Goal: Information Seeking & Learning: Learn about a topic

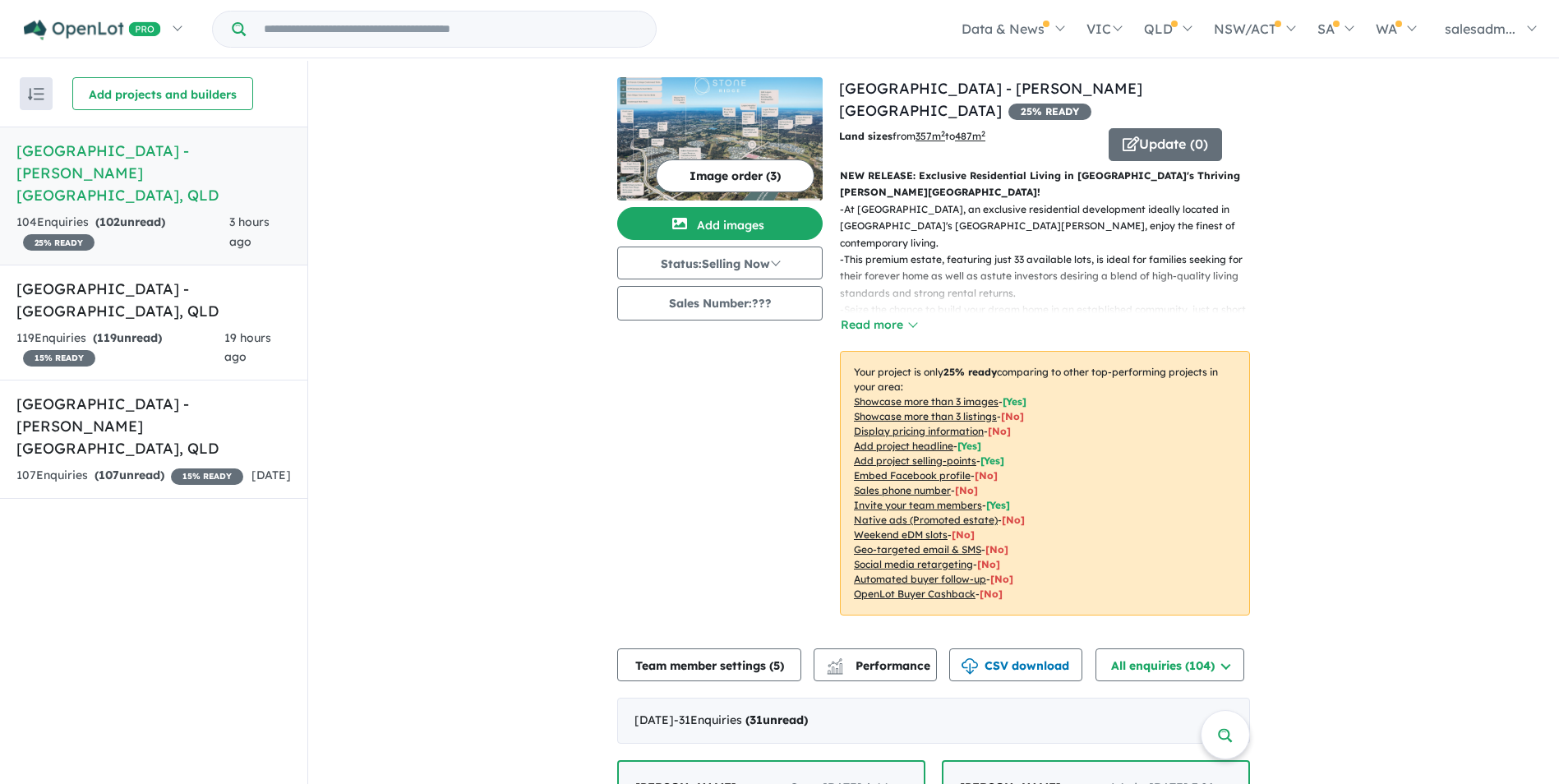
scroll to position [2, 0]
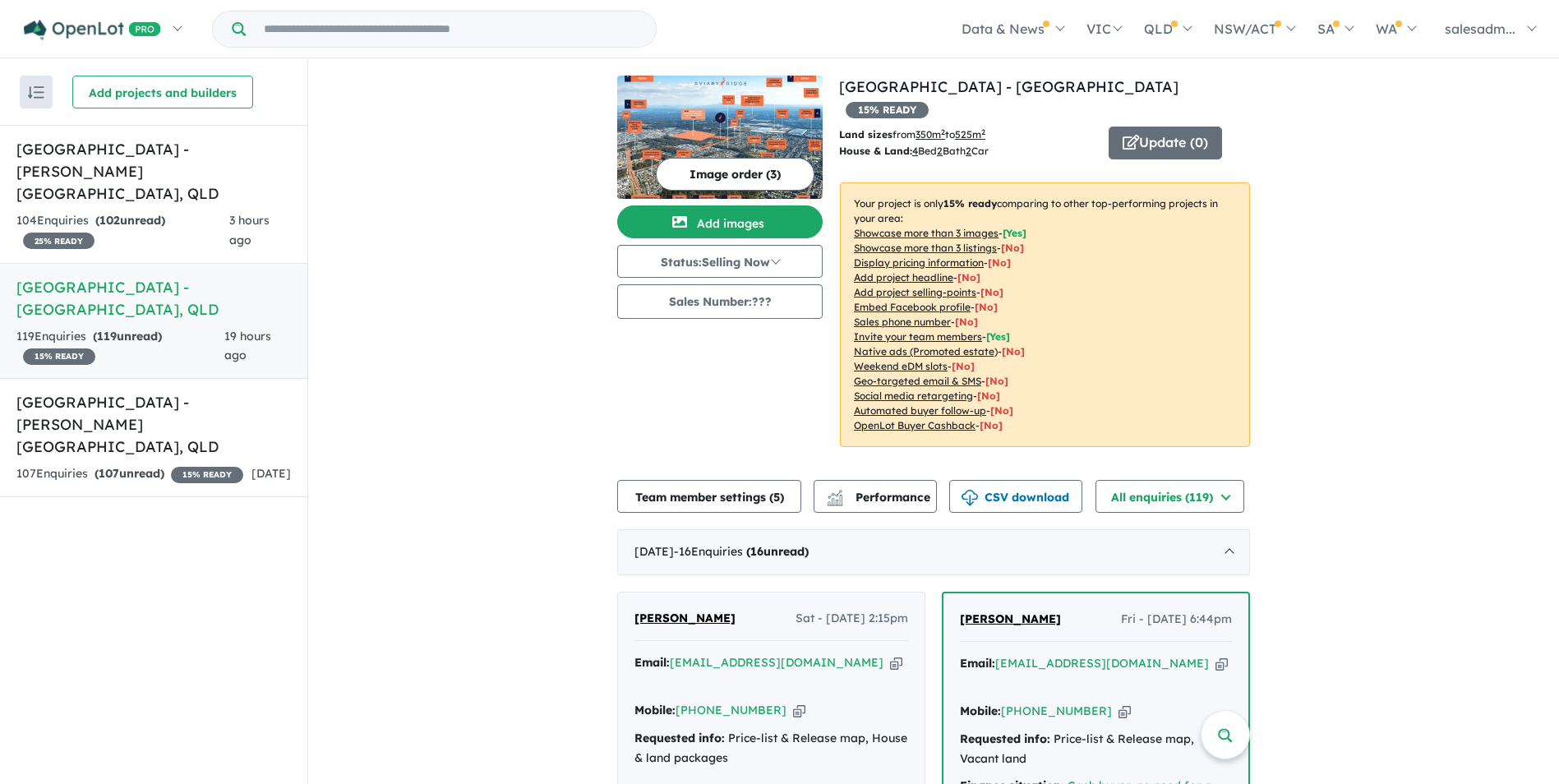
scroll to position [247, 0]
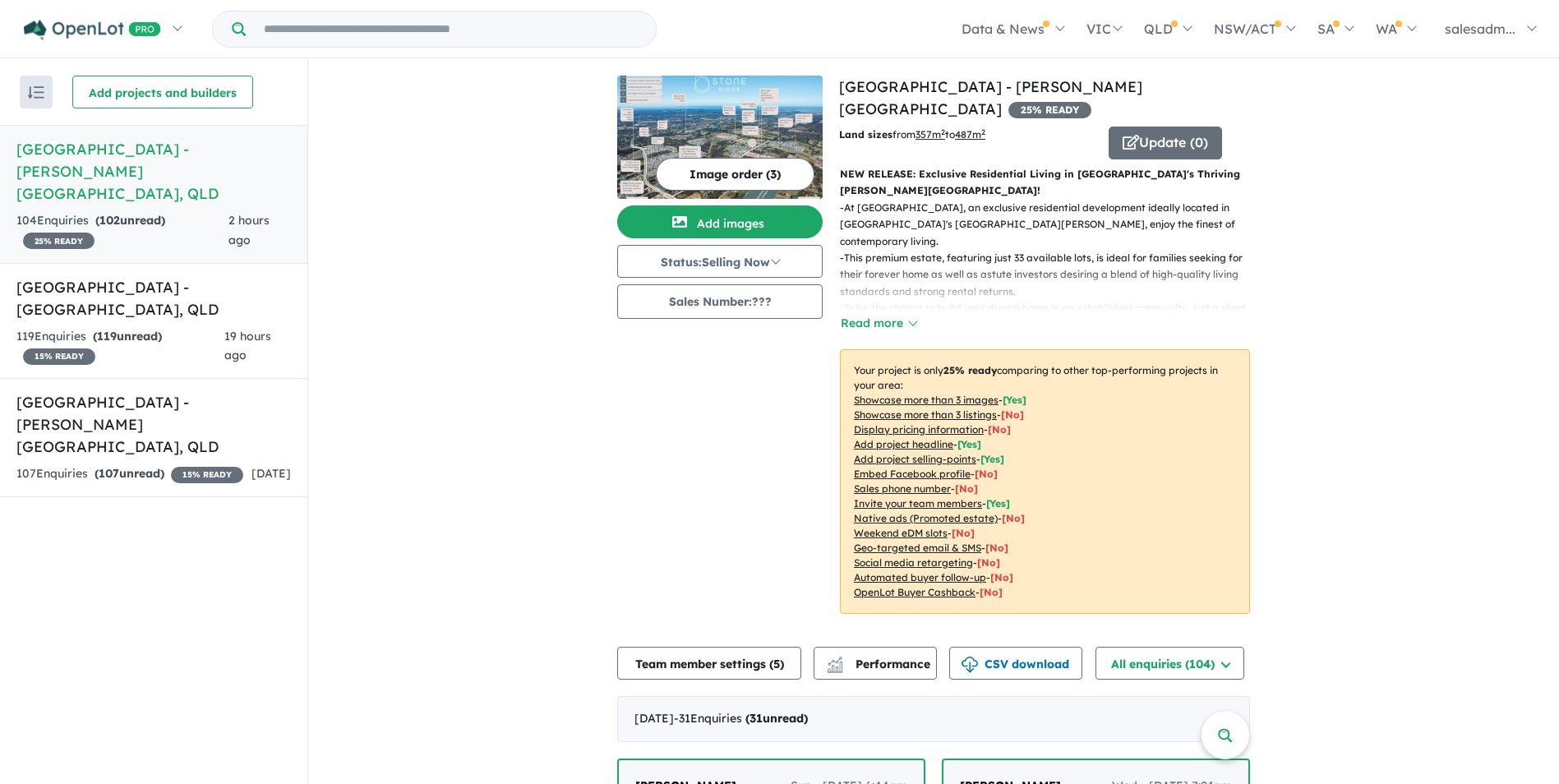
scroll to position [499, 0]
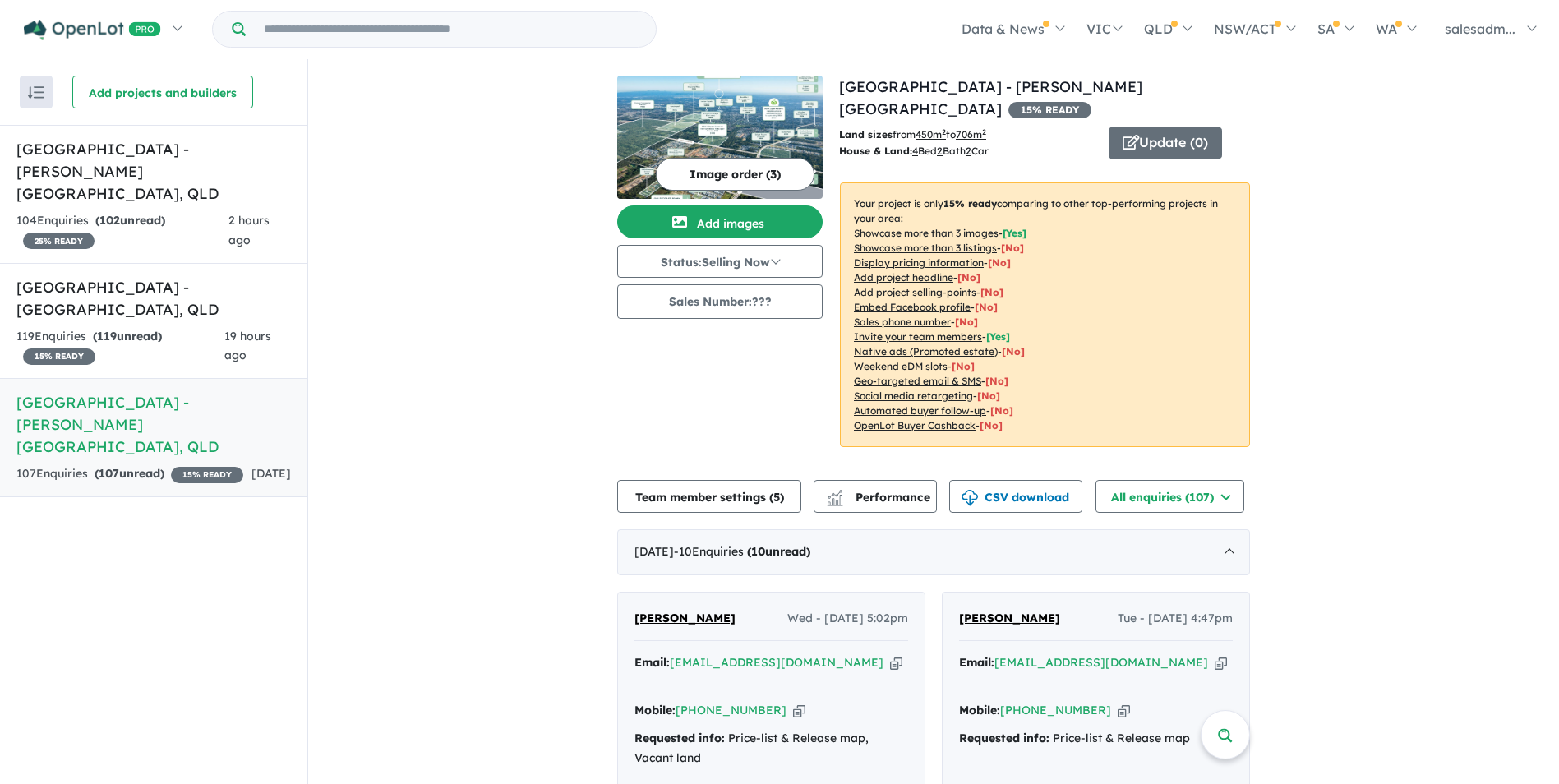
scroll to position [329, 0]
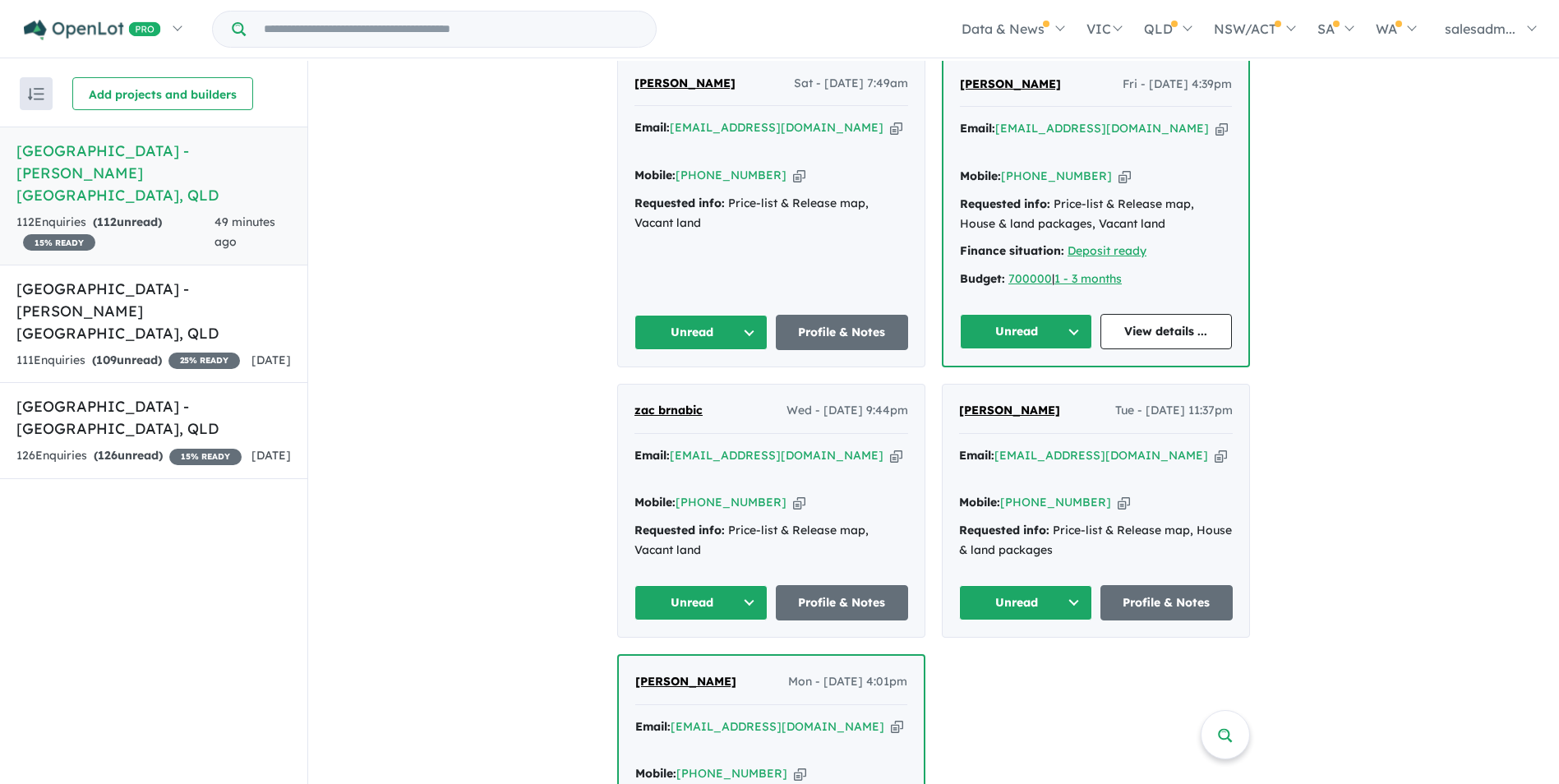
scroll to position [575, 0]
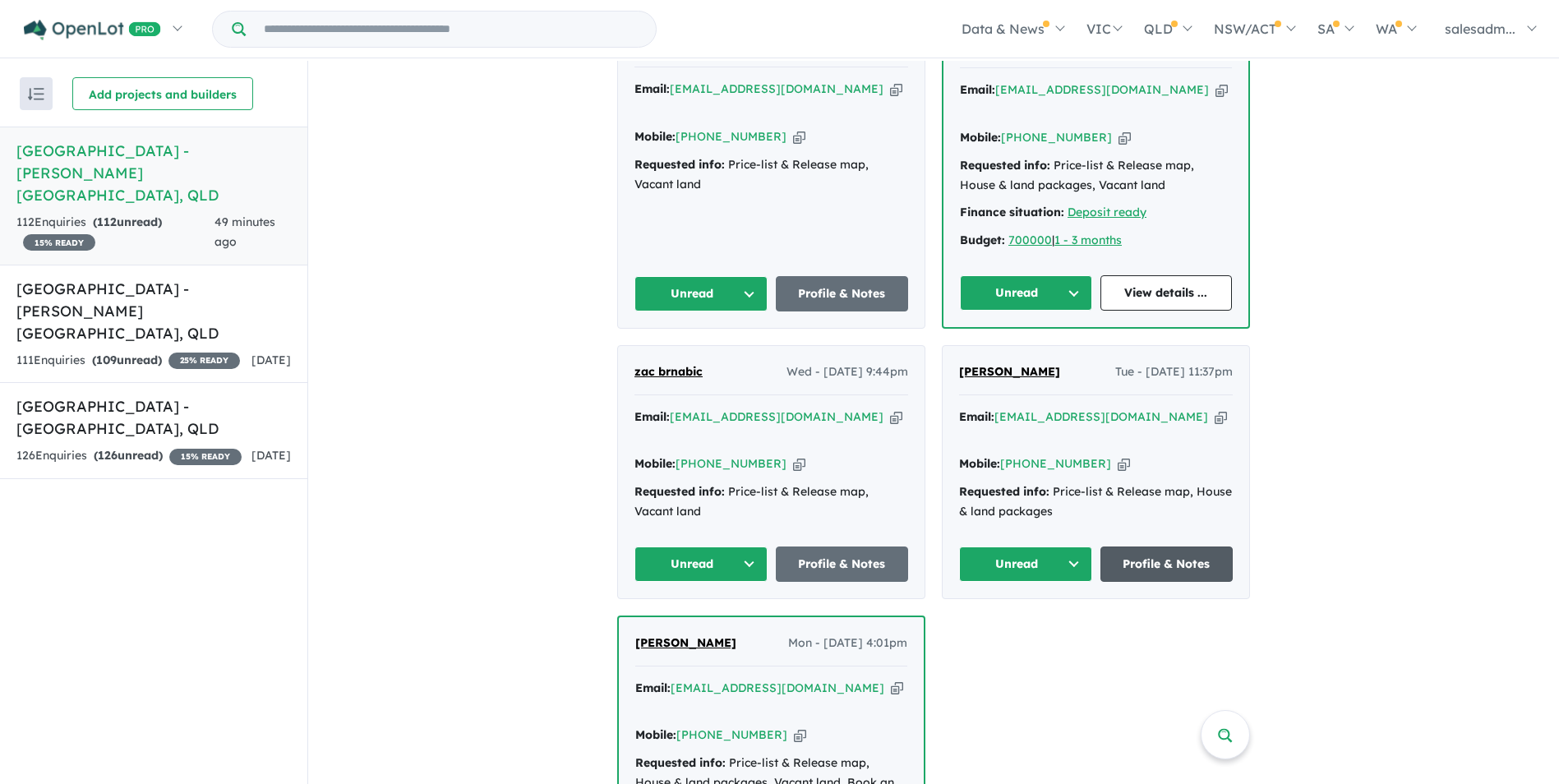
click at [1193, 547] on link "Profile & Notes" at bounding box center [1166, 564] width 133 height 36
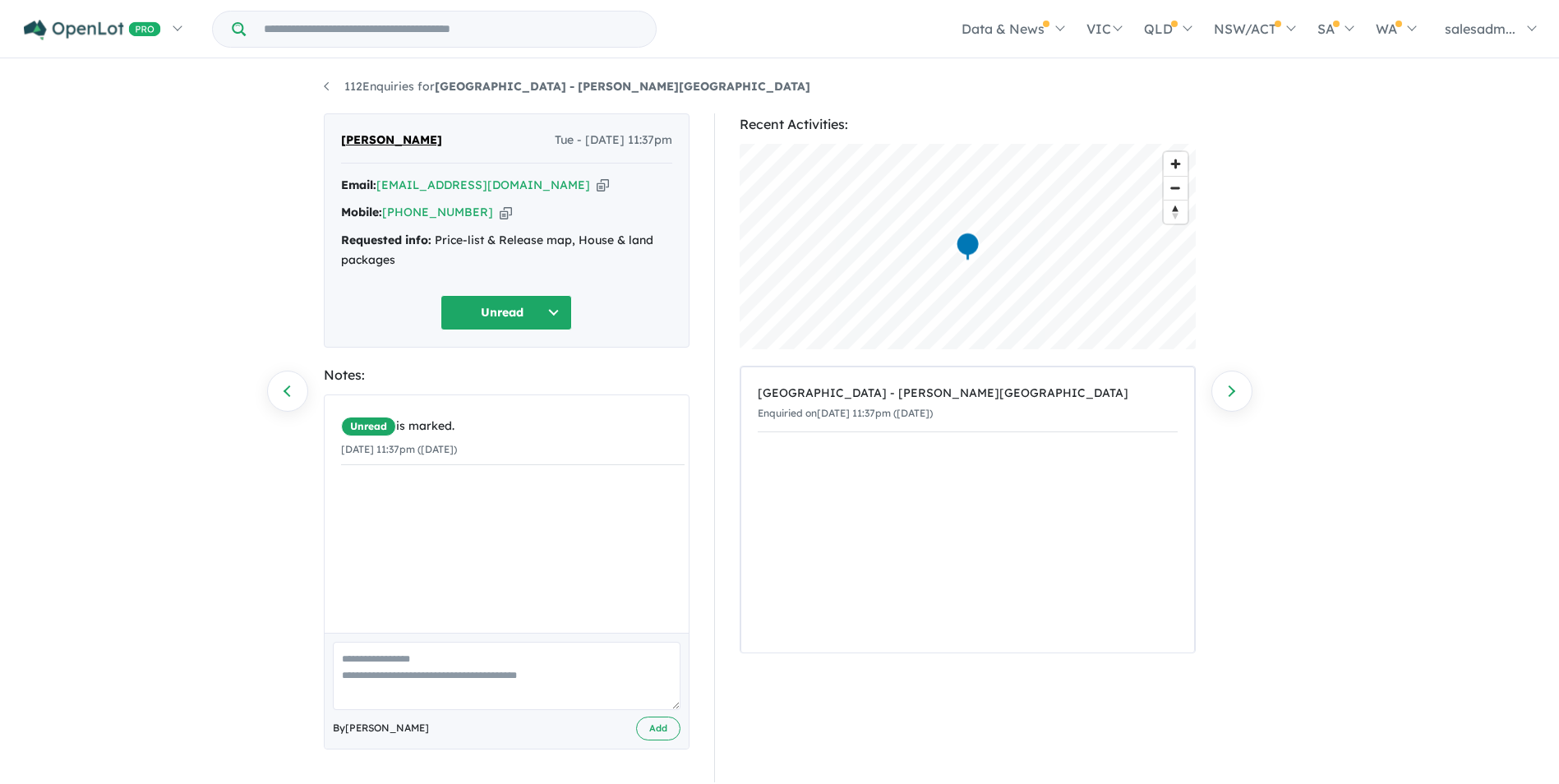
click at [597, 180] on icon "button" at bounding box center [603, 185] width 12 height 17
click at [500, 210] on icon "button" at bounding box center [505, 212] width 12 height 17
click at [597, 187] on icon "button" at bounding box center [603, 185] width 12 height 17
drag, startPoint x: 416, startPoint y: 257, endPoint x: 436, endPoint y: 244, distance: 23.9
click at [436, 244] on div "Requested info: Price-list & Release map, House & land packages" at bounding box center [506, 250] width 331 height 39
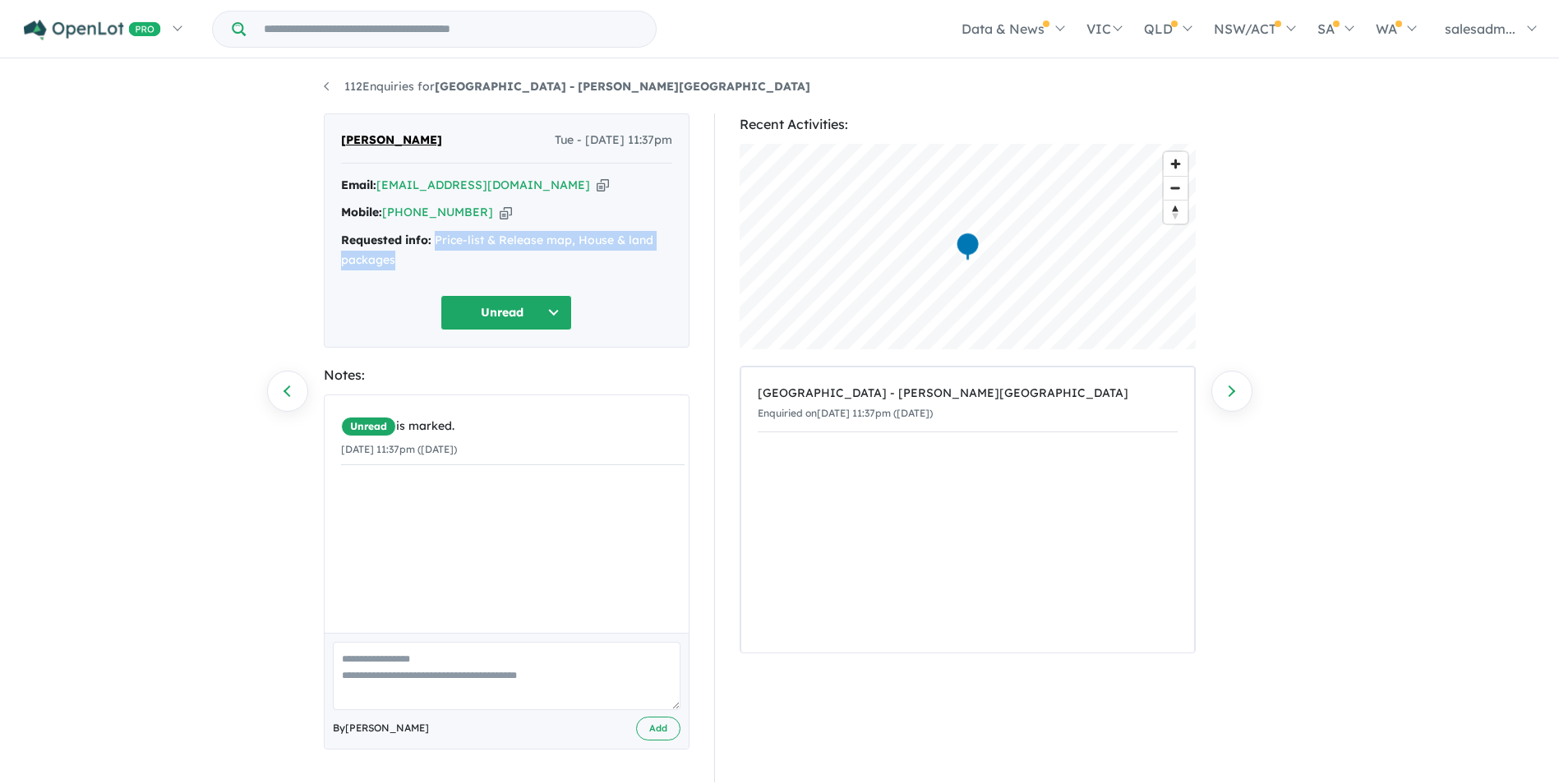
copy div "Price-list & Release map, House & land packages"
click at [369, 81] on link "112 Enquiries for Park Lane Reserve Estate - Logan Reserve" at bounding box center [567, 86] width 487 height 15
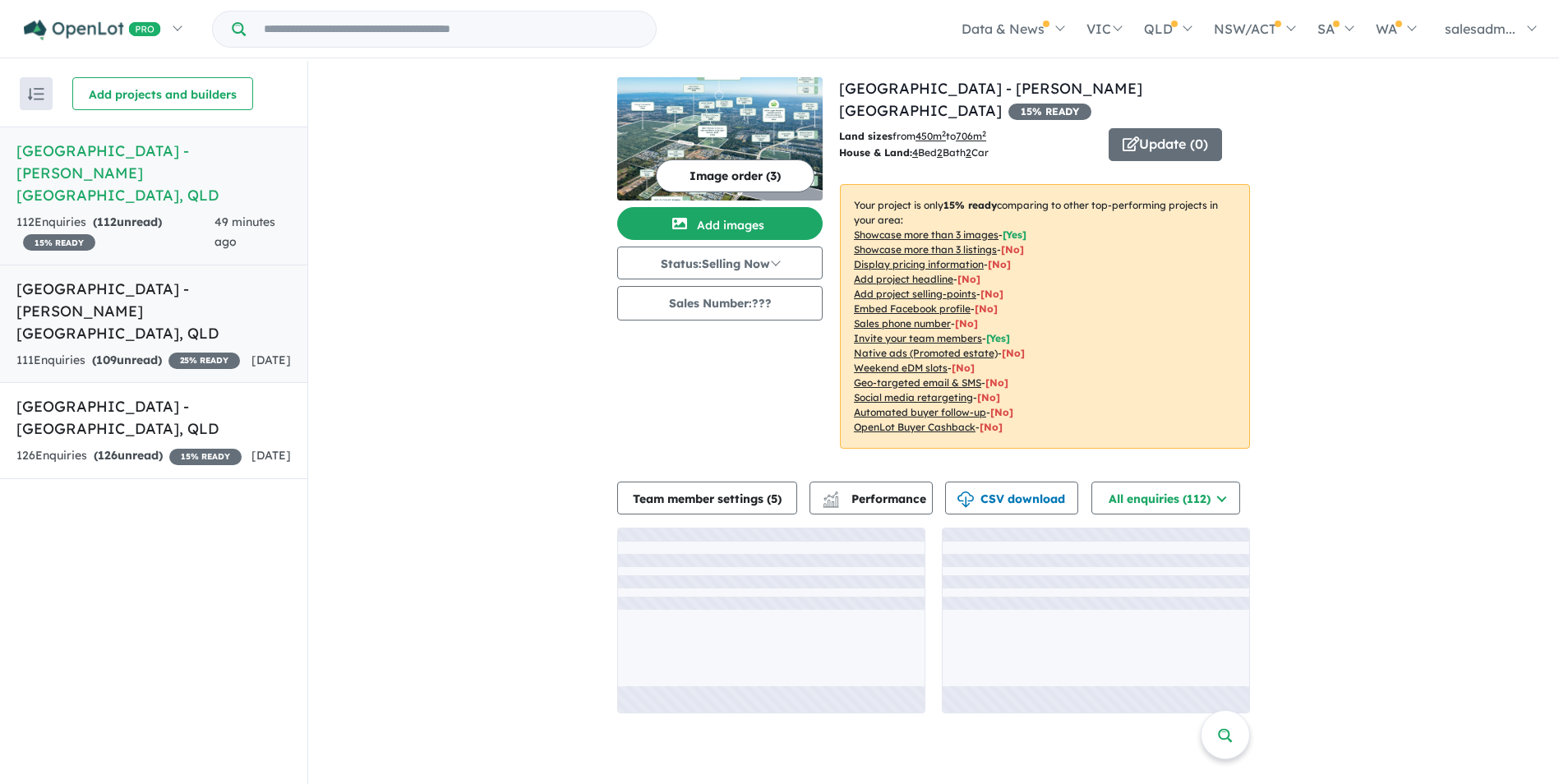
click at [138, 353] on strong "( 109 unread)" at bounding box center [127, 360] width 70 height 15
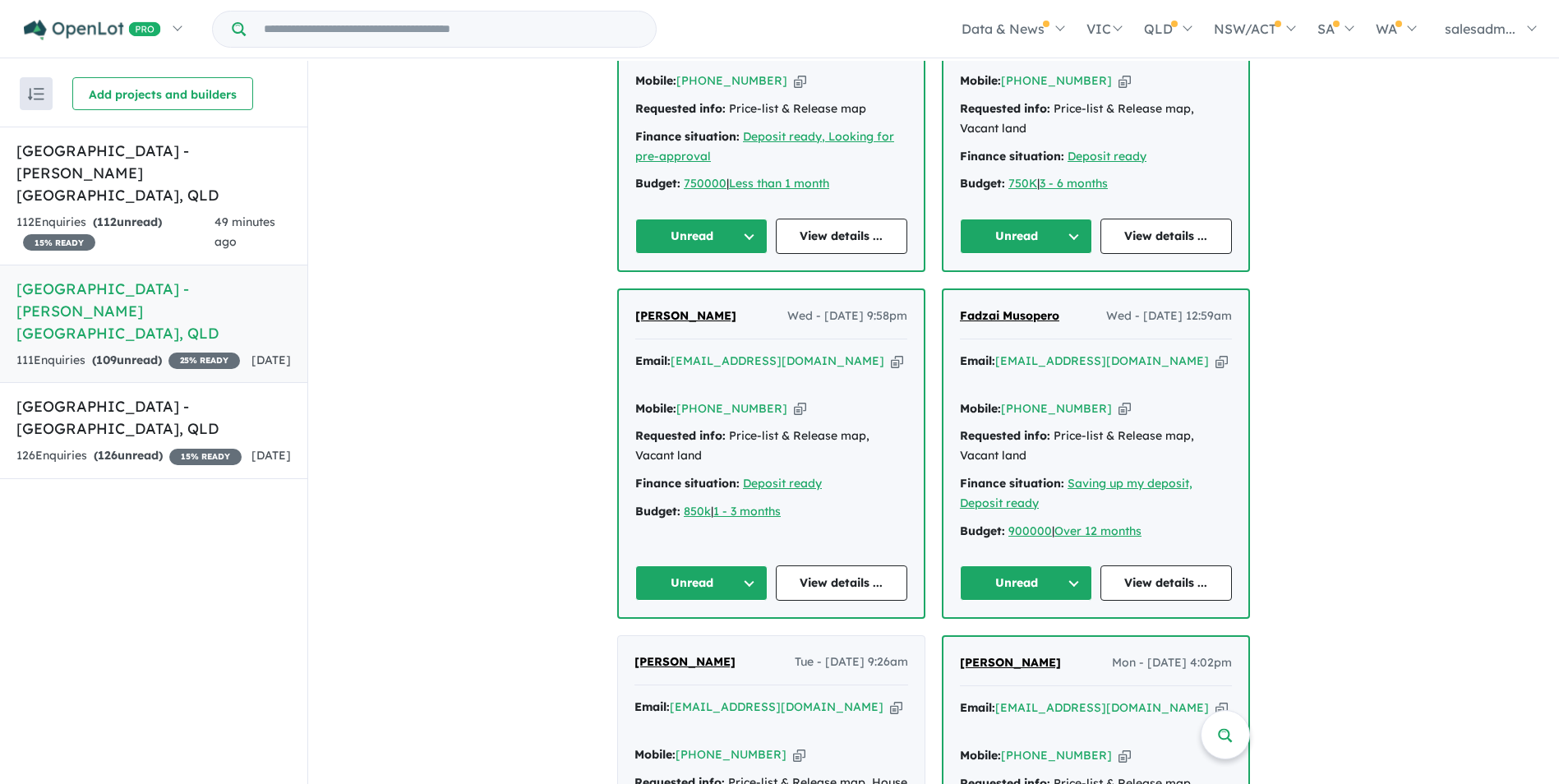
scroll to position [828, 0]
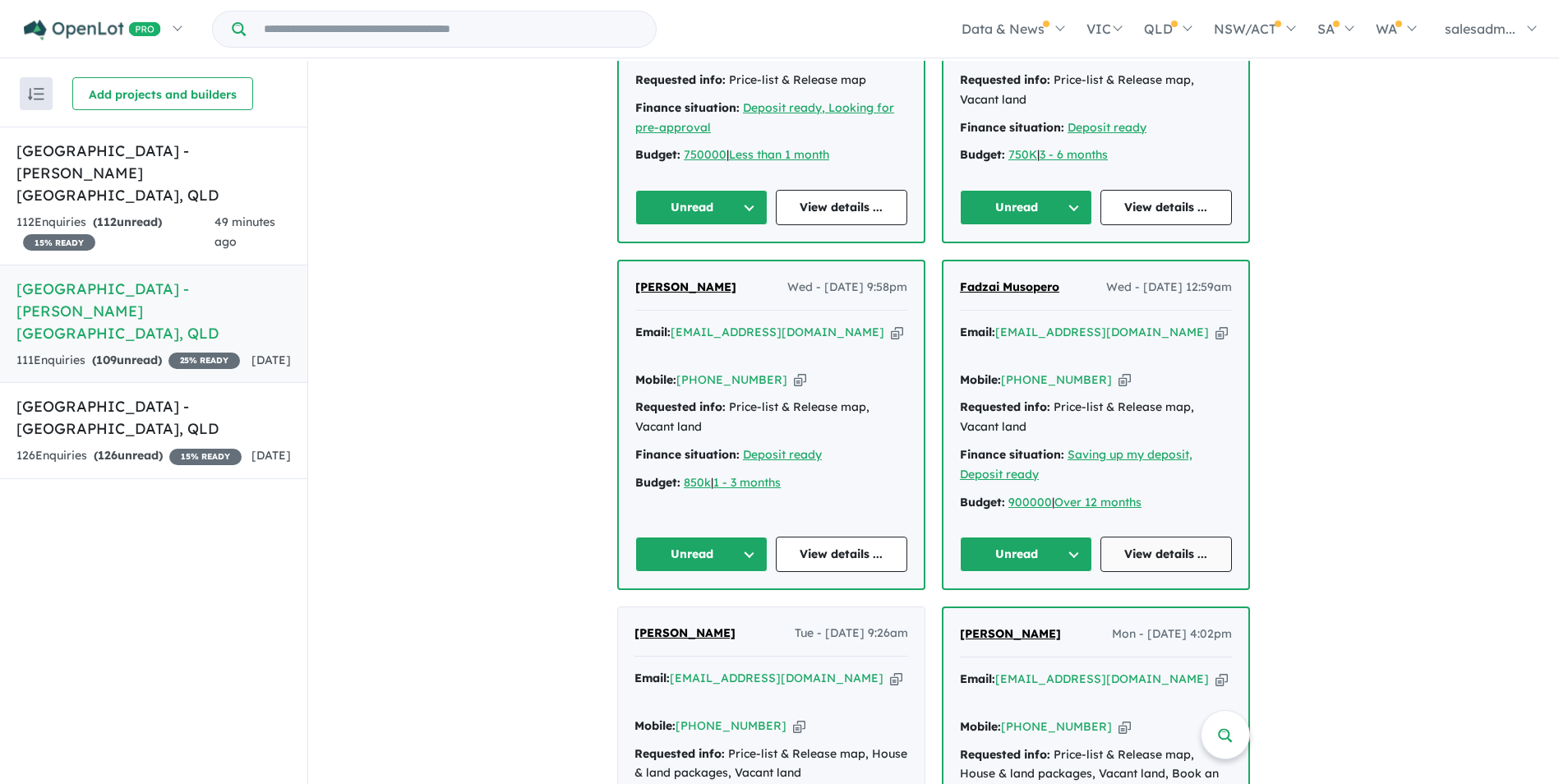
click at [1173, 536] on link "View details ..." at bounding box center [1166, 554] width 132 height 36
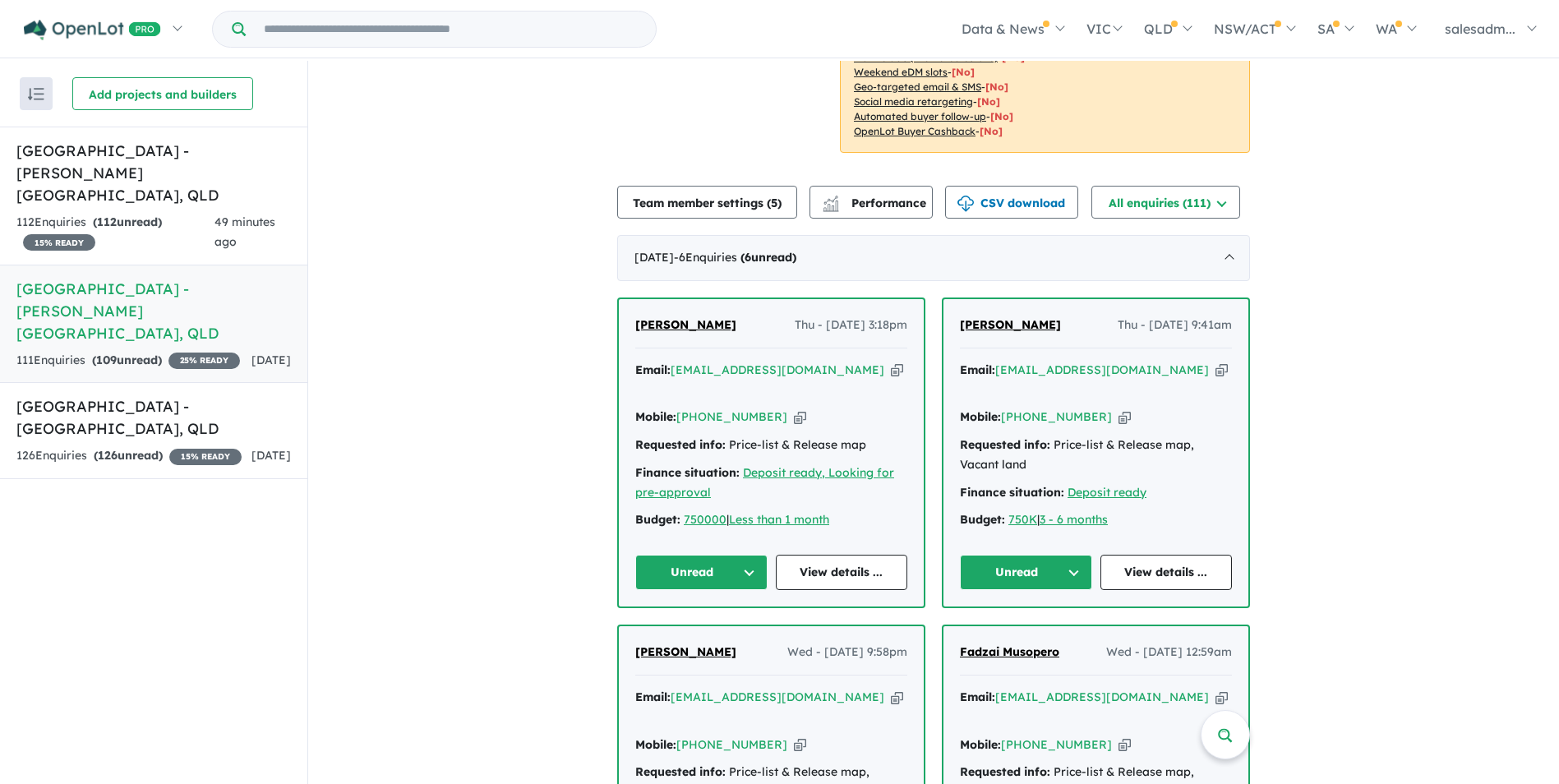
scroll to position [335, 0]
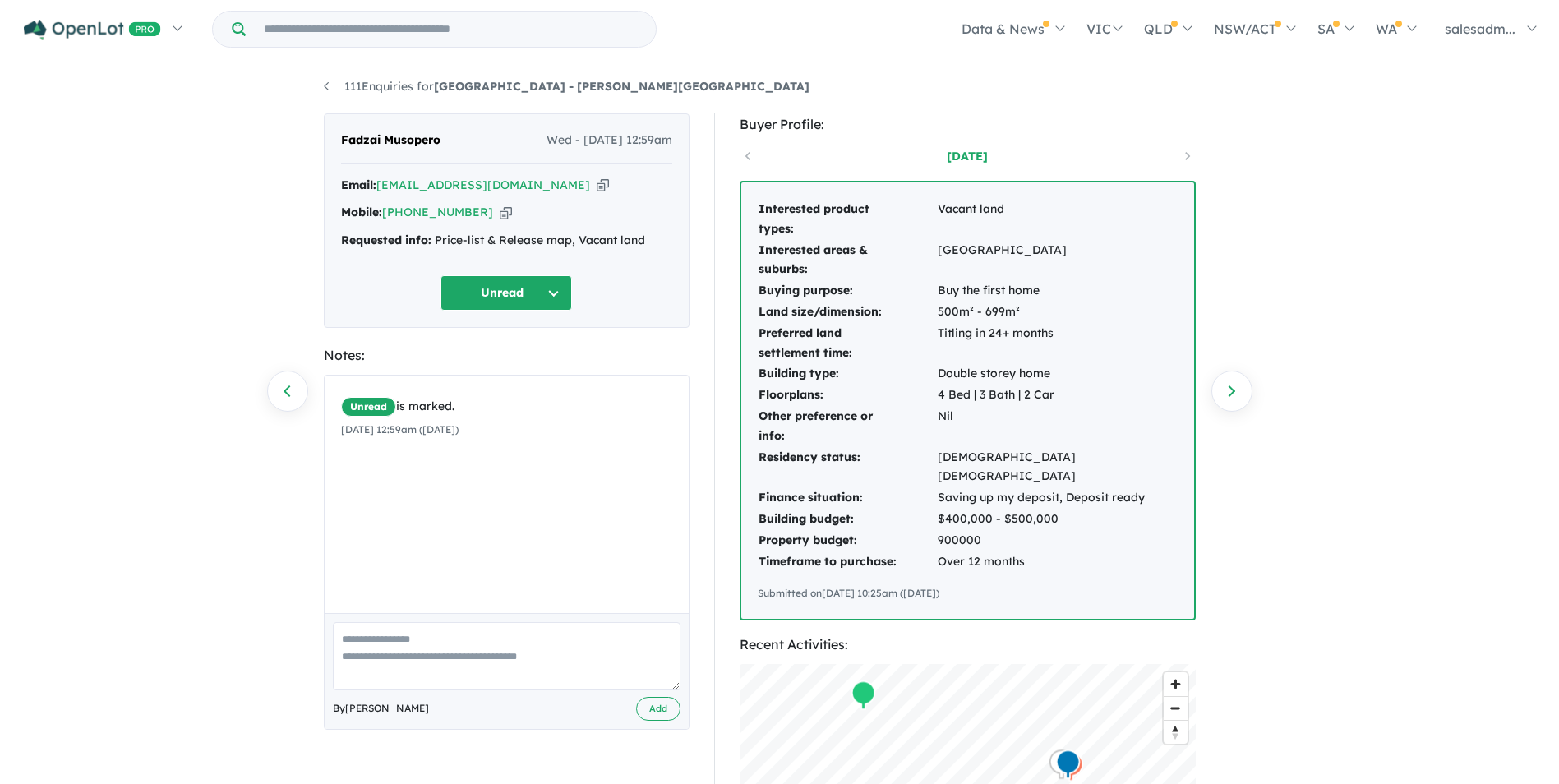
click at [525, 188] on div "Email: [EMAIL_ADDRESS][DOMAIN_NAME] Copied!" at bounding box center [506, 186] width 331 height 20
click at [597, 184] on icon "button" at bounding box center [603, 185] width 12 height 17
click at [500, 215] on icon "button" at bounding box center [505, 212] width 12 height 17
click at [597, 191] on icon "button" at bounding box center [603, 185] width 12 height 17
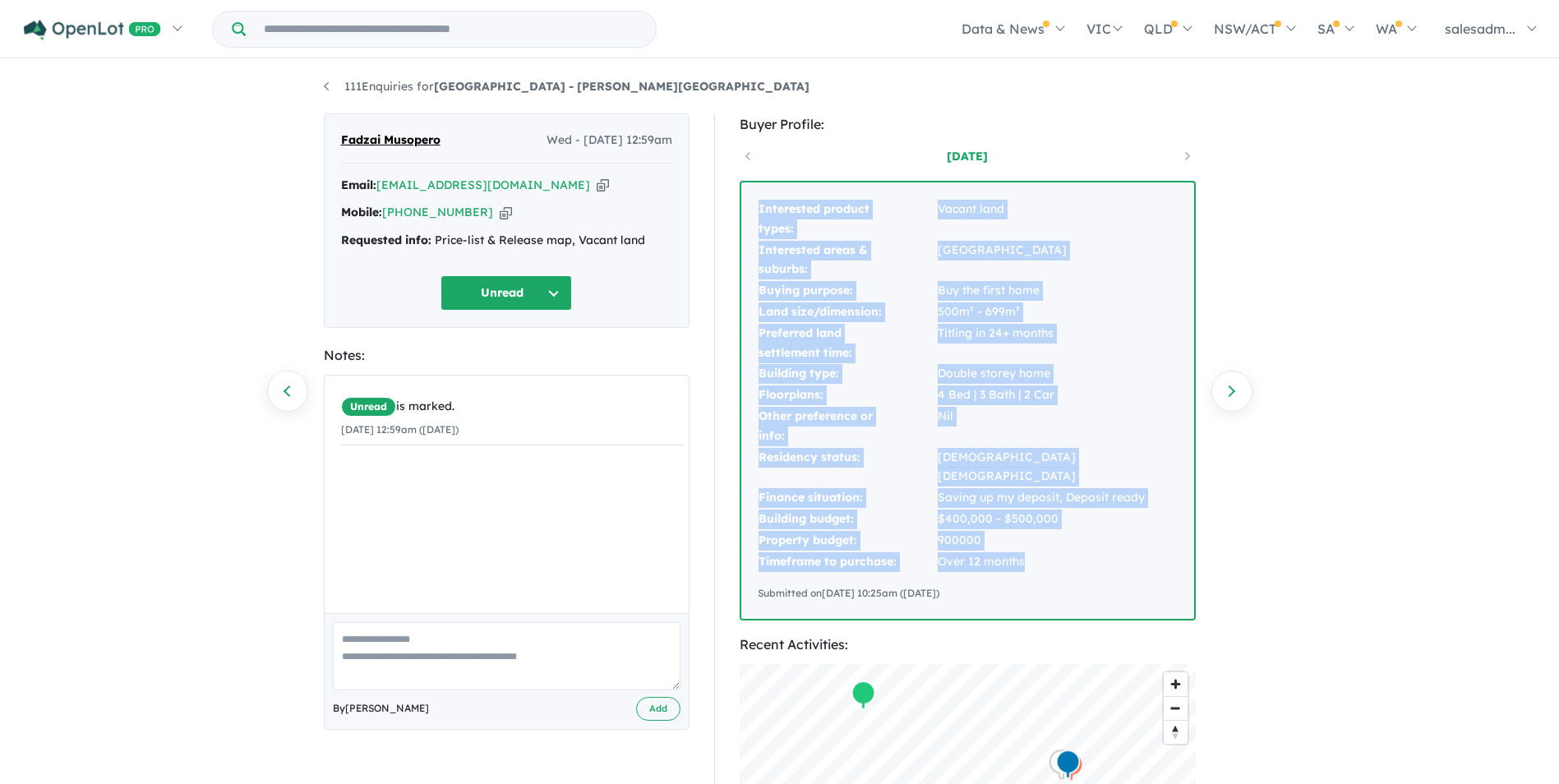
drag, startPoint x: 755, startPoint y: 207, endPoint x: 1050, endPoint y: 535, distance: 441.1
click at [1050, 535] on div "Interested product types: Vacant land Interested areas & suburbs: Park ridge Bu…" at bounding box center [967, 401] width 453 height 436
copy tbody "Interested product types: Vacant land Interested areas & suburbs: Park ridge Bu…"
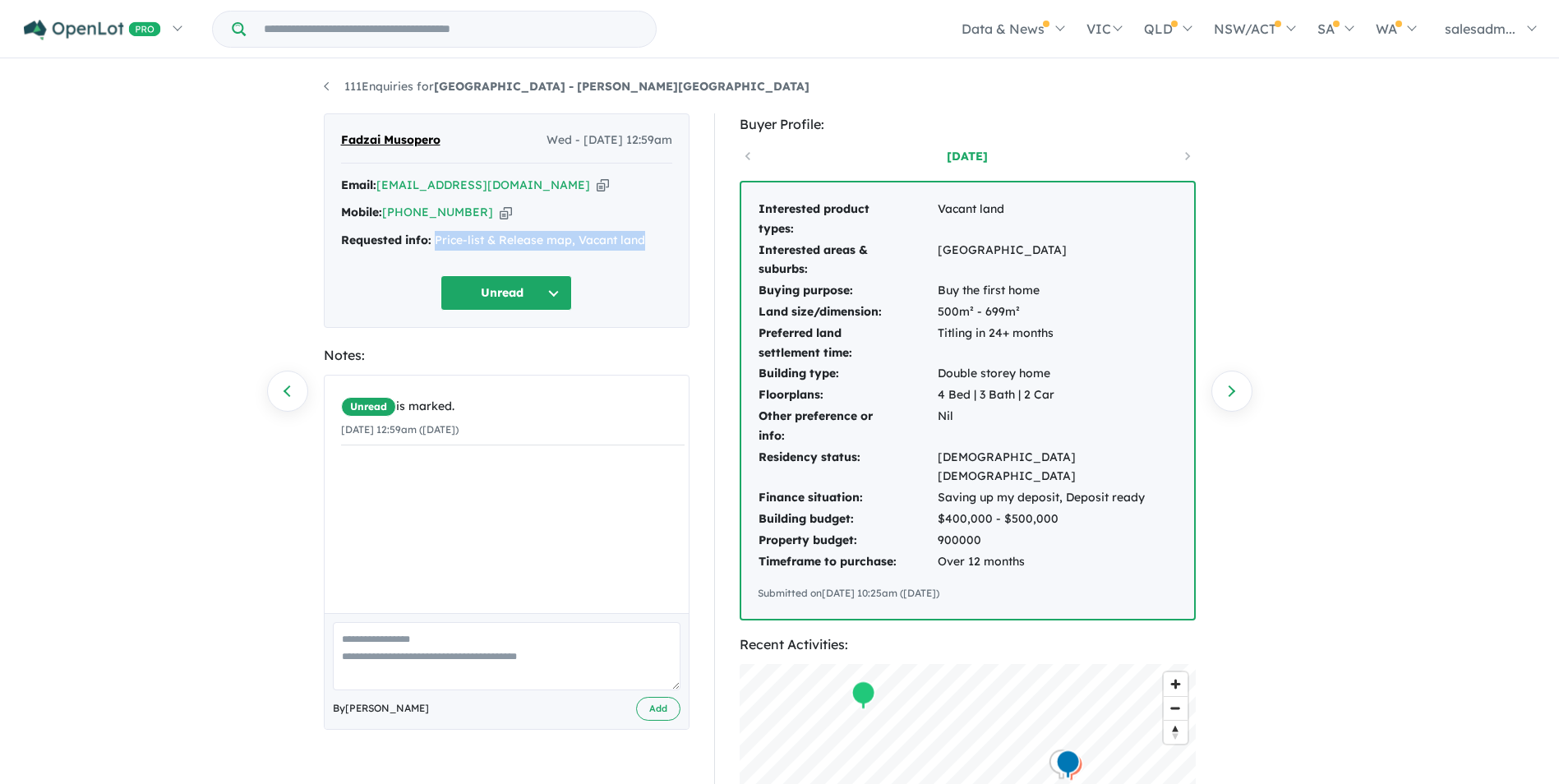
drag, startPoint x: 666, startPoint y: 237, endPoint x: 437, endPoint y: 244, distance: 229.1
click at [437, 244] on div "Requested info: Price-list & Release map, Vacant land" at bounding box center [506, 241] width 331 height 20
copy div "Price-list & Release map, Vacant land"
click at [378, 93] on link "111 Enquiries for Stone Ridge Estate - Logan Reserve" at bounding box center [567, 86] width 486 height 15
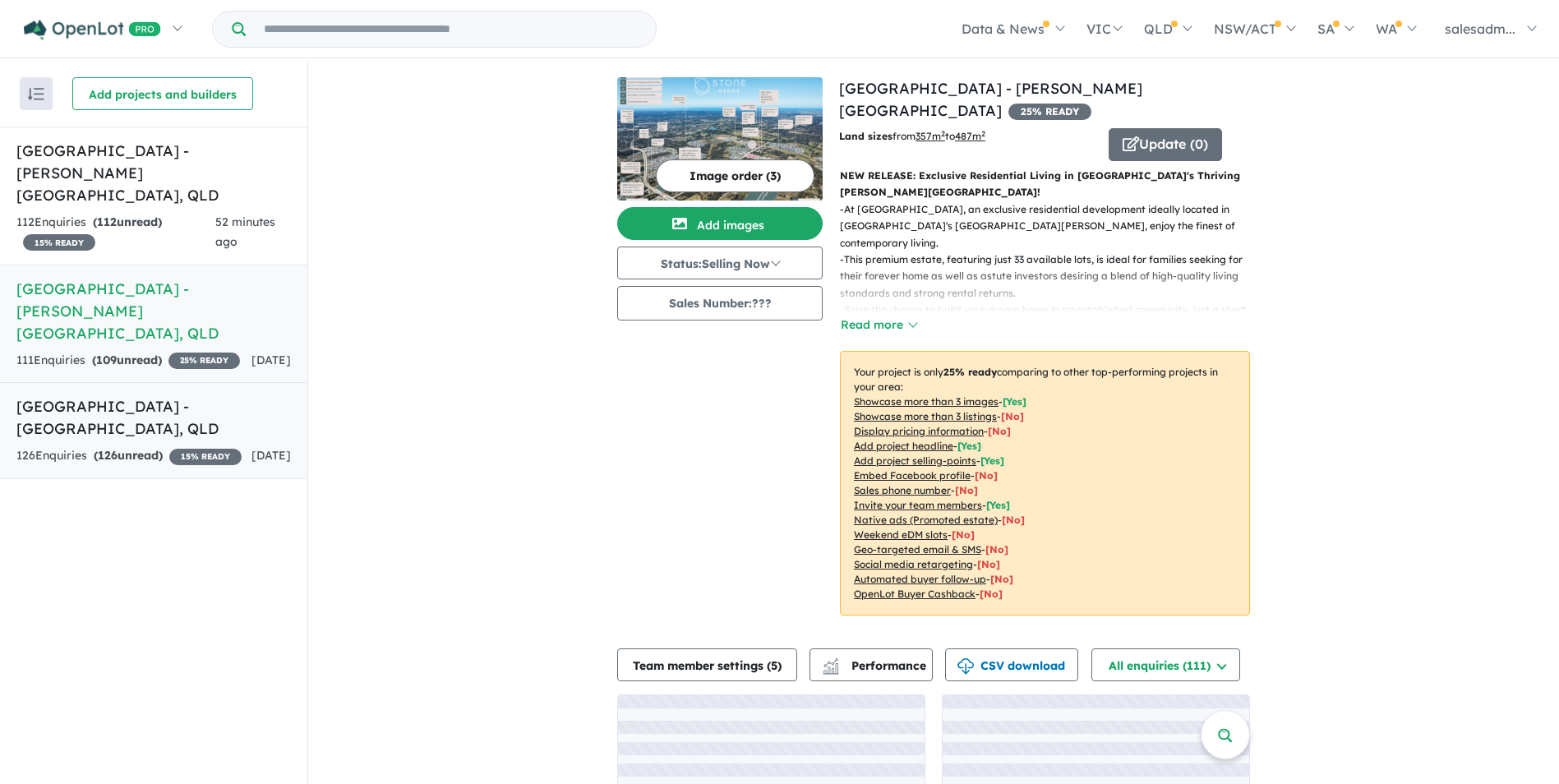
click at [65, 447] on div "126 Enquir ies ( 126 unread) 15 % READY" at bounding box center [129, 457] width 226 height 20
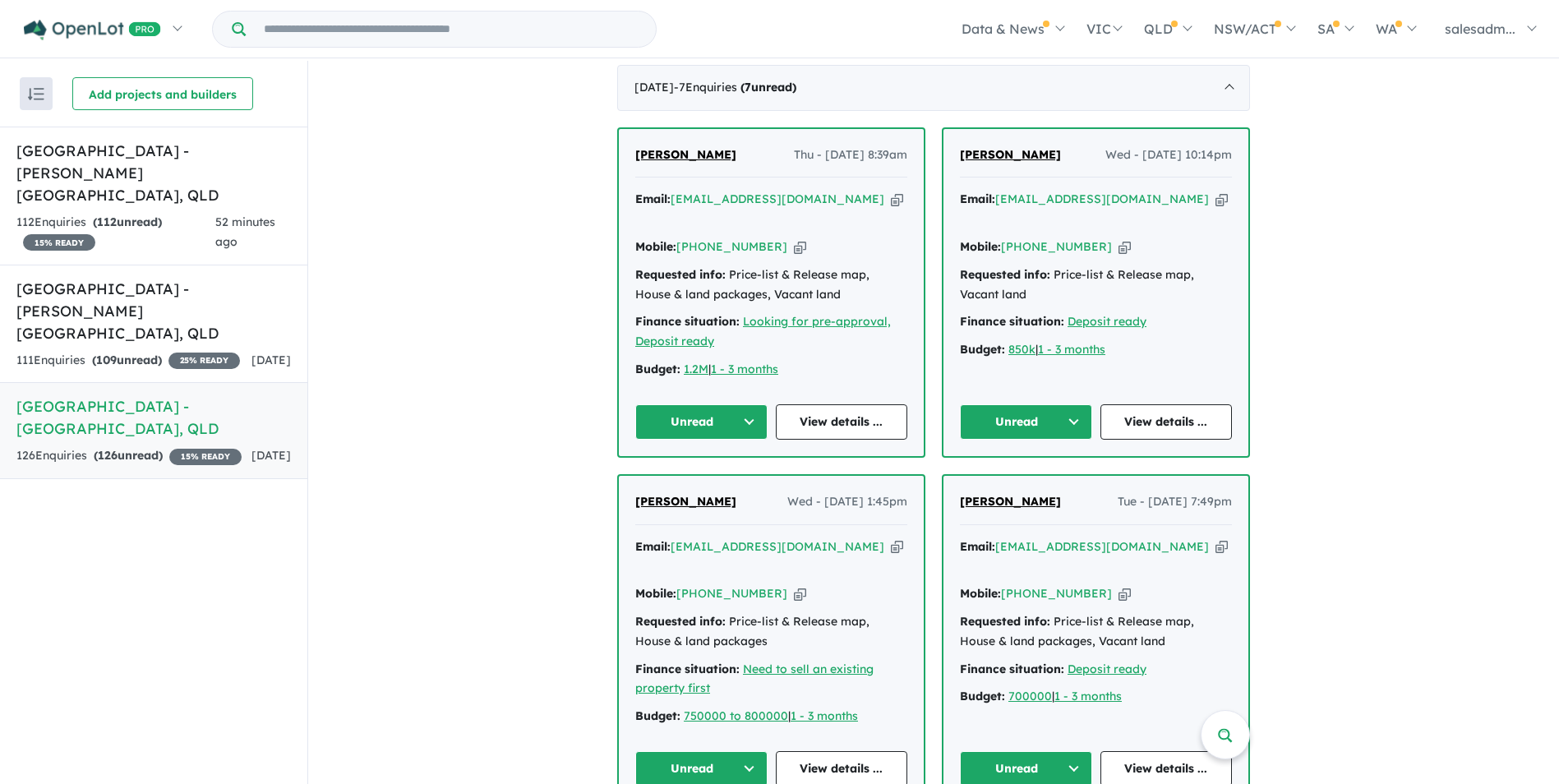
scroll to position [575, 0]
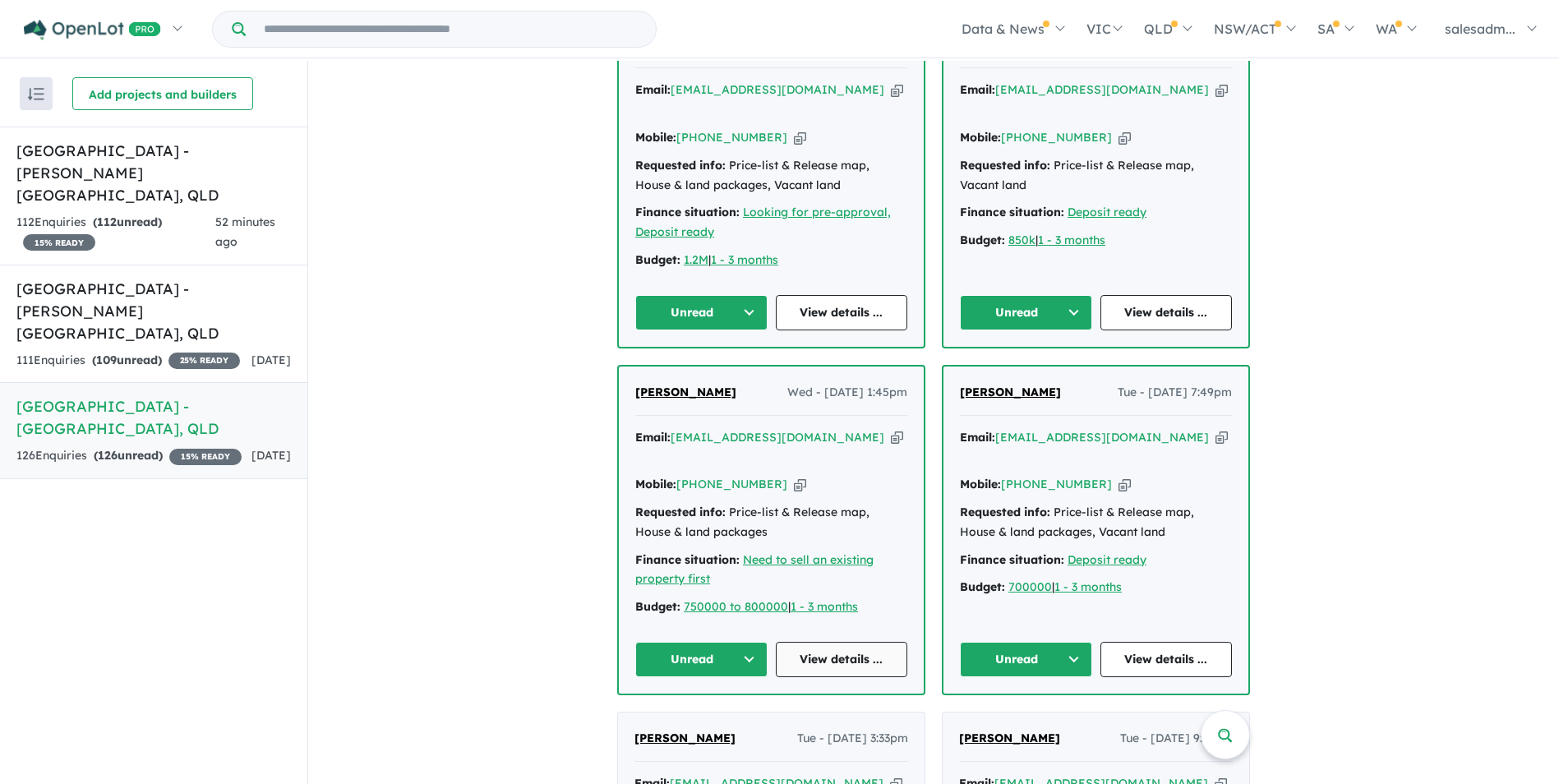
click at [824, 642] on link "View details ..." at bounding box center [842, 659] width 132 height 36
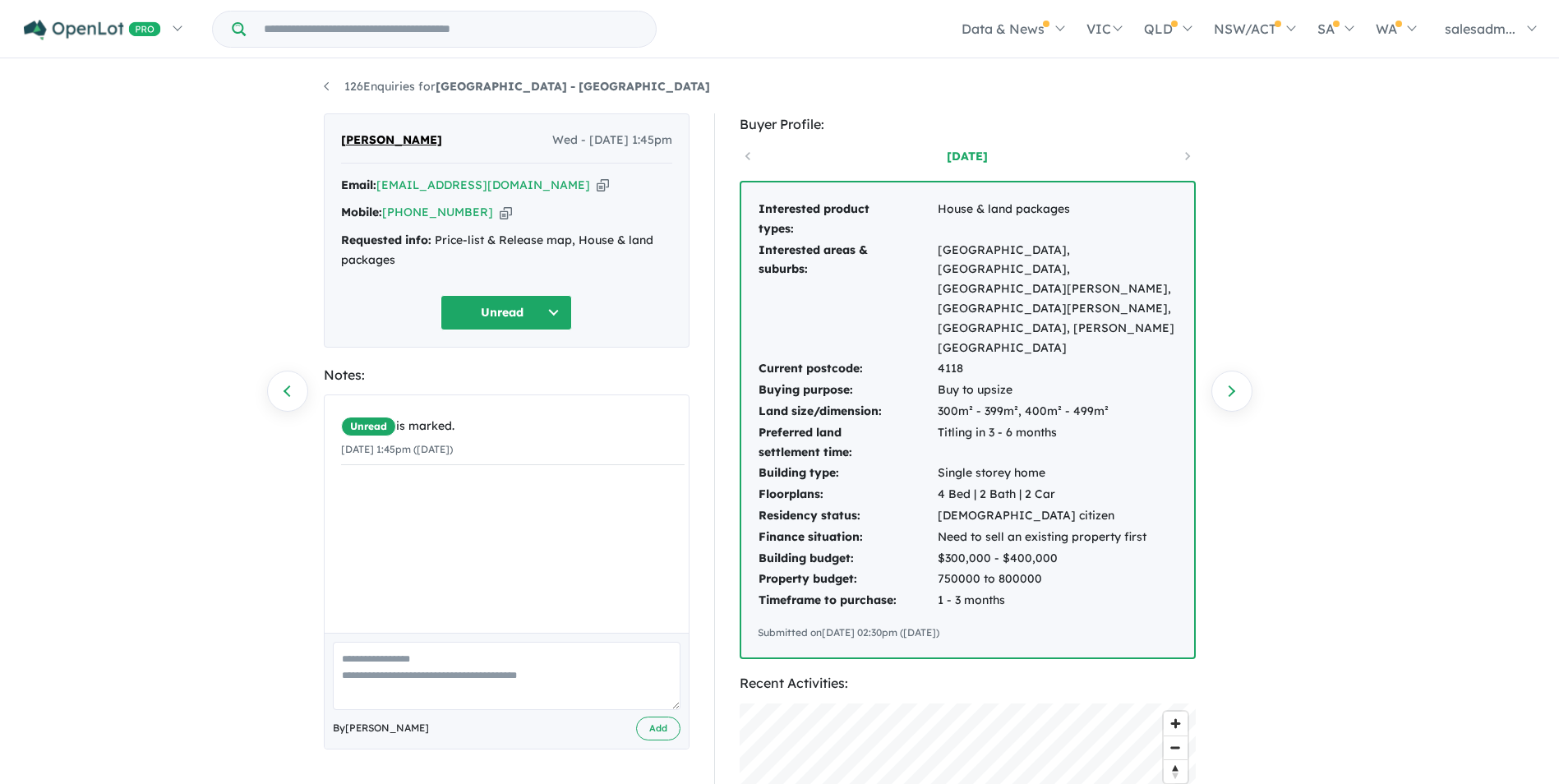
click at [597, 182] on icon "button" at bounding box center [603, 185] width 12 height 17
drag, startPoint x: 480, startPoint y: 206, endPoint x: 524, endPoint y: 212, distance: 44.4
click at [500, 206] on icon "button" at bounding box center [505, 212] width 12 height 17
click at [597, 186] on icon "button" at bounding box center [603, 185] width 12 height 17
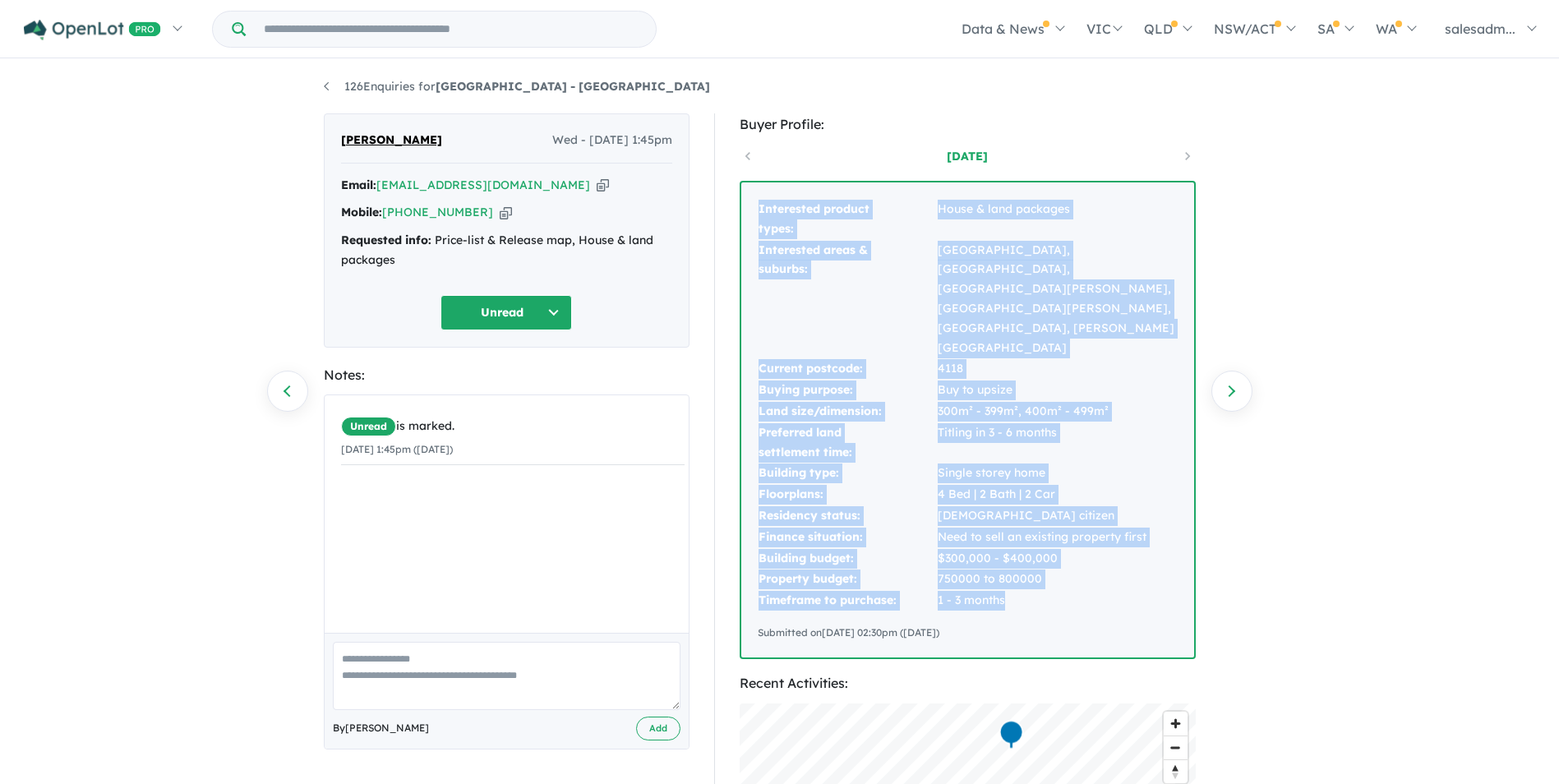
drag, startPoint x: 757, startPoint y: 208, endPoint x: 1096, endPoint y: 517, distance: 458.7
click at [1096, 517] on tbody "Interested product types: House & land packages Interested areas & suburbs: [GE…" at bounding box center [967, 405] width 420 height 413
copy tbody "Interested product types: House & land packages Interested areas & suburbs: [GE…"
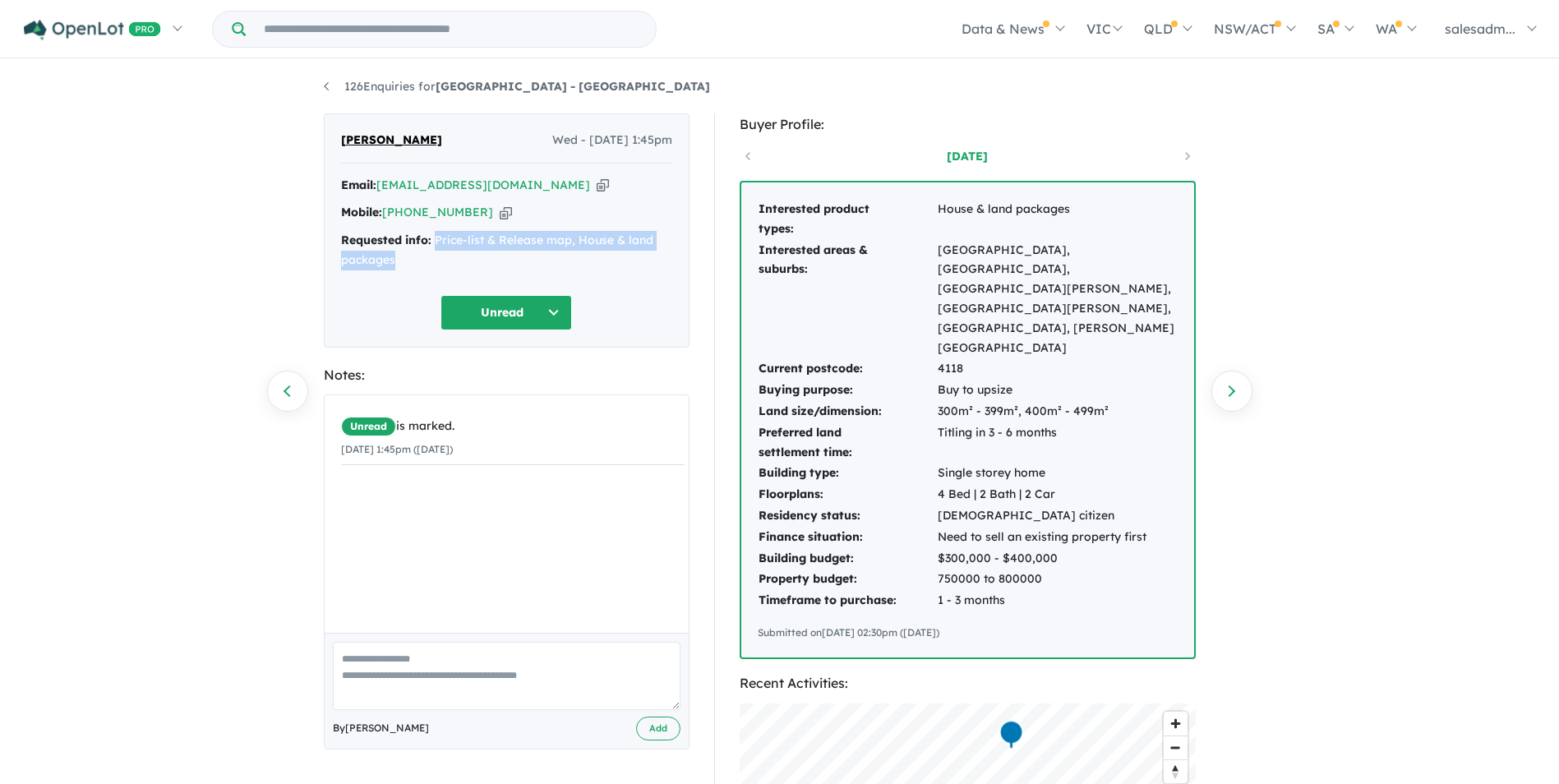
drag, startPoint x: 478, startPoint y: 251, endPoint x: 435, endPoint y: 241, distance: 44.1
click at [435, 241] on div "Requested info: Price-list & Release map, House & land packages" at bounding box center [506, 250] width 331 height 39
copy div "Price-list & Release map, House & land packages"
click at [502, 82] on strong "[GEOGRAPHIC_DATA] - [GEOGRAPHIC_DATA]" at bounding box center [572, 86] width 274 height 15
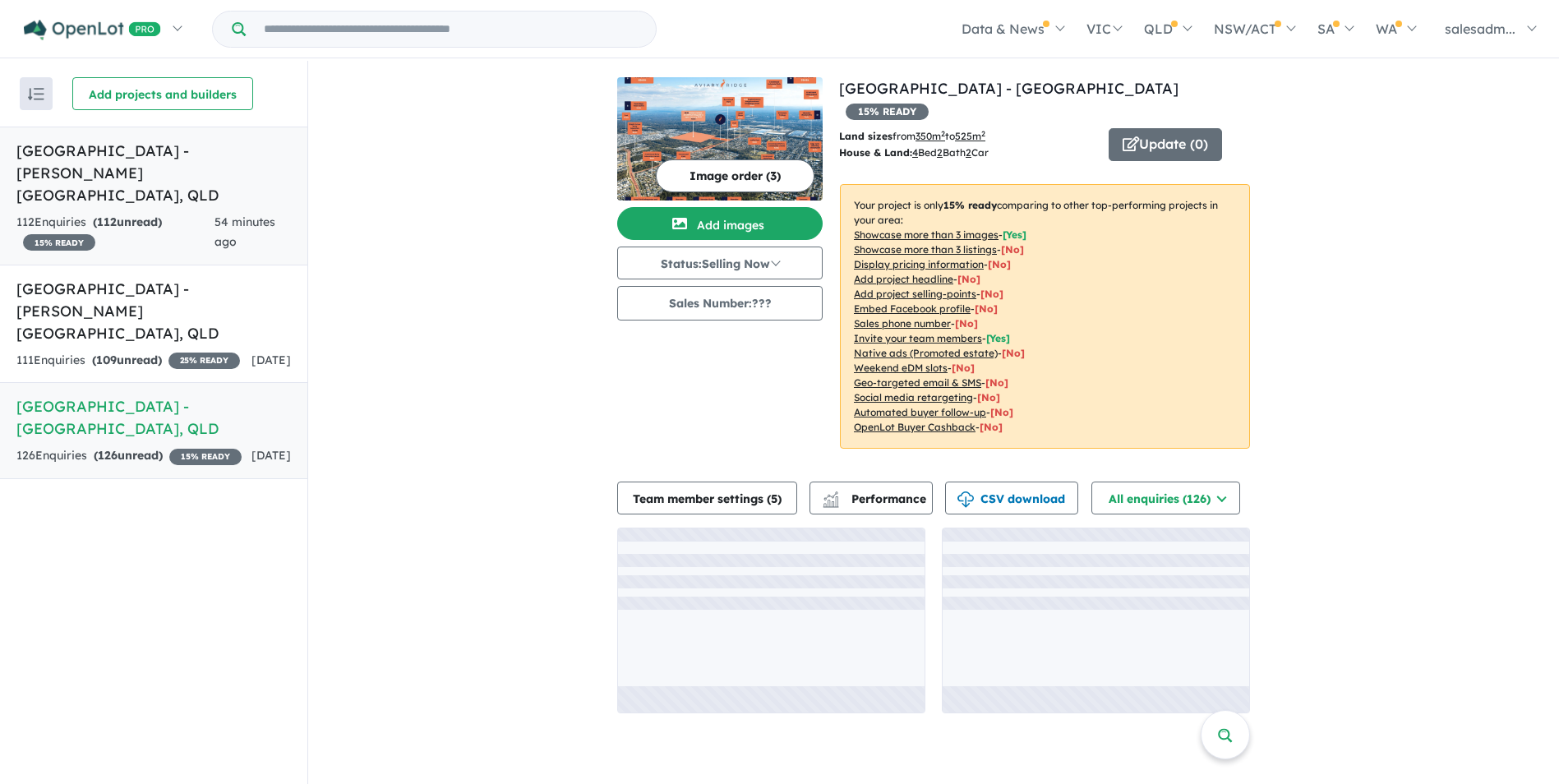
click at [195, 213] on div "112 Enquir ies ( 112 unread) 15 % READY" at bounding box center [116, 232] width 198 height 39
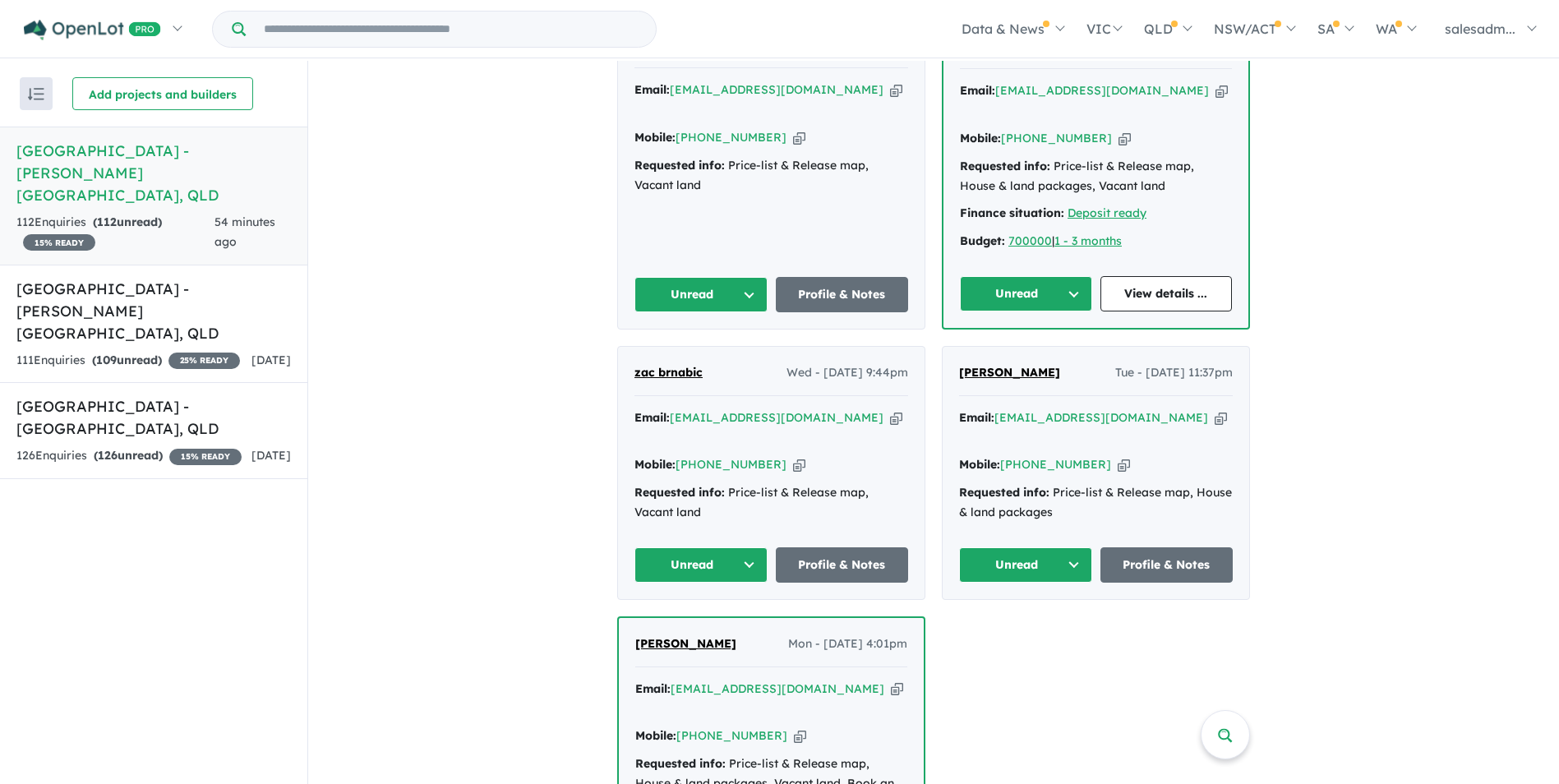
scroll to position [575, 0]
click at [852, 547] on link "Profile & Notes" at bounding box center [842, 564] width 133 height 36
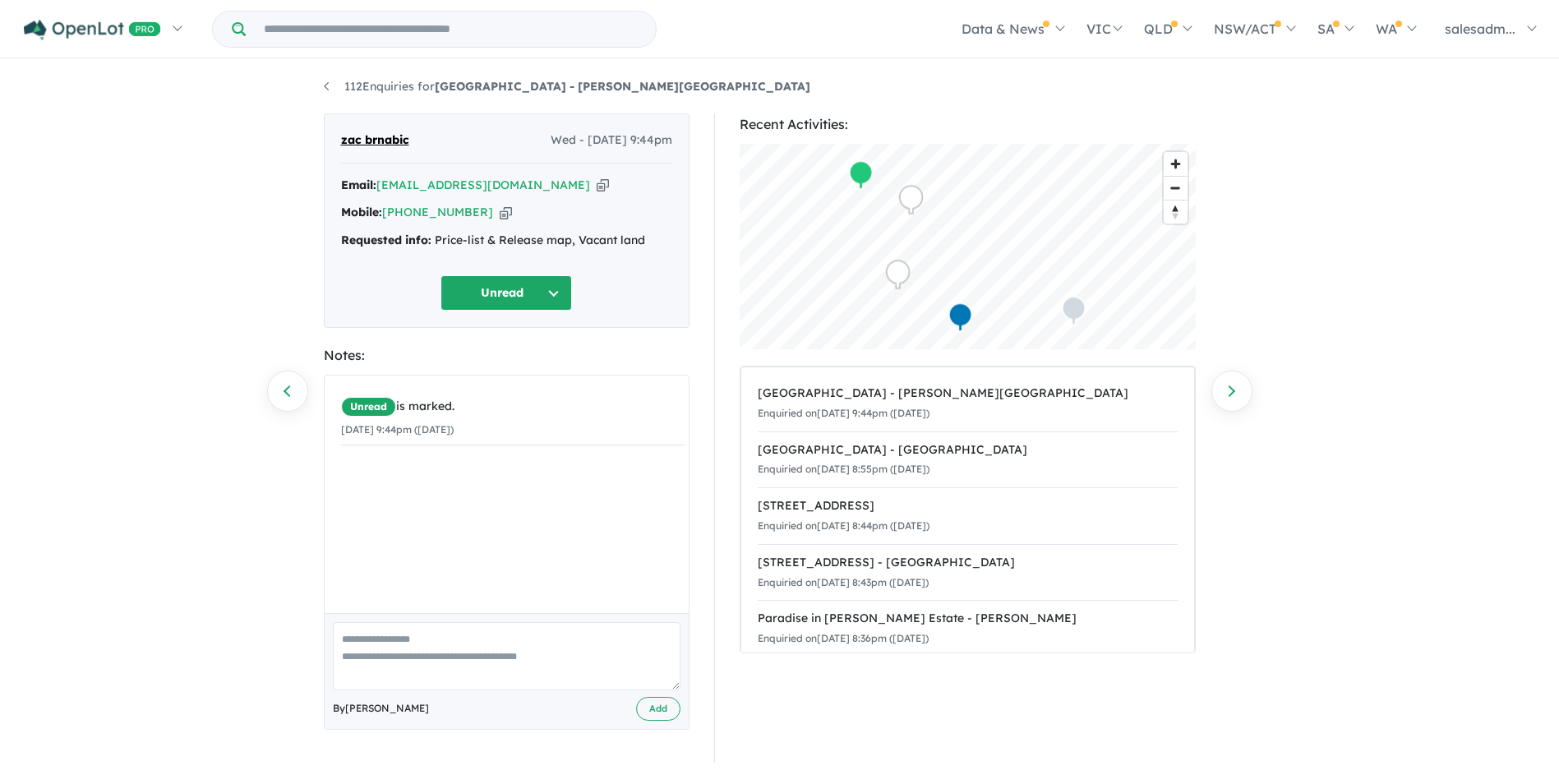
click at [597, 182] on icon "button" at bounding box center [603, 185] width 12 height 17
click at [500, 214] on icon "button" at bounding box center [505, 212] width 12 height 17
click at [597, 185] on icon "button" at bounding box center [603, 185] width 12 height 17
drag, startPoint x: 646, startPoint y: 246, endPoint x: 440, endPoint y: 252, distance: 206.1
click at [440, 252] on div "Email: zbrnabic@outlook.com Copied! Mobile: +61 432 367 988 Copied! Requested i…" at bounding box center [506, 217] width 331 height 83
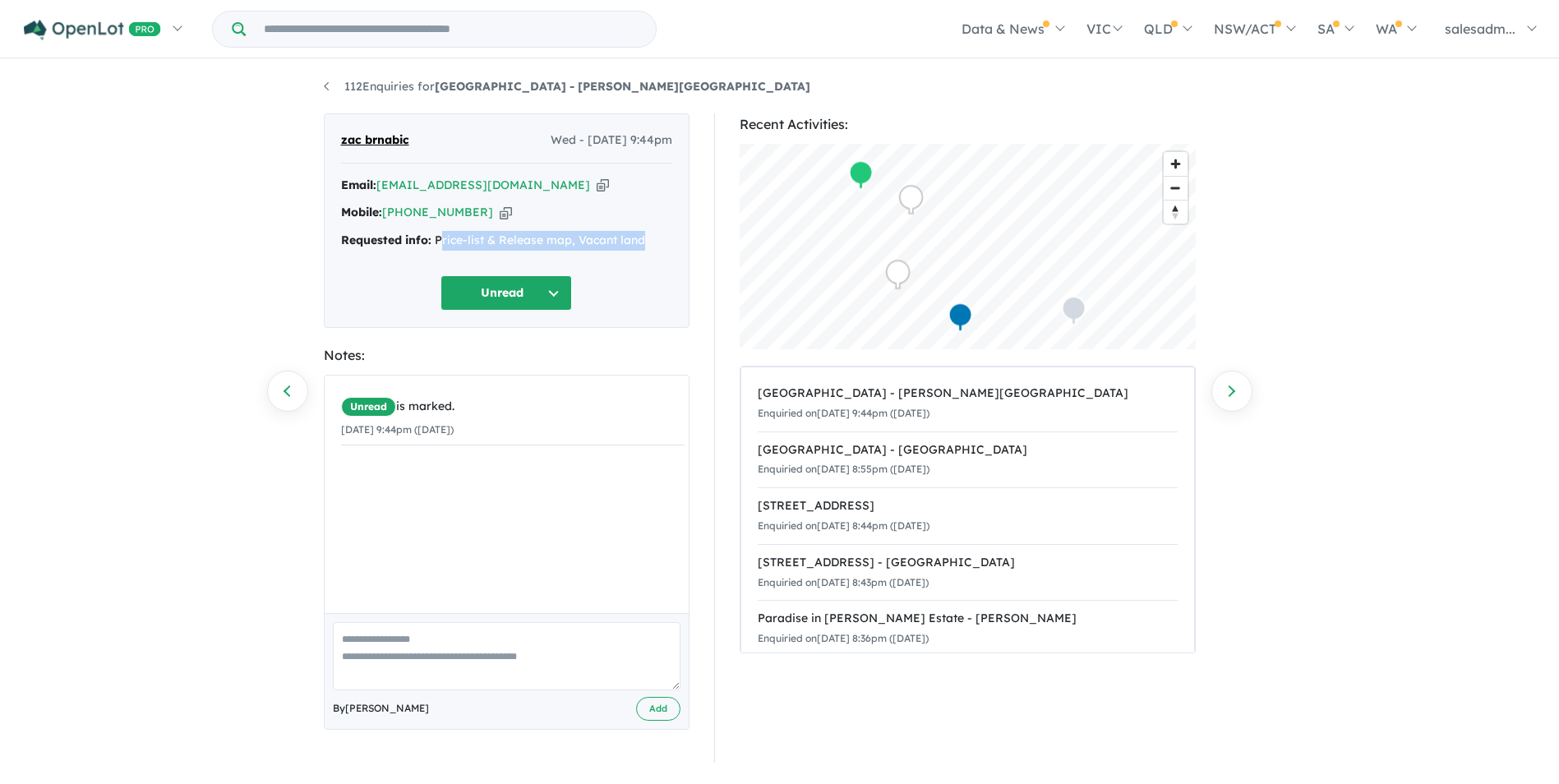
copy div "rice-list & Release map, Vacant land"
click at [467, 87] on strong "[GEOGRAPHIC_DATA] - [PERSON_NAME][GEOGRAPHIC_DATA]" at bounding box center [623, 86] width 376 height 15
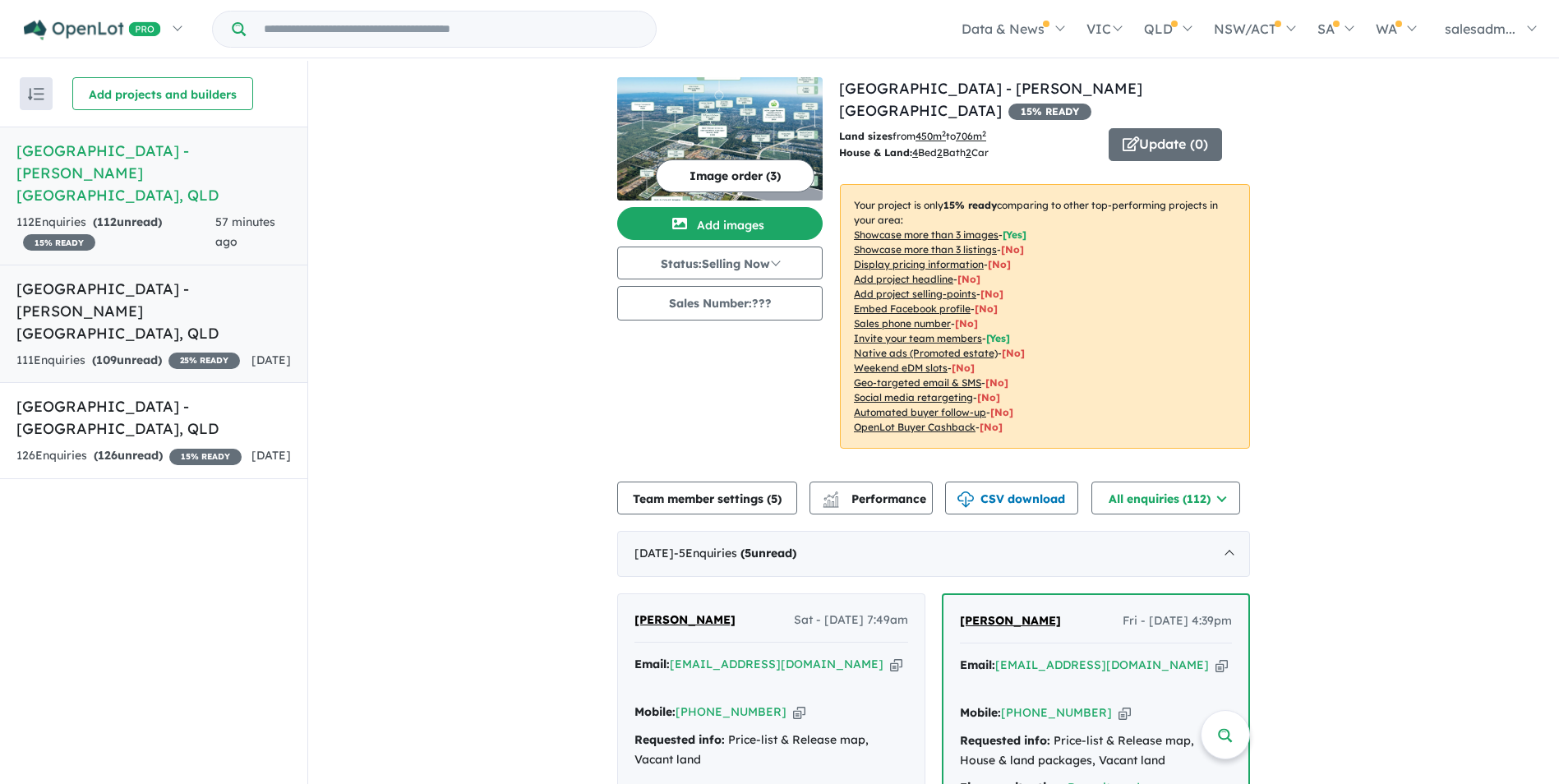
click at [203, 351] on div "111 Enquir ies ( 109 unread) 25 % READY" at bounding box center [128, 361] width 224 height 20
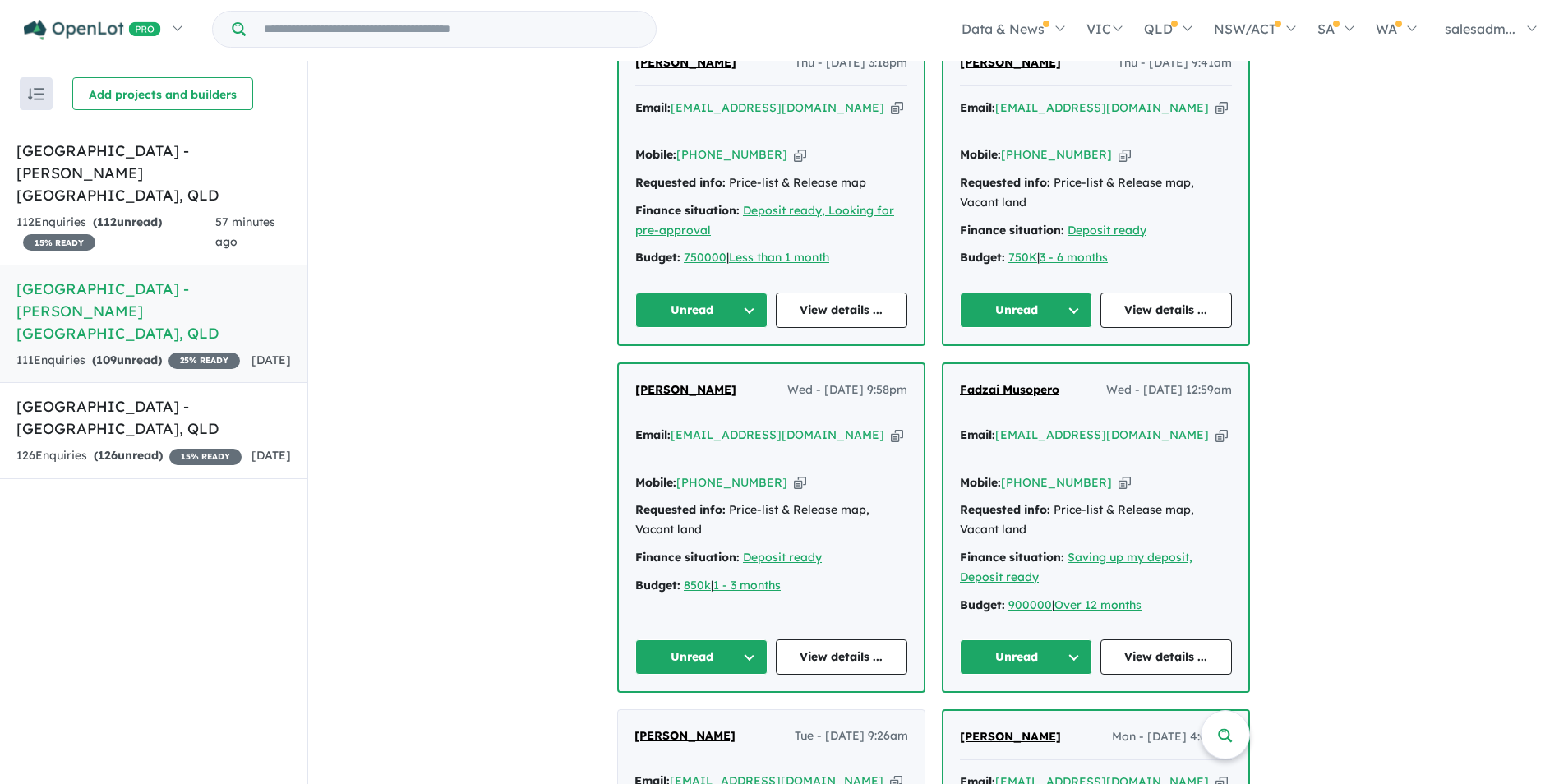
scroll to position [745, 0]
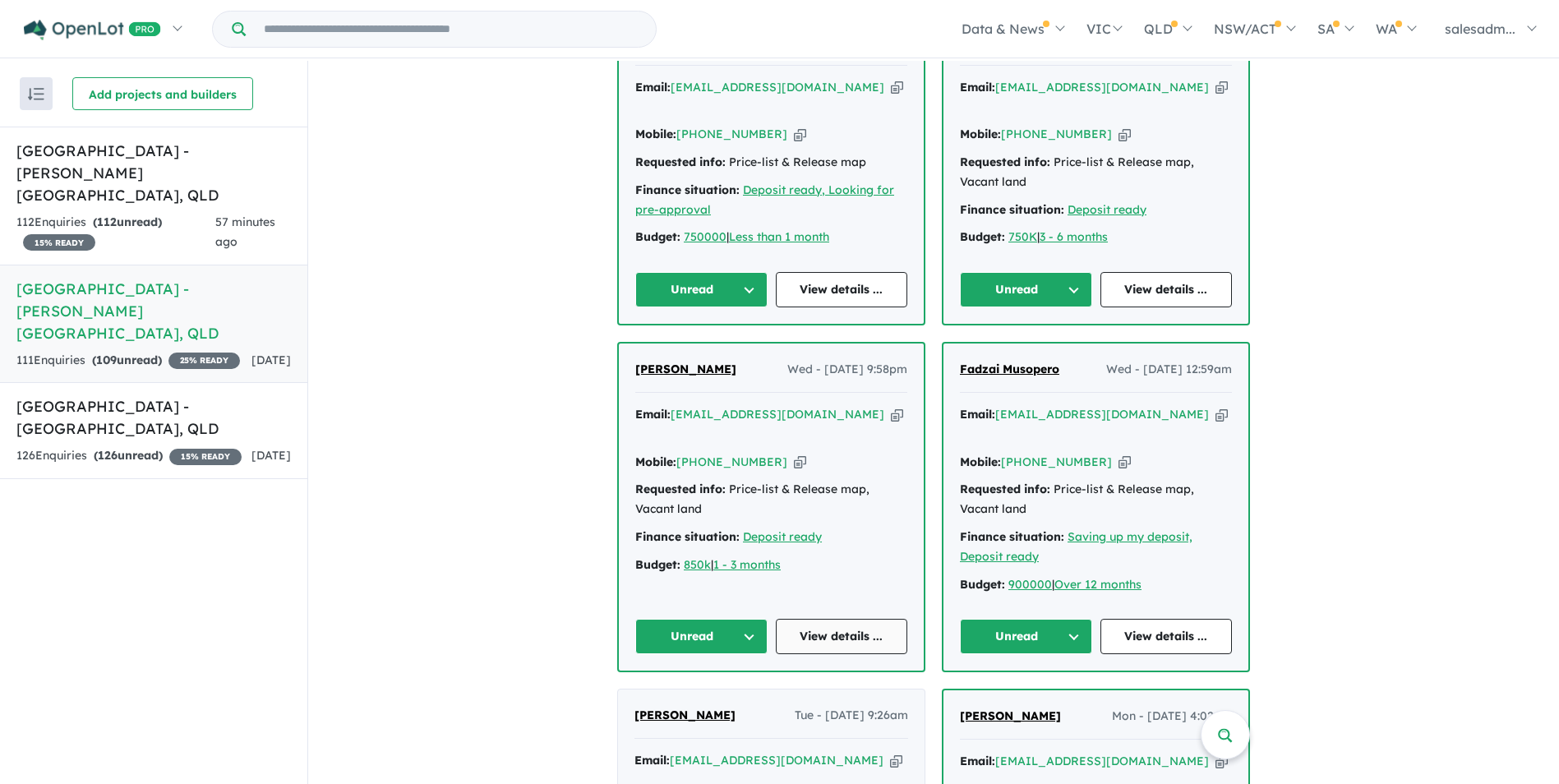
click at [885, 619] on link "View details ..." at bounding box center [842, 636] width 132 height 36
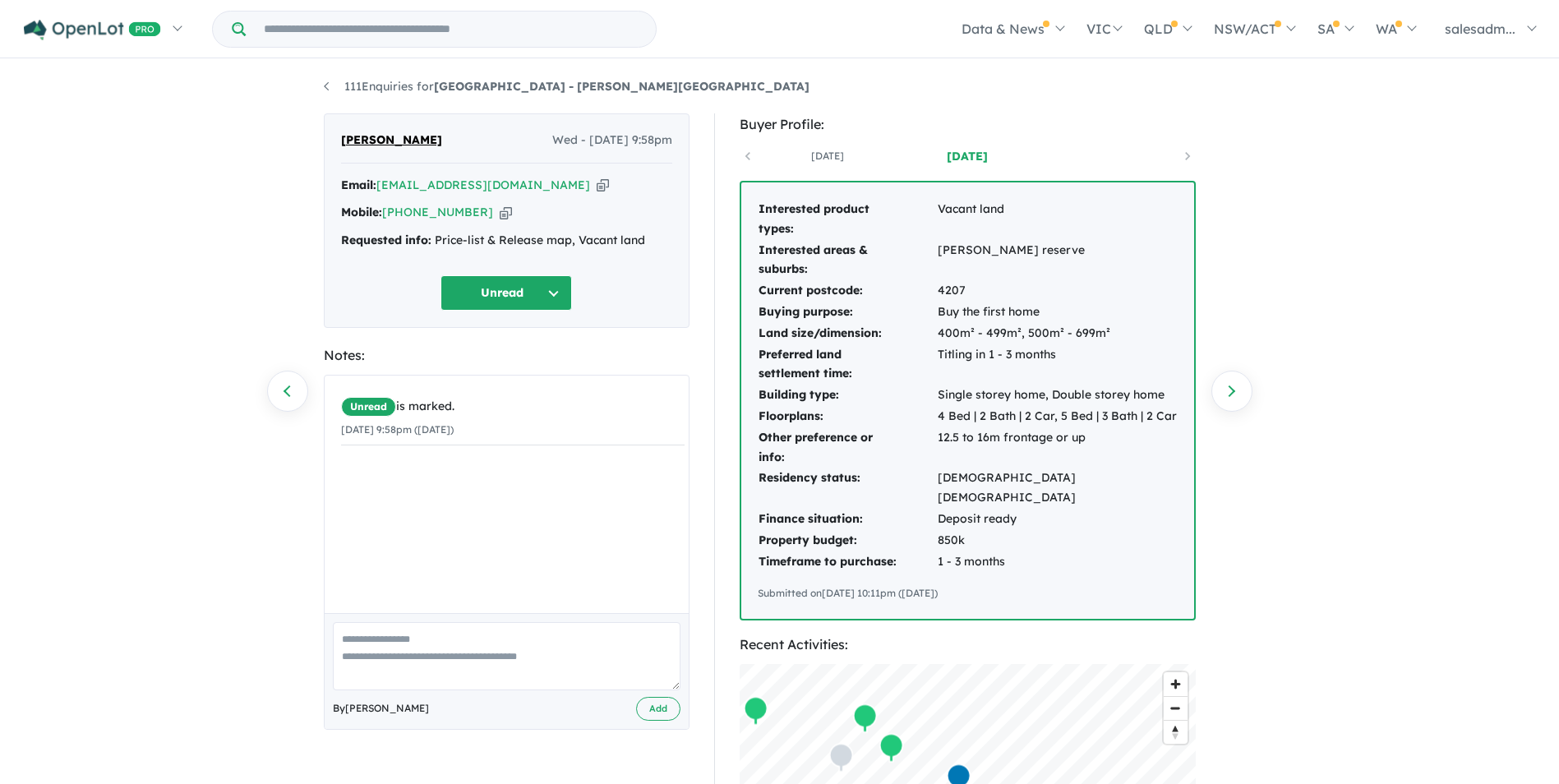
click at [597, 183] on icon "button" at bounding box center [603, 185] width 12 height 17
click at [500, 209] on icon "button" at bounding box center [505, 212] width 12 height 17
click at [597, 187] on icon "button" at bounding box center [603, 185] width 12 height 17
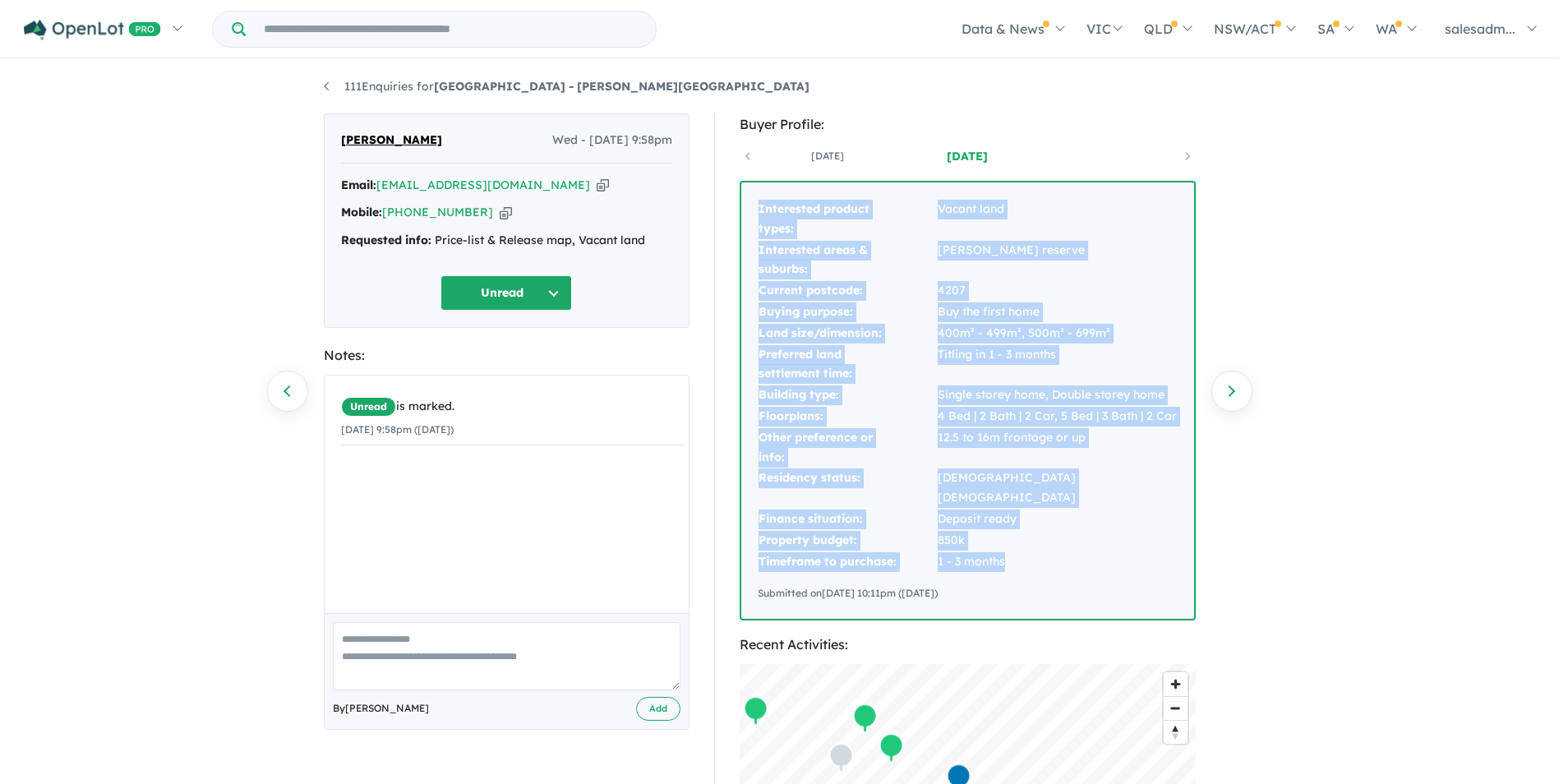
drag, startPoint x: 757, startPoint y: 203, endPoint x: 1115, endPoint y: 541, distance: 492.3
click at [1115, 541] on tbody "Interested product types: Vacant land Interested areas & suburbs: Logan reserve…" at bounding box center [967, 385] width 420 height 373
copy tbody "Interested product types: Vacant land Interested areas & suburbs: Logan reserve…"
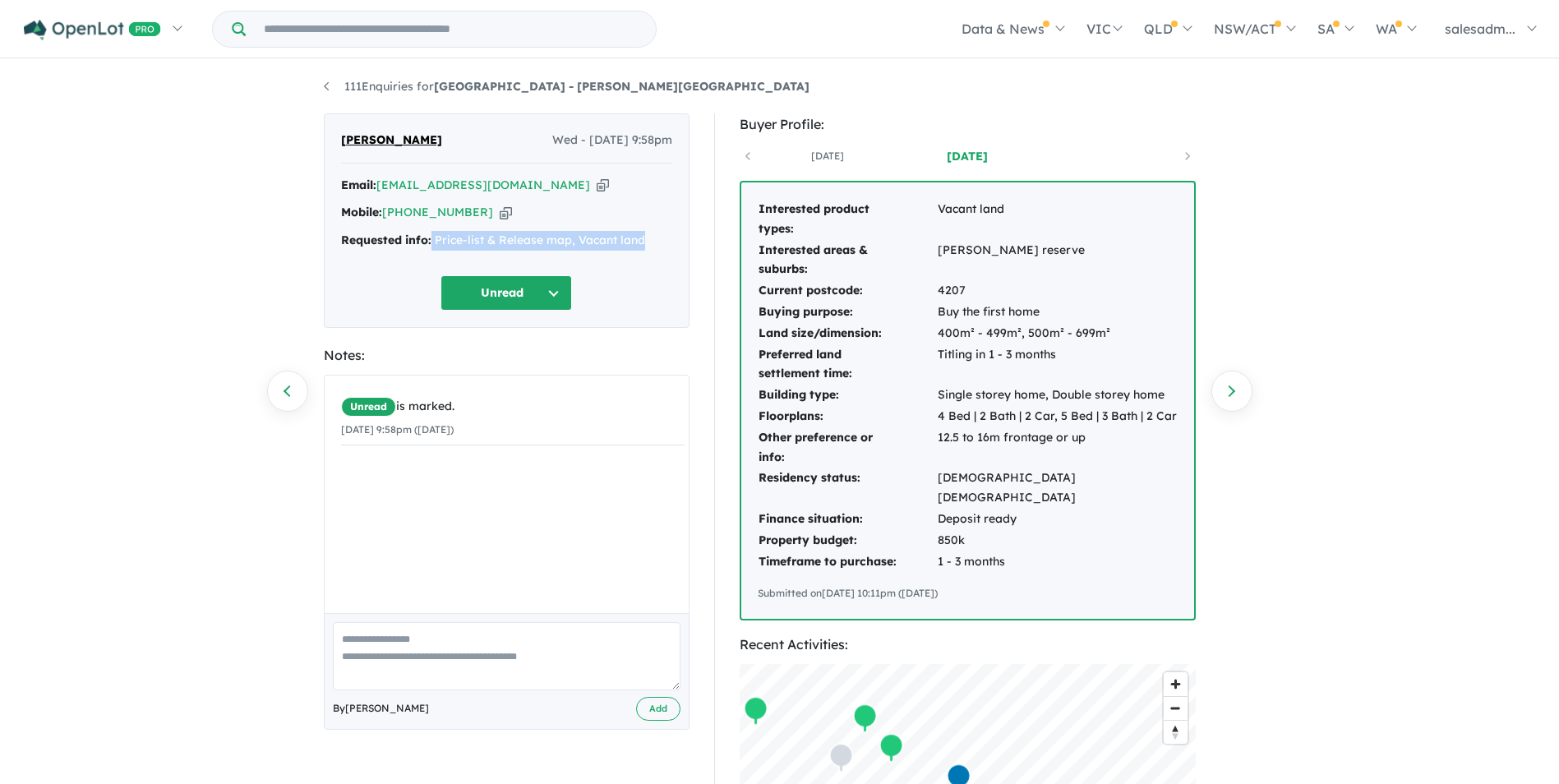
drag, startPoint x: 662, startPoint y: 242, endPoint x: 432, endPoint y: 244, distance: 230.0
click at [432, 244] on div "Requested info: Price-list & Release map, Vacant land" at bounding box center [506, 241] width 331 height 20
copy div "Price-list & Release map, Vacant land"
click at [464, 90] on strong "[GEOGRAPHIC_DATA] - [PERSON_NAME][GEOGRAPHIC_DATA]" at bounding box center [622, 86] width 376 height 15
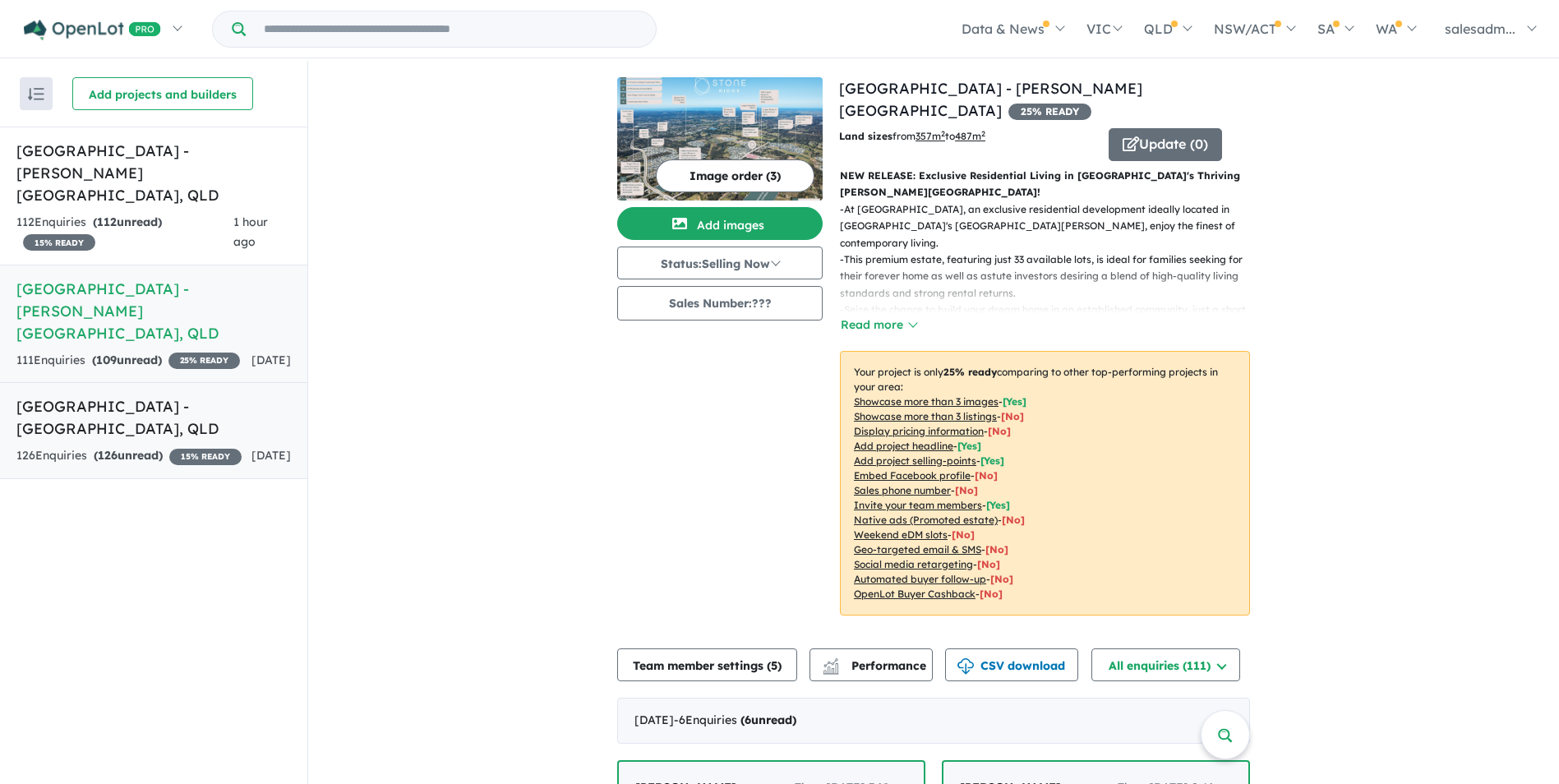
click at [204, 395] on h5 "Aviary Ridge Estate - Park Ridge , QLD" at bounding box center [153, 417] width 274 height 44
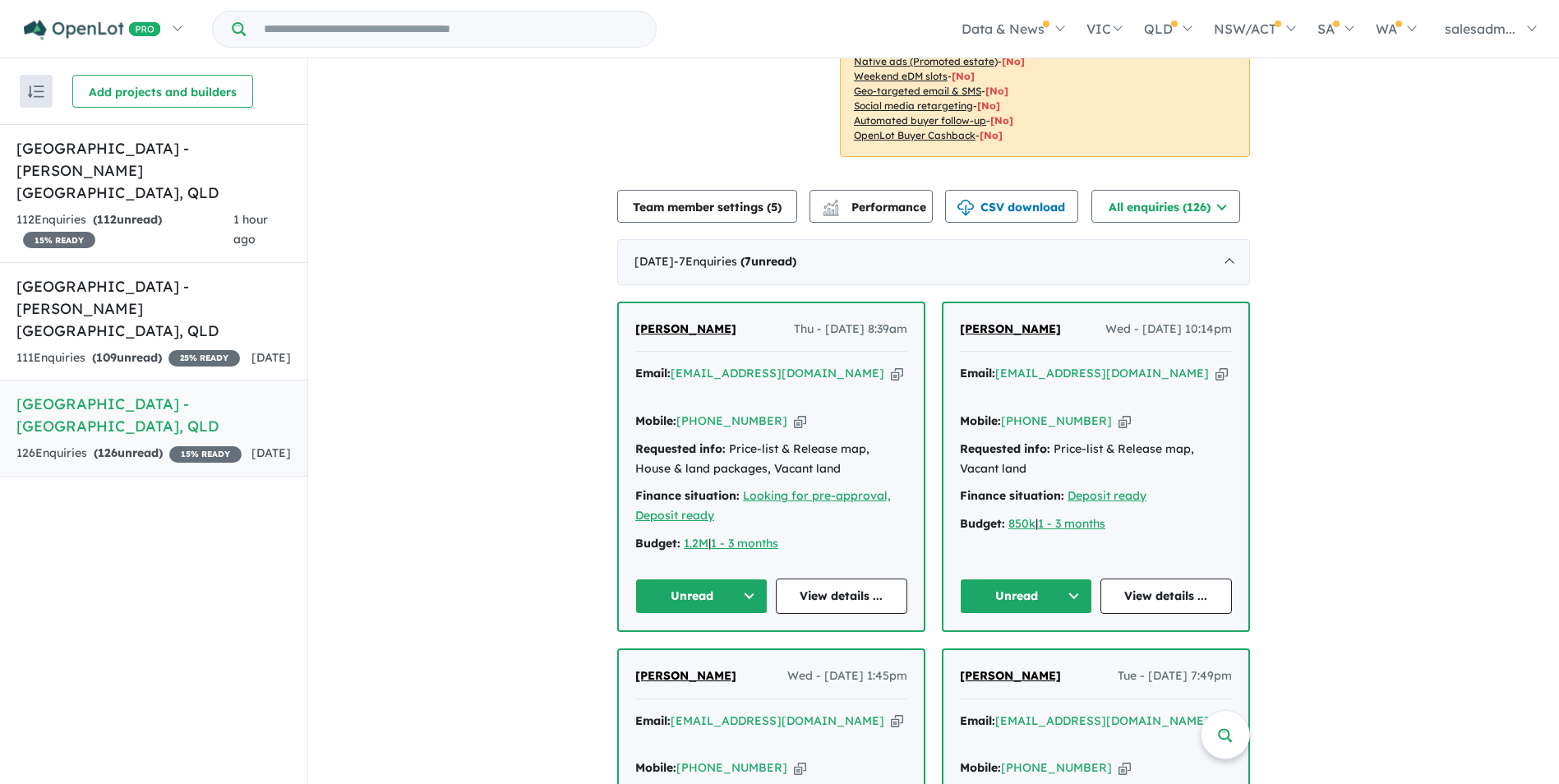
scroll to position [329, 0]
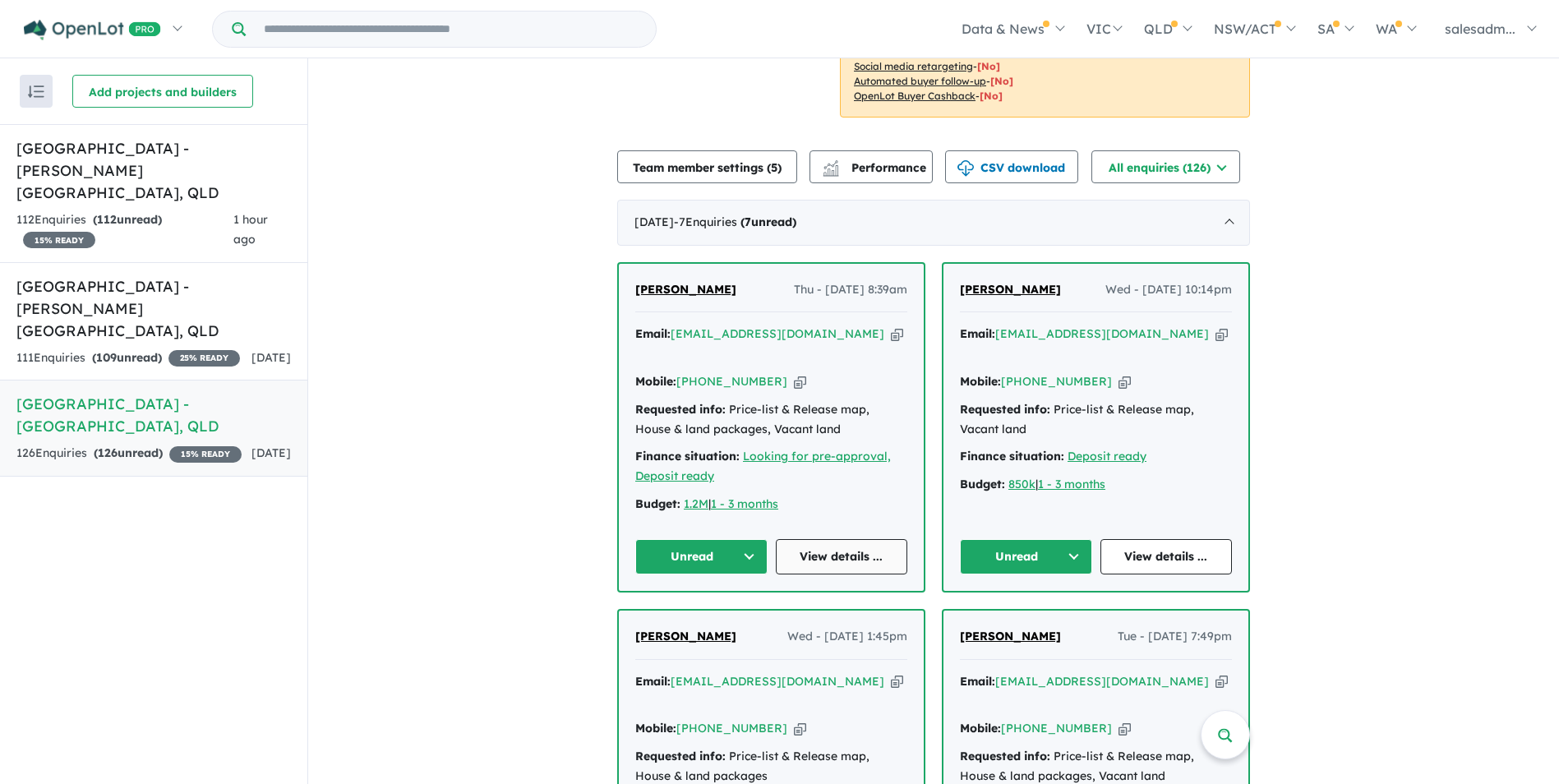
click at [863, 539] on link "View details ..." at bounding box center [842, 557] width 132 height 36
click at [1143, 539] on link "View details ..." at bounding box center [1166, 557] width 132 height 36
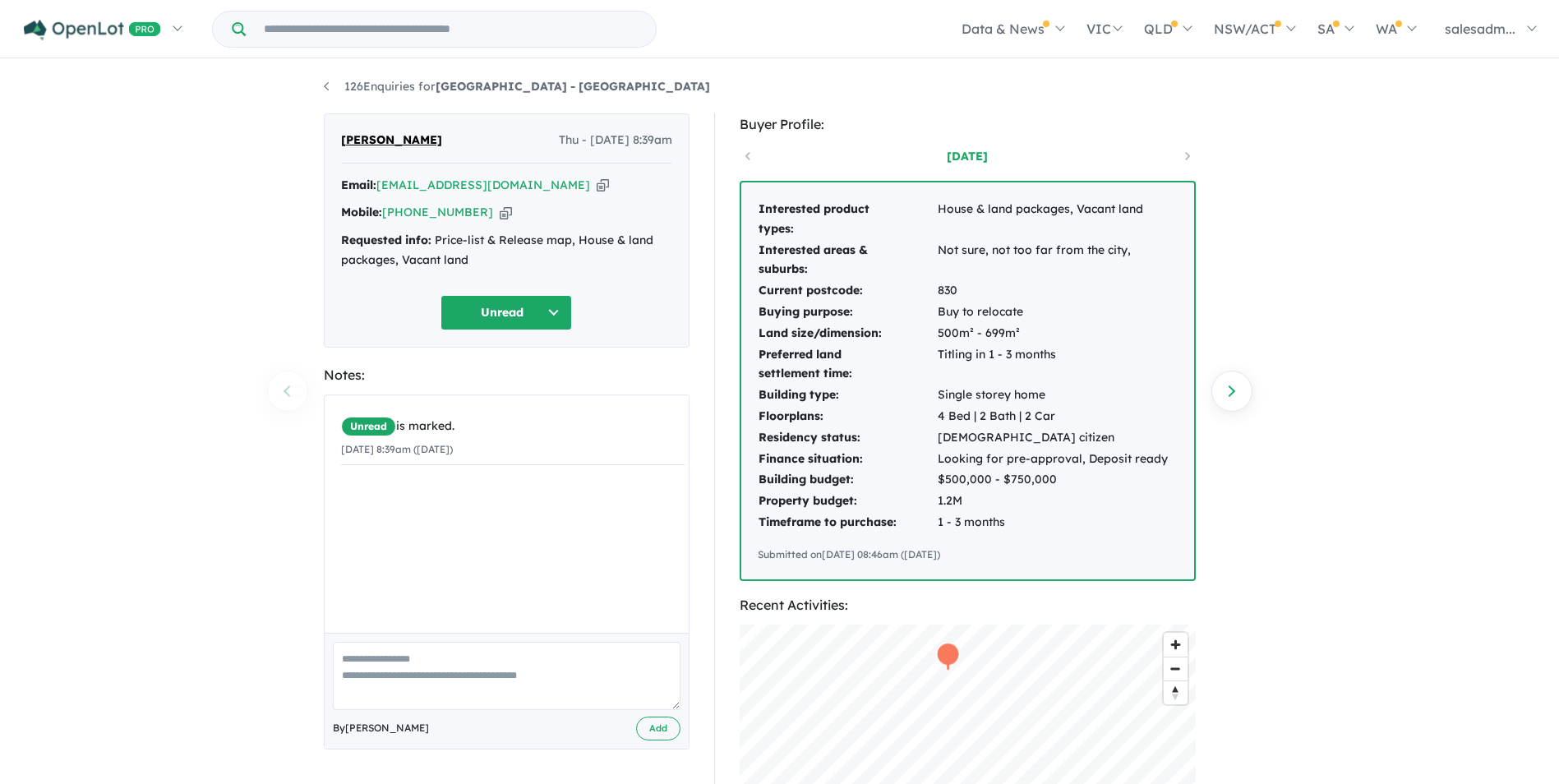
click at [537, 186] on div "Email: jovikuruvilla@gmail.com Copied!" at bounding box center [506, 186] width 331 height 20
click at [597, 186] on icon "button" at bounding box center [603, 185] width 12 height 17
click at [500, 215] on icon "button" at bounding box center [505, 212] width 12 height 17
click at [597, 186] on icon "button" at bounding box center [603, 185] width 12 height 17
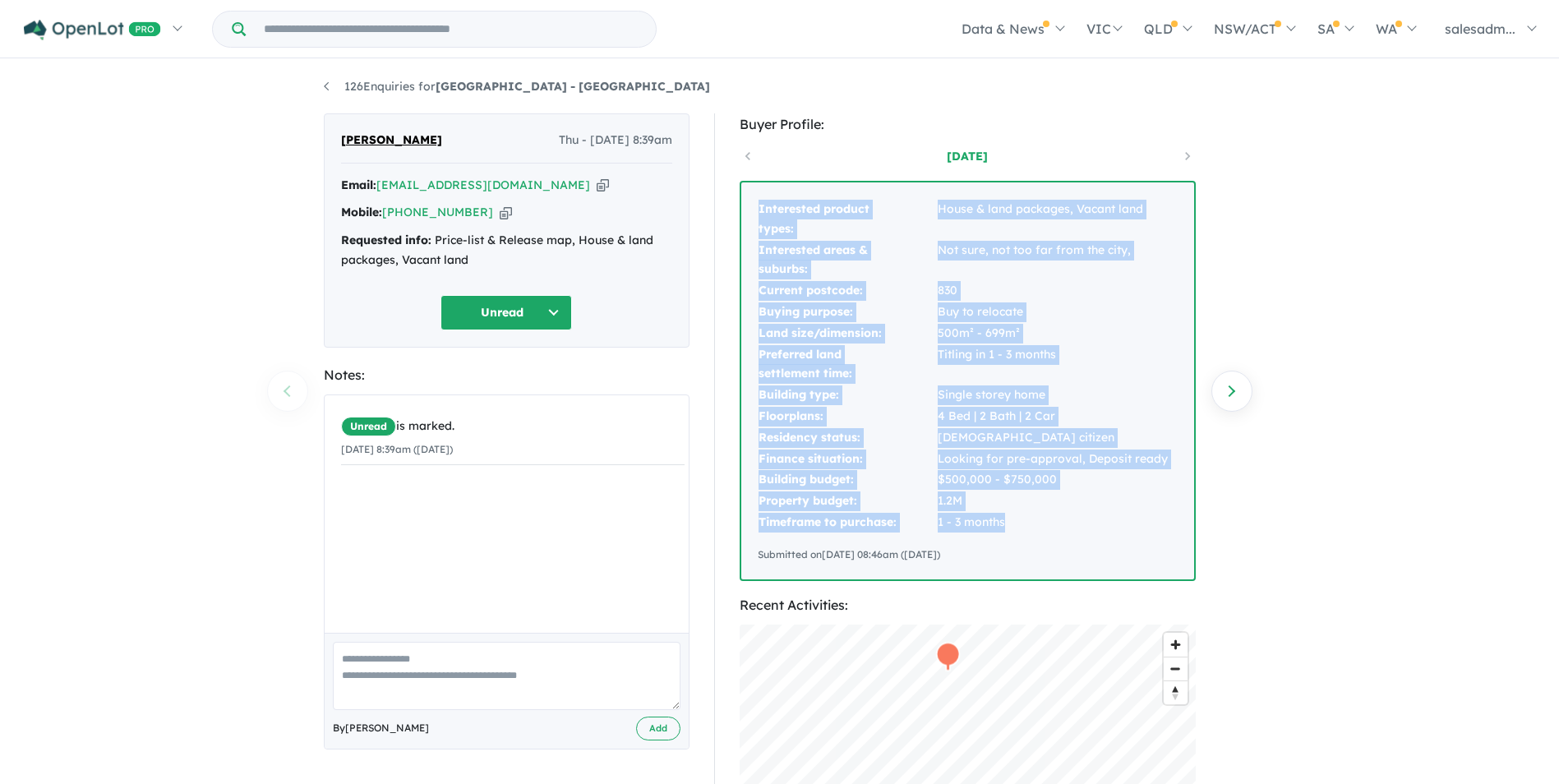
drag, startPoint x: 761, startPoint y: 207, endPoint x: 1096, endPoint y: 519, distance: 457.8
click at [1096, 519] on tbody "Interested product types: House & land packages, Vacant land Interested areas &…" at bounding box center [963, 366] width 411 height 335
copy tbody "Interested product types: House & land packages, Vacant land Interested areas &…"
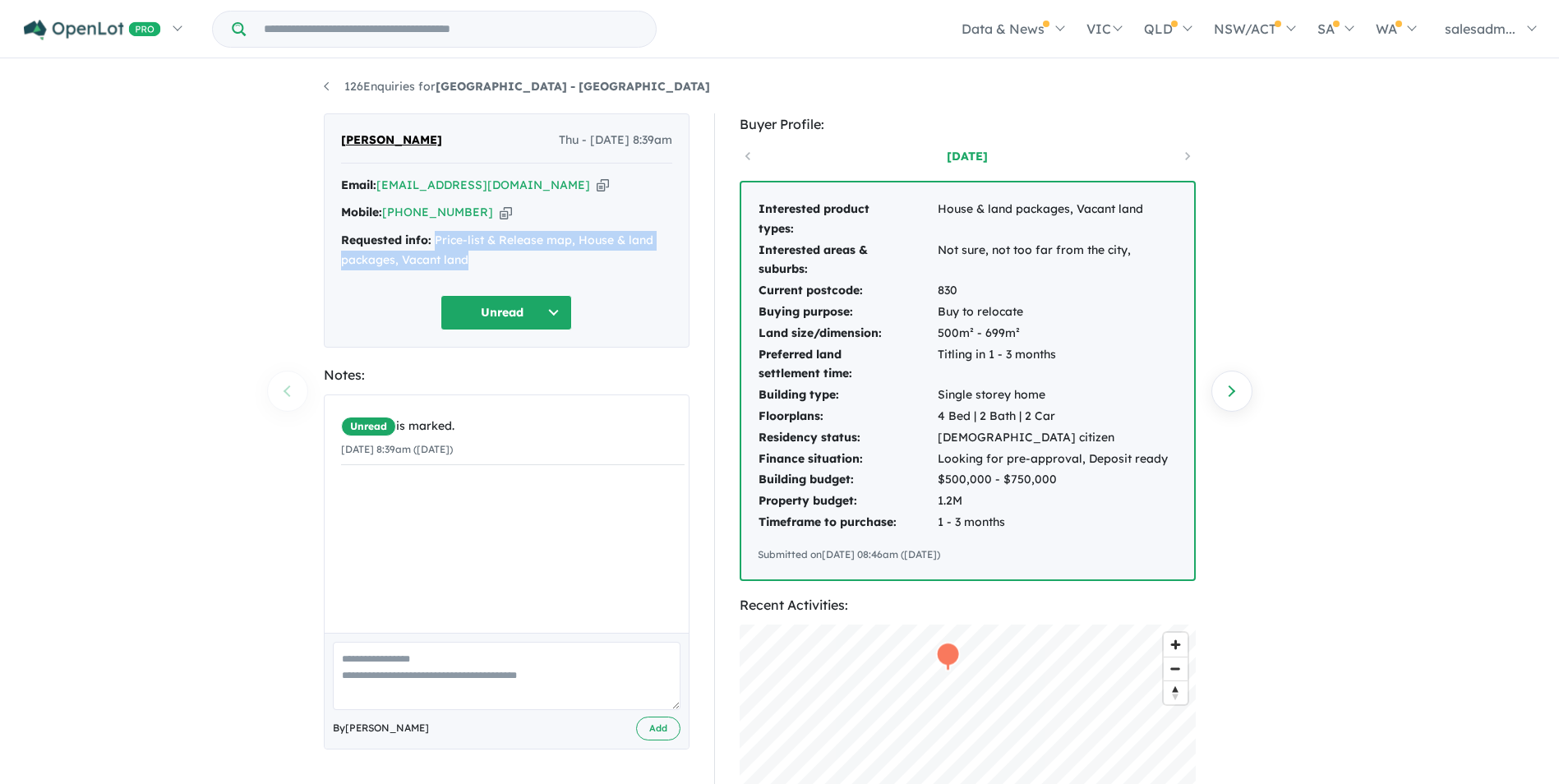
drag, startPoint x: 485, startPoint y: 261, endPoint x: 437, endPoint y: 242, distance: 51.6
click at [437, 242] on div "Requested info: Price-list & Release map, House & land packages, Vacant land" at bounding box center [506, 250] width 331 height 39
copy div "Price-list & Release map, House & land packages, Vacant land"
click at [522, 94] on li "126 Enquiries for Aviary Ridge Estate - Park Ridge" at bounding box center [516, 87] width 386 height 20
click at [503, 82] on strong "Aviary Ridge Estate - Park Ridge" at bounding box center [572, 86] width 274 height 15
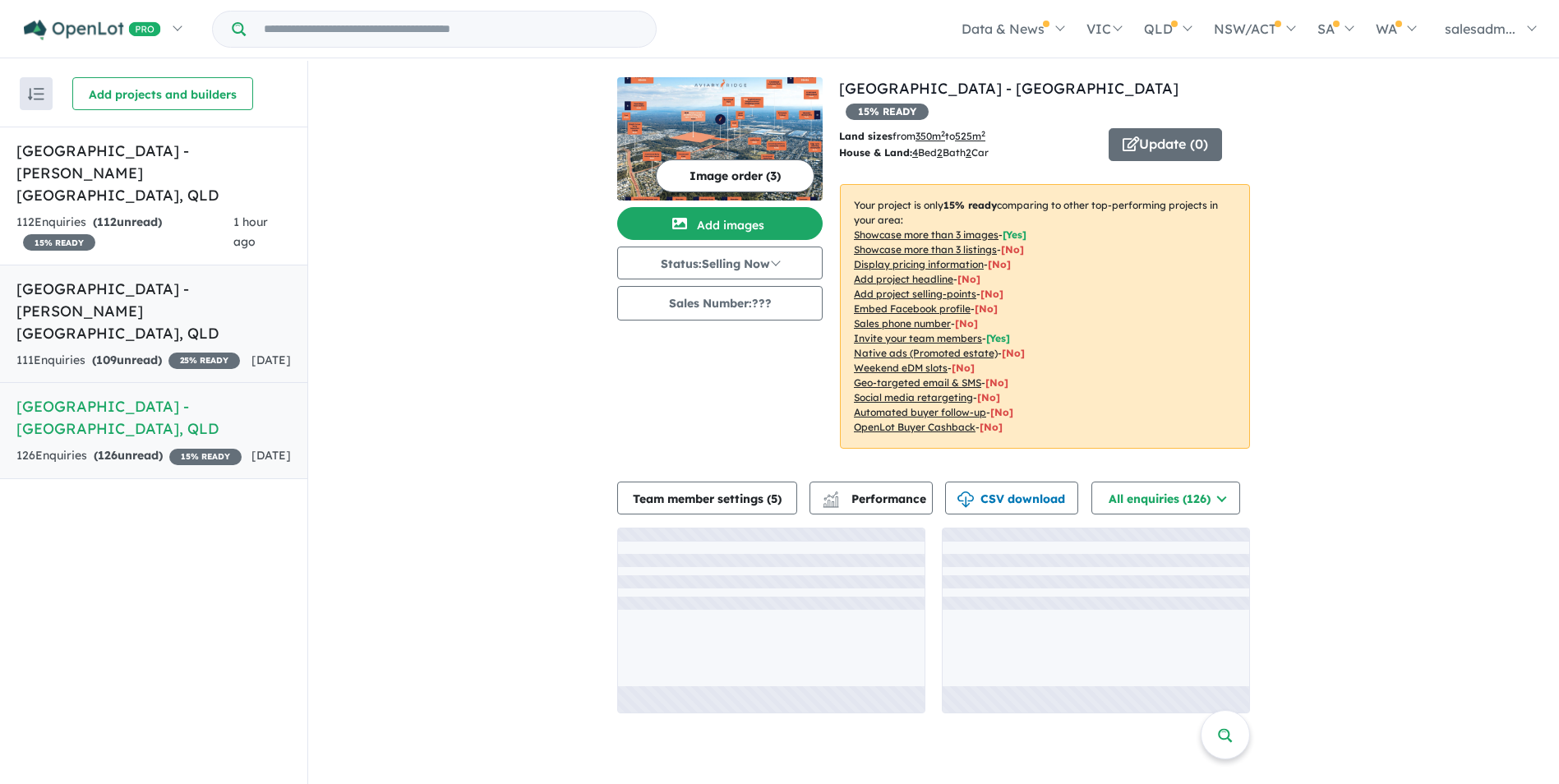
click at [147, 304] on link "Stone Ridge Estate - Logan Reserve , QLD 111 Enquir ies ( 109 unread) 25 % READ…" at bounding box center [153, 325] width 307 height 119
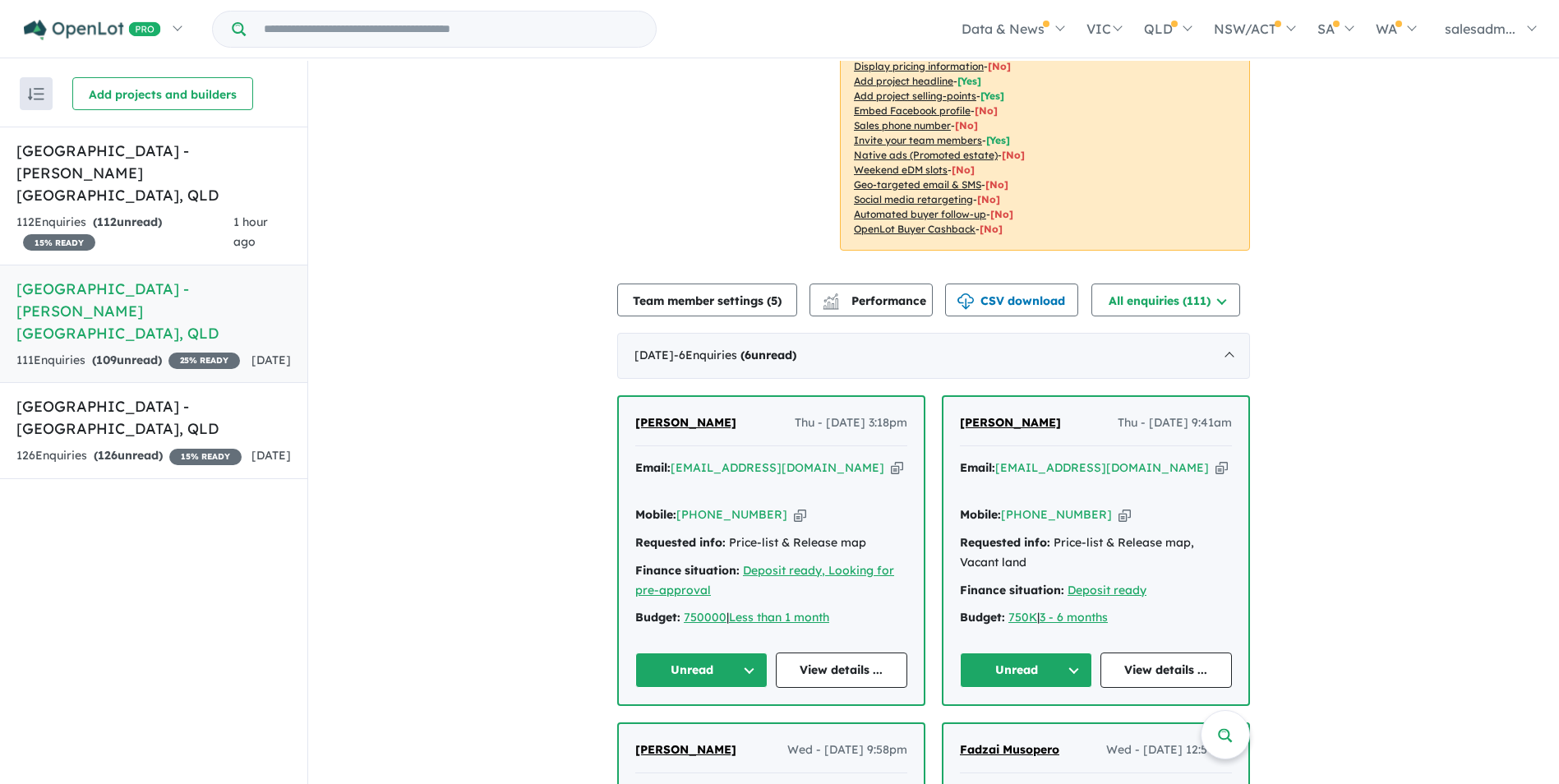
scroll to position [499, 0]
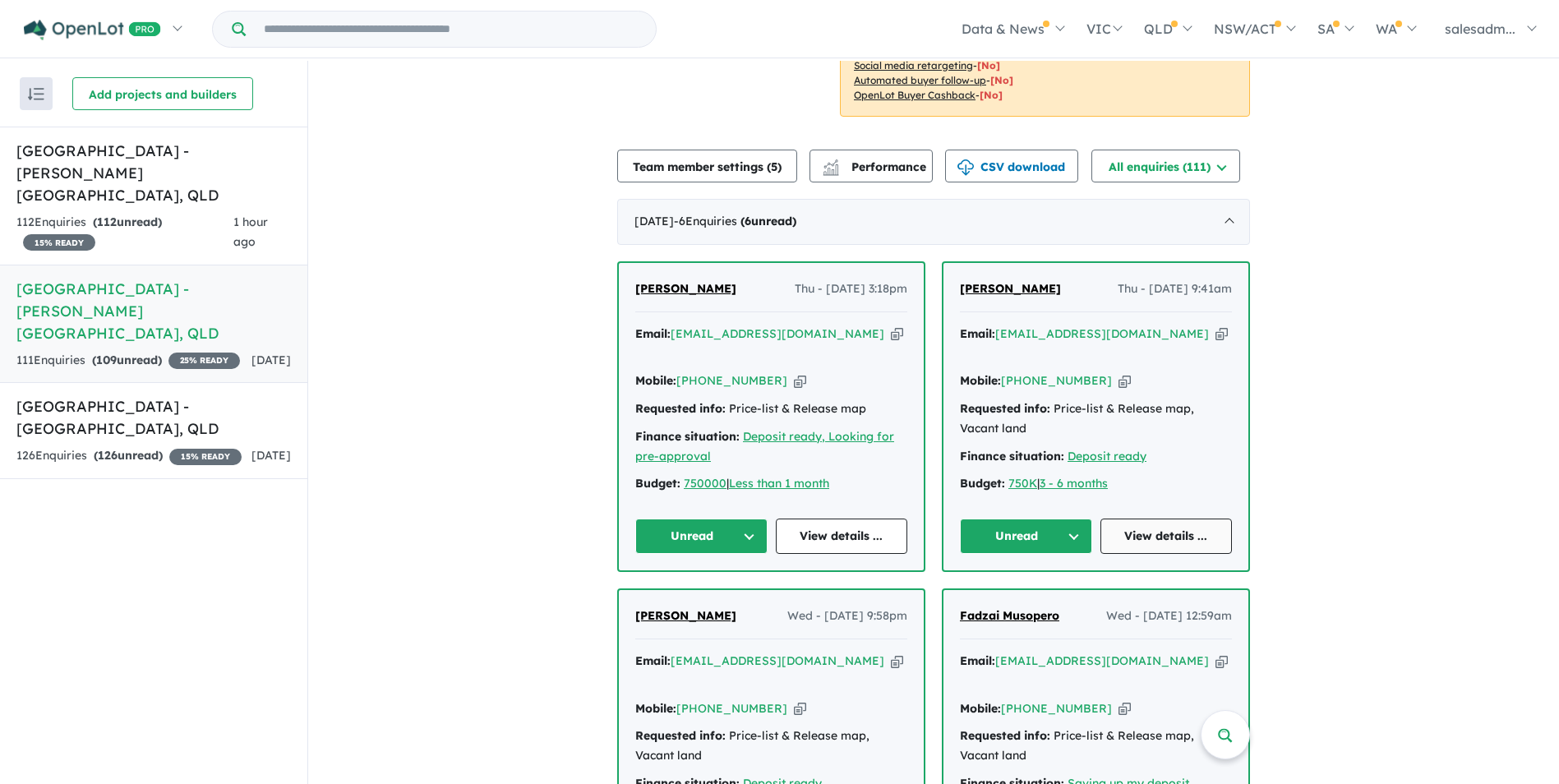
click at [1194, 519] on link "View details ..." at bounding box center [1166, 536] width 132 height 36
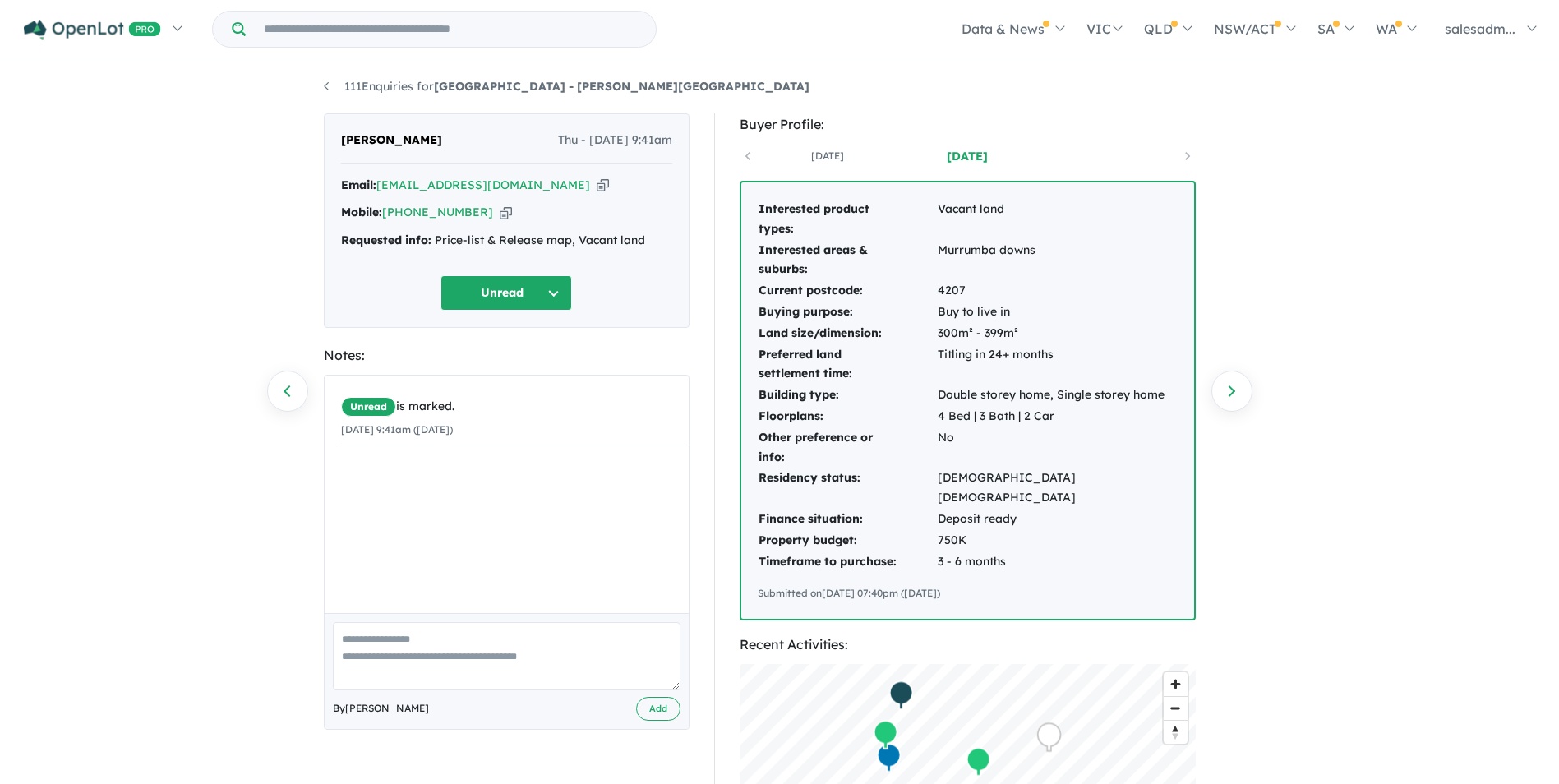
click at [597, 185] on icon "button" at bounding box center [603, 185] width 12 height 17
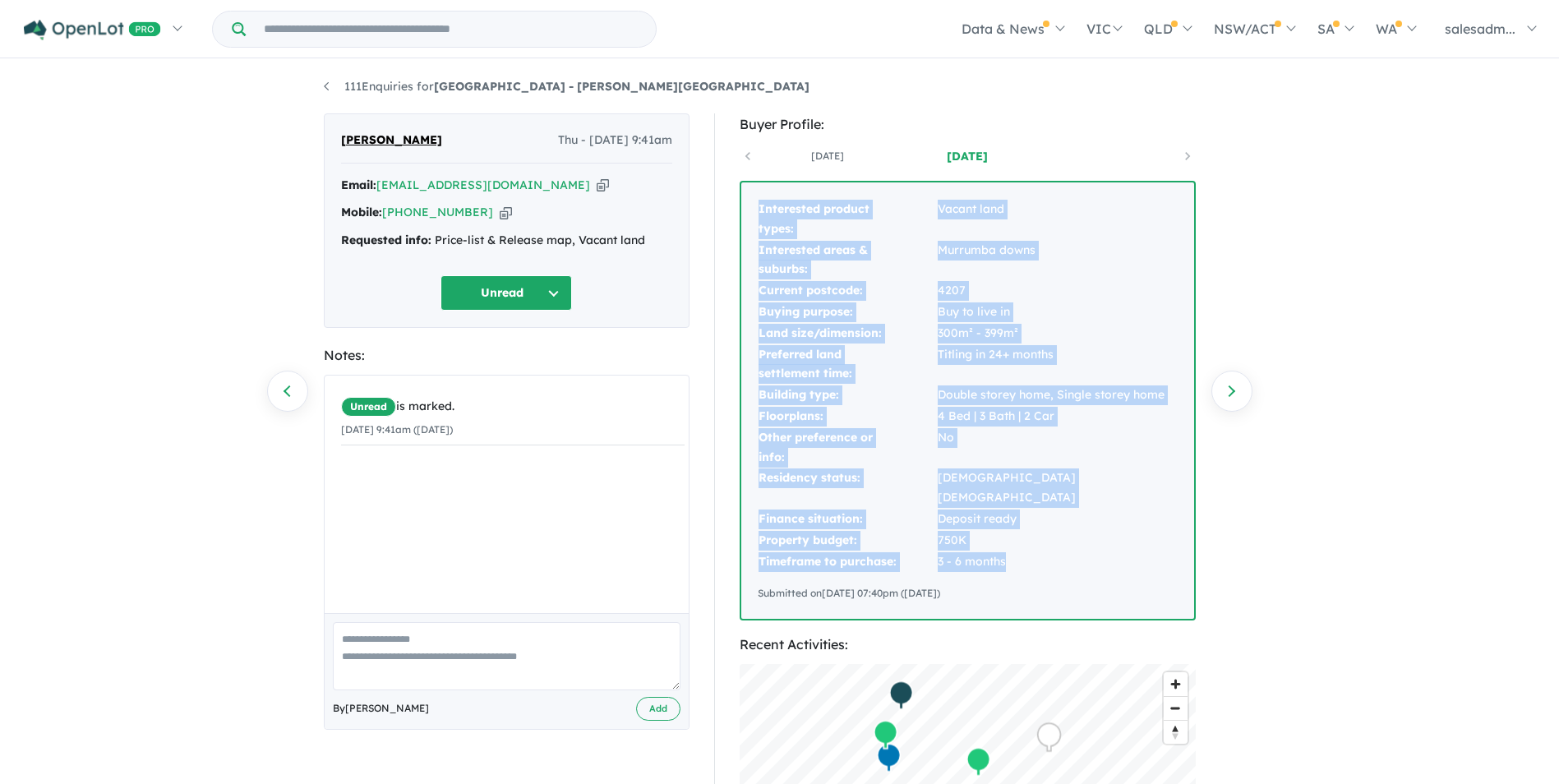
drag, startPoint x: 756, startPoint y: 210, endPoint x: 1073, endPoint y: 536, distance: 454.7
click at [1073, 536] on div "Interested product types: Vacant land Interested areas & suburbs: Murrumba down…" at bounding box center [967, 401] width 453 height 436
copy tbody "Interested product types: Vacant land Interested areas & suburbs: Murrumba down…"
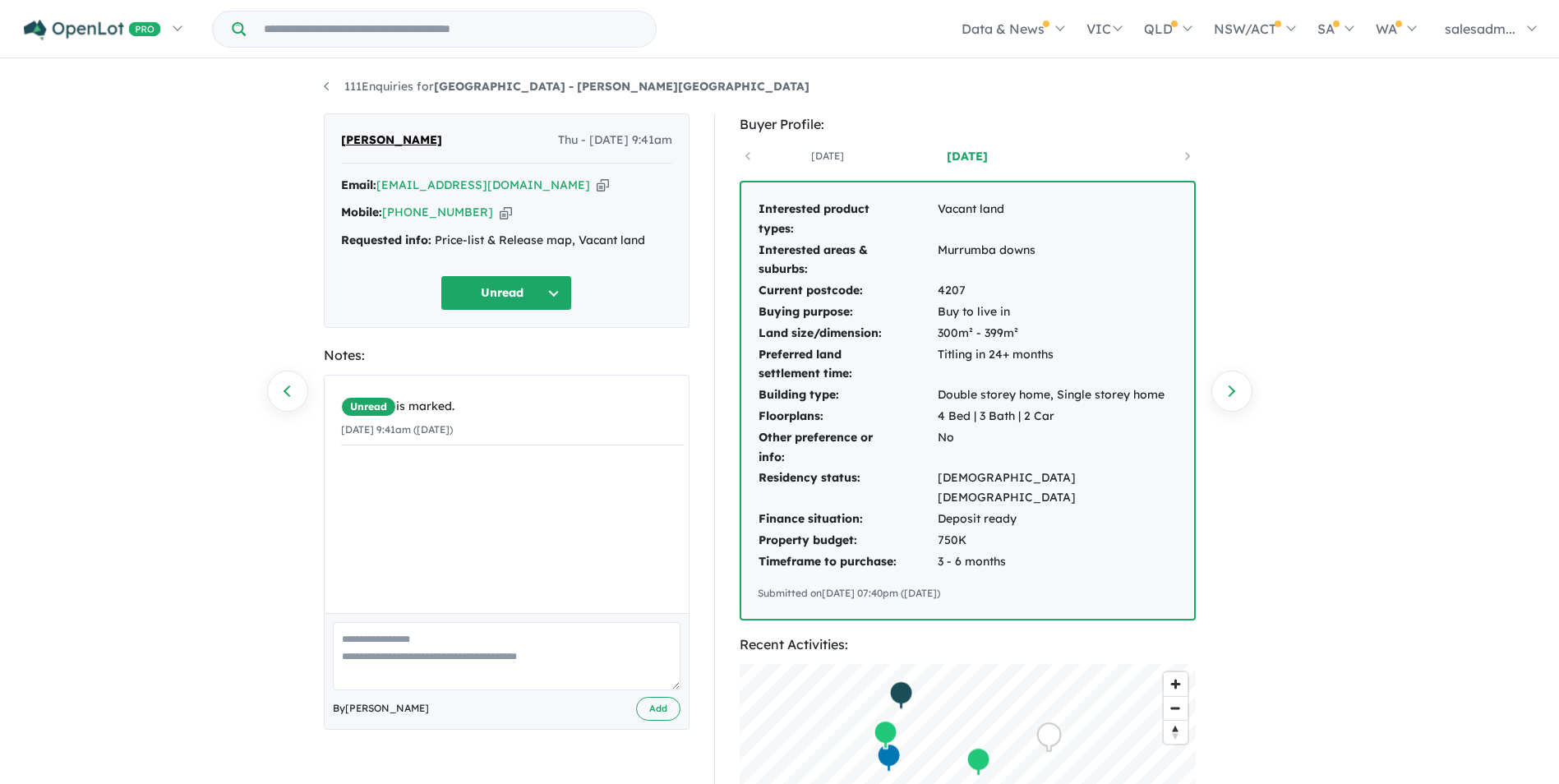
click at [355, 94] on li "111 Enquiries for [GEOGRAPHIC_DATA] - [PERSON_NAME][GEOGRAPHIC_DATA]" at bounding box center [567, 87] width 486 height 20
click at [348, 87] on link "111 Enquiries for [GEOGRAPHIC_DATA] - [PERSON_NAME][GEOGRAPHIC_DATA]" at bounding box center [567, 86] width 486 height 15
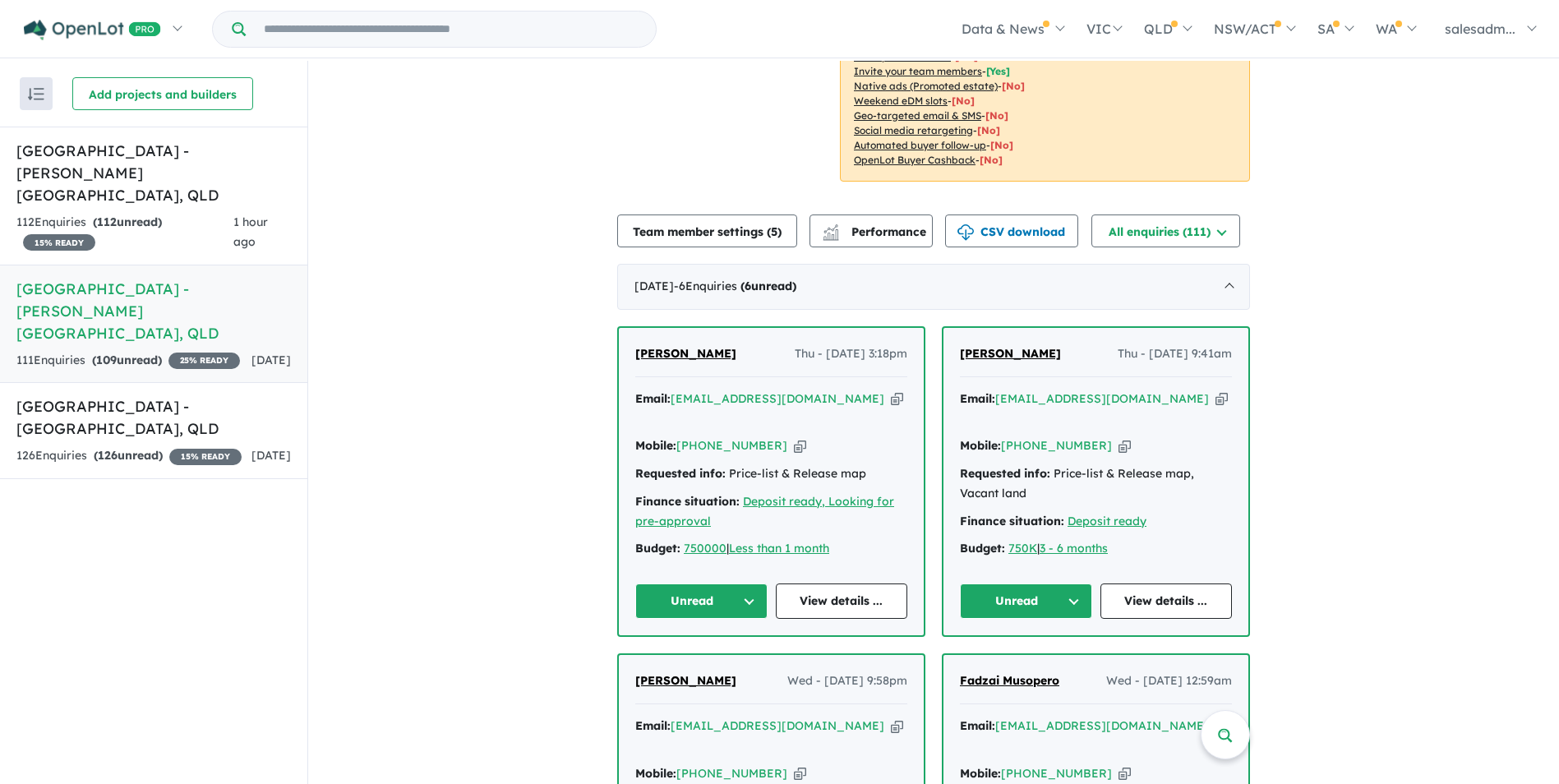
scroll to position [499, 0]
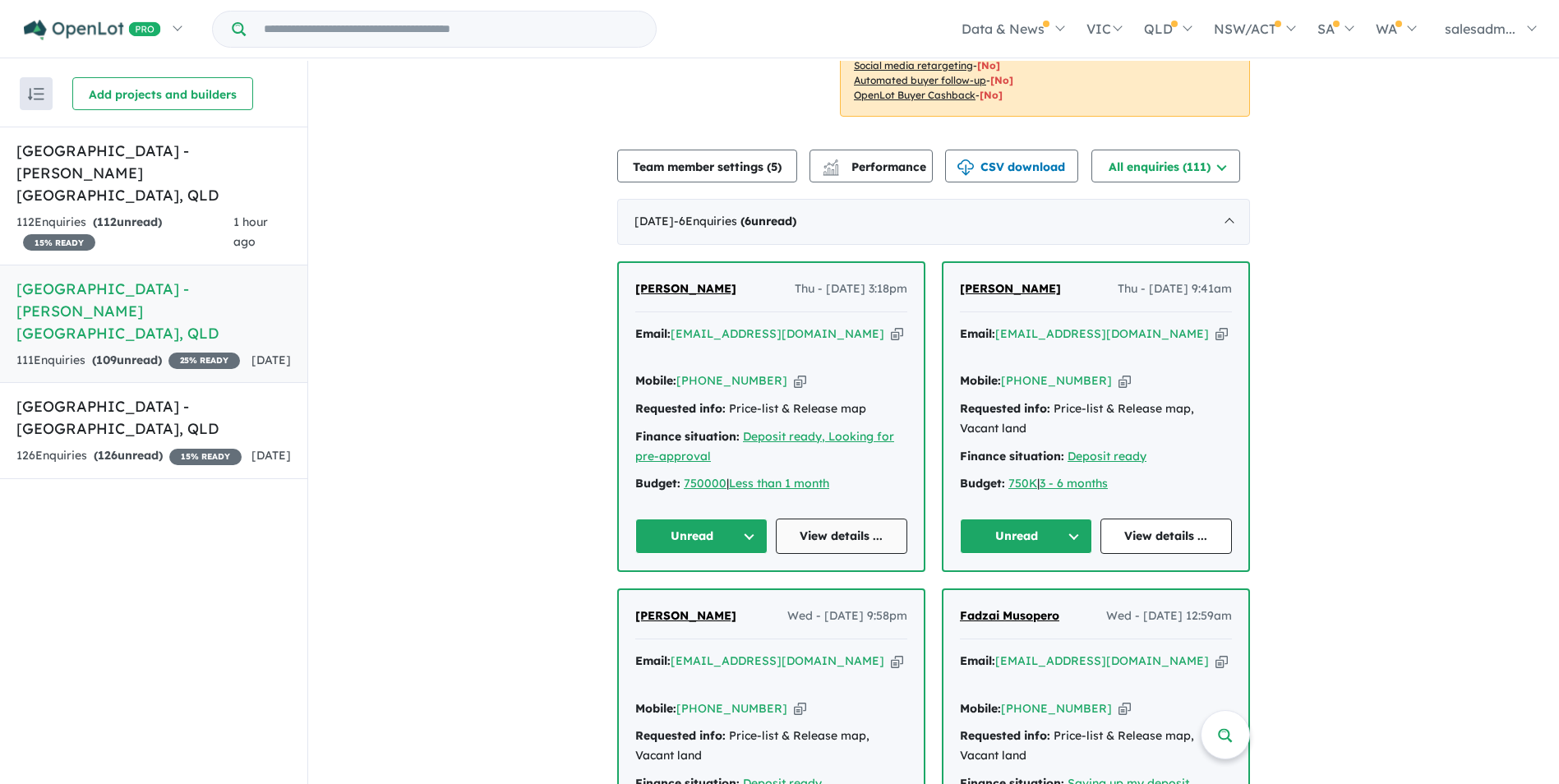
click at [827, 519] on link "View details ..." at bounding box center [842, 536] width 132 height 36
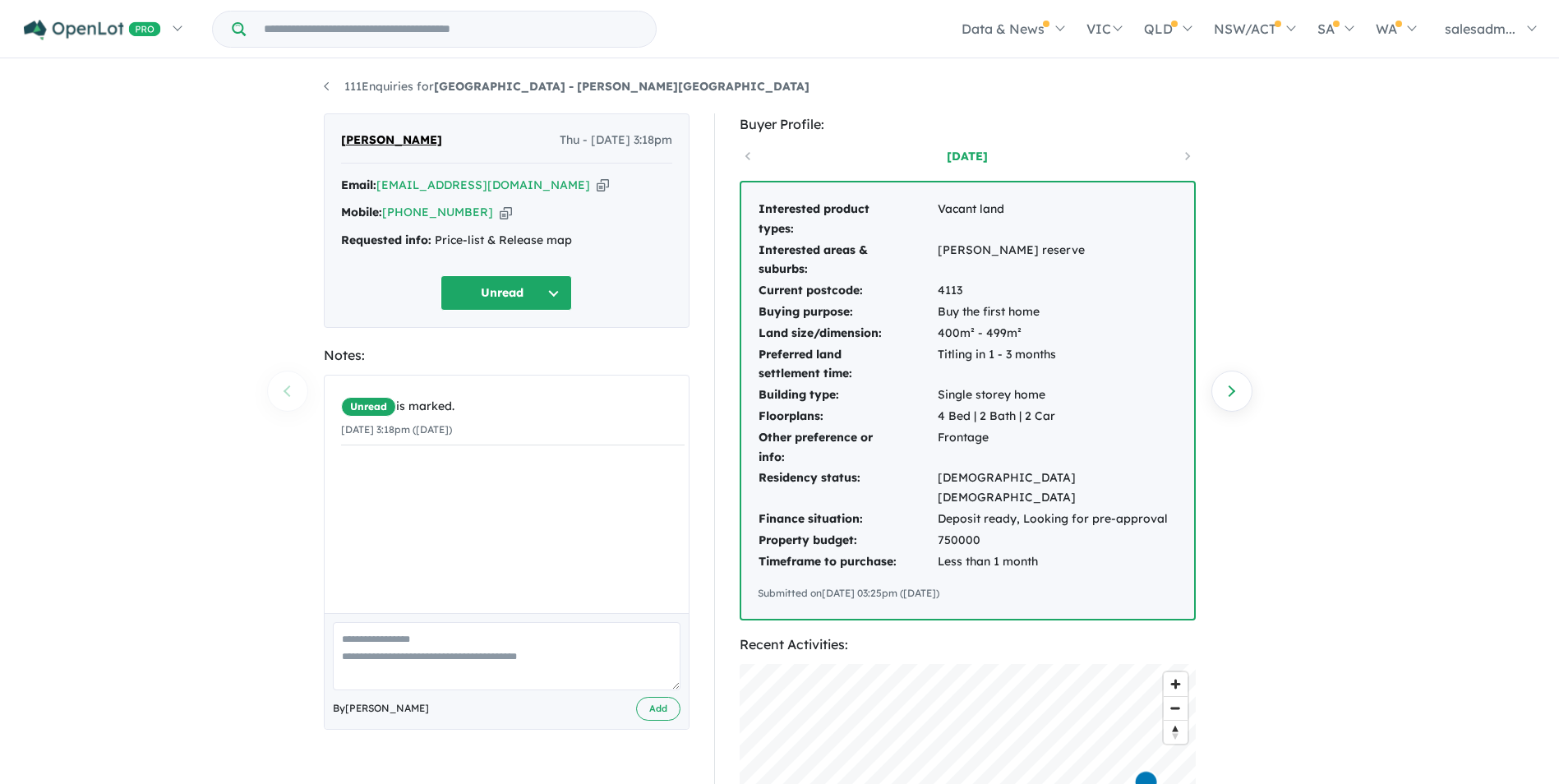
click at [597, 189] on icon "button" at bounding box center [603, 185] width 12 height 17
click at [500, 216] on icon "button" at bounding box center [505, 212] width 12 height 17
click at [500, 210] on icon "button" at bounding box center [505, 212] width 12 height 17
click at [597, 182] on icon "button" at bounding box center [603, 185] width 12 height 17
drag, startPoint x: 765, startPoint y: 207, endPoint x: 1048, endPoint y: 558, distance: 450.9
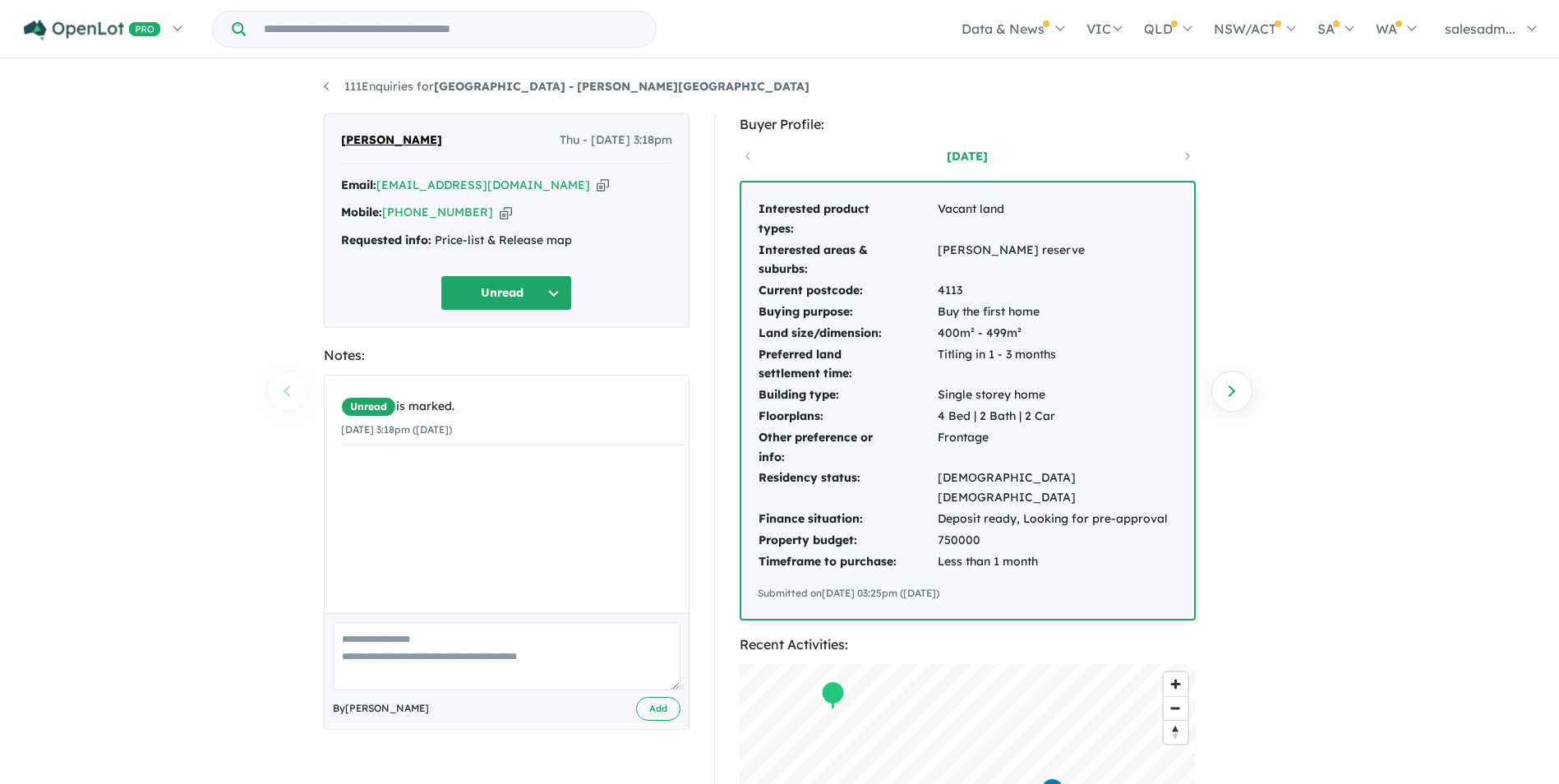
click at [1048, 558] on div "Interested product types: Vacant land Interested areas & suburbs: [PERSON_NAME]…" at bounding box center [967, 401] width 453 height 436
click at [1048, 558] on div "Interested product types: Vacant land Interested areas & suburbs: Logan reserve…" at bounding box center [967, 401] width 453 height 436
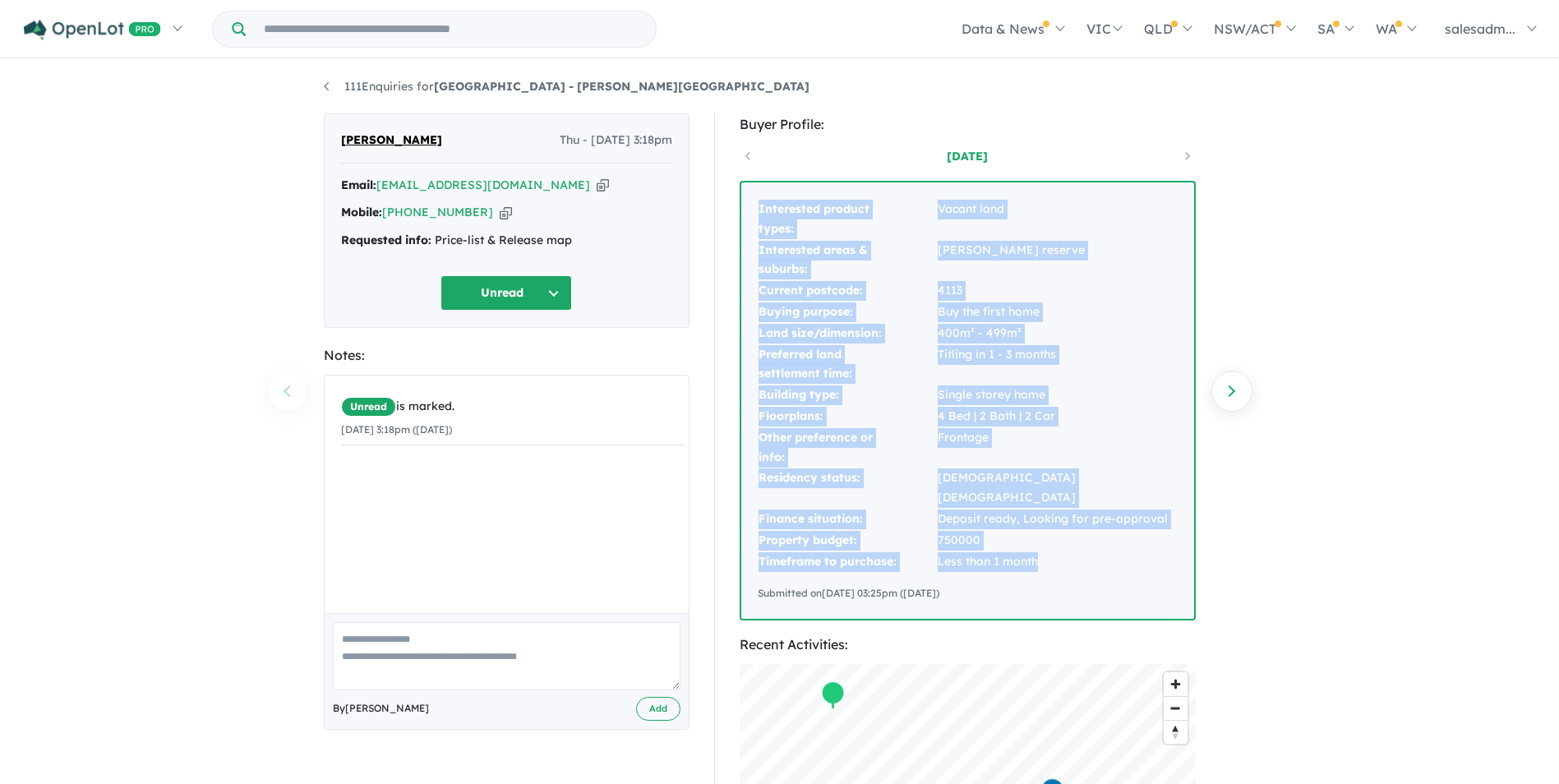
drag, startPoint x: 748, startPoint y: 202, endPoint x: 1091, endPoint y: 542, distance: 483.0
click at [1091, 542] on div "Interested product types: Vacant land Interested areas & suburbs: Logan reserve…" at bounding box center [967, 401] width 453 height 436
copy tbody "Interested product types: Vacant land Interested areas & suburbs: Logan reserve…"
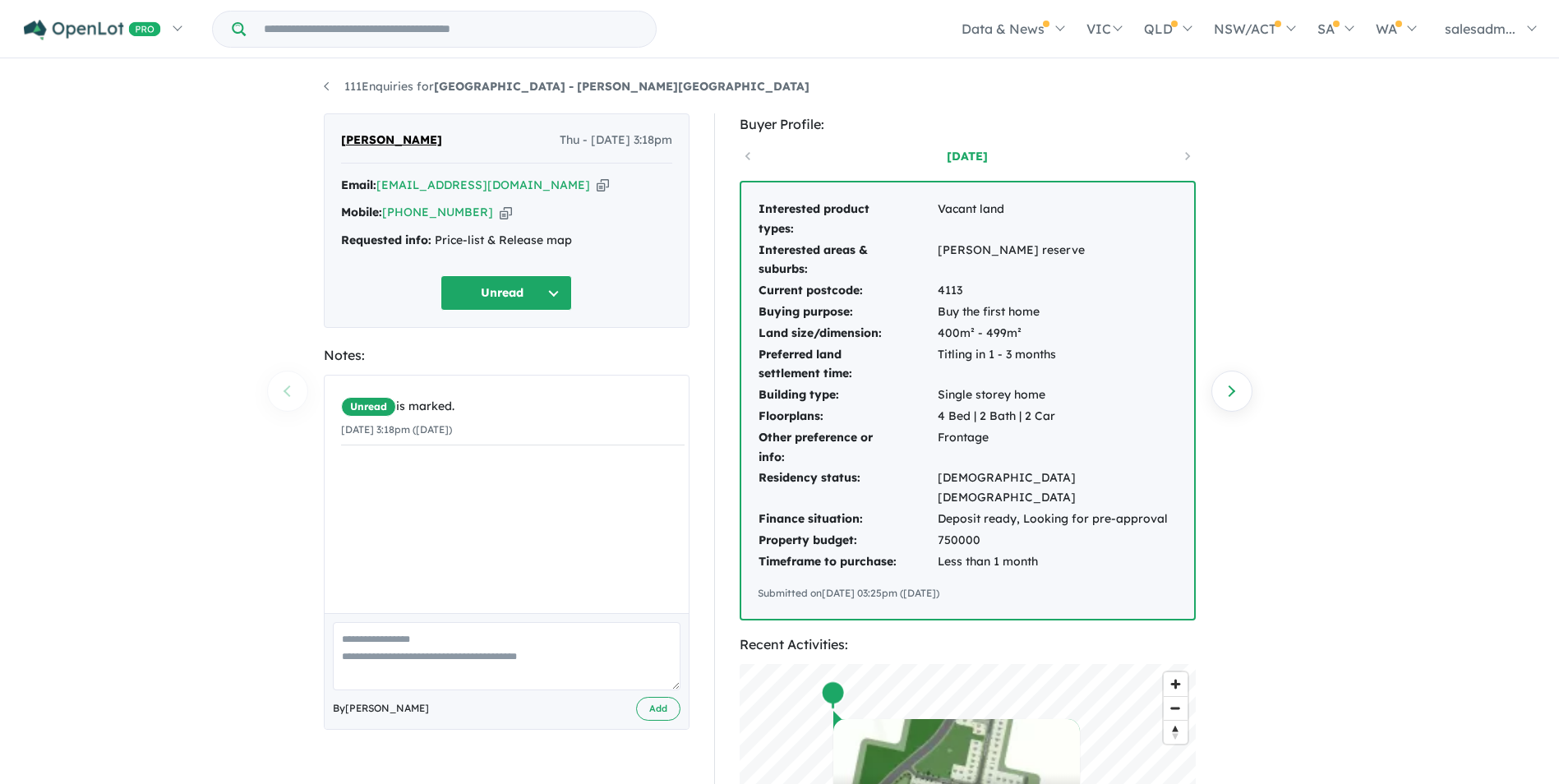
click at [364, 95] on li "111 Enquiries for Stone Ridge Estate - Logan Reserve" at bounding box center [567, 87] width 486 height 20
click at [372, 87] on link "111 Enquiries for Stone Ridge Estate - Logan Reserve" at bounding box center [567, 86] width 486 height 15
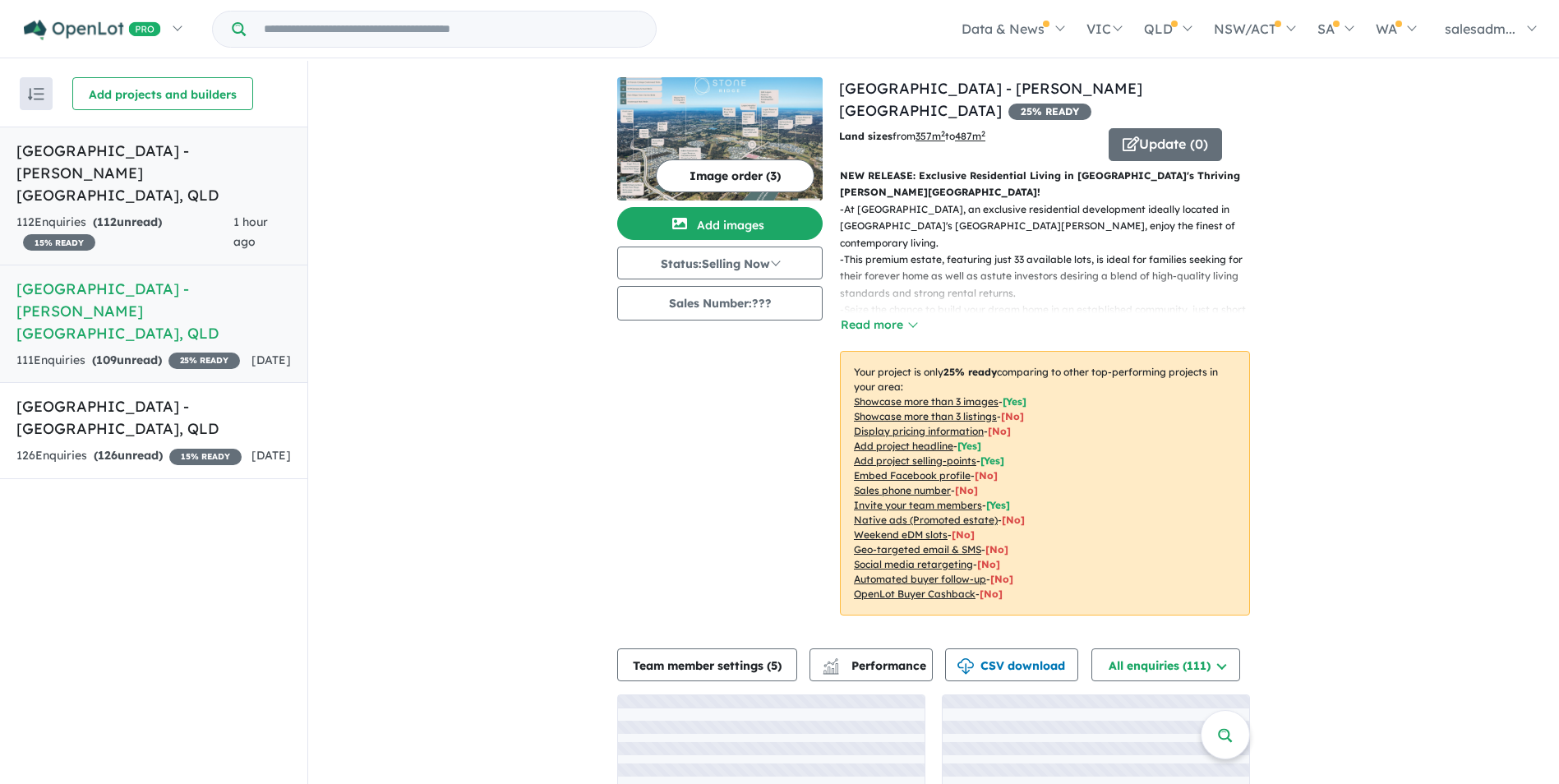
click at [101, 181] on h5 "Park Lane Reserve Estate - Logan Reserve , QLD" at bounding box center [153, 172] width 274 height 67
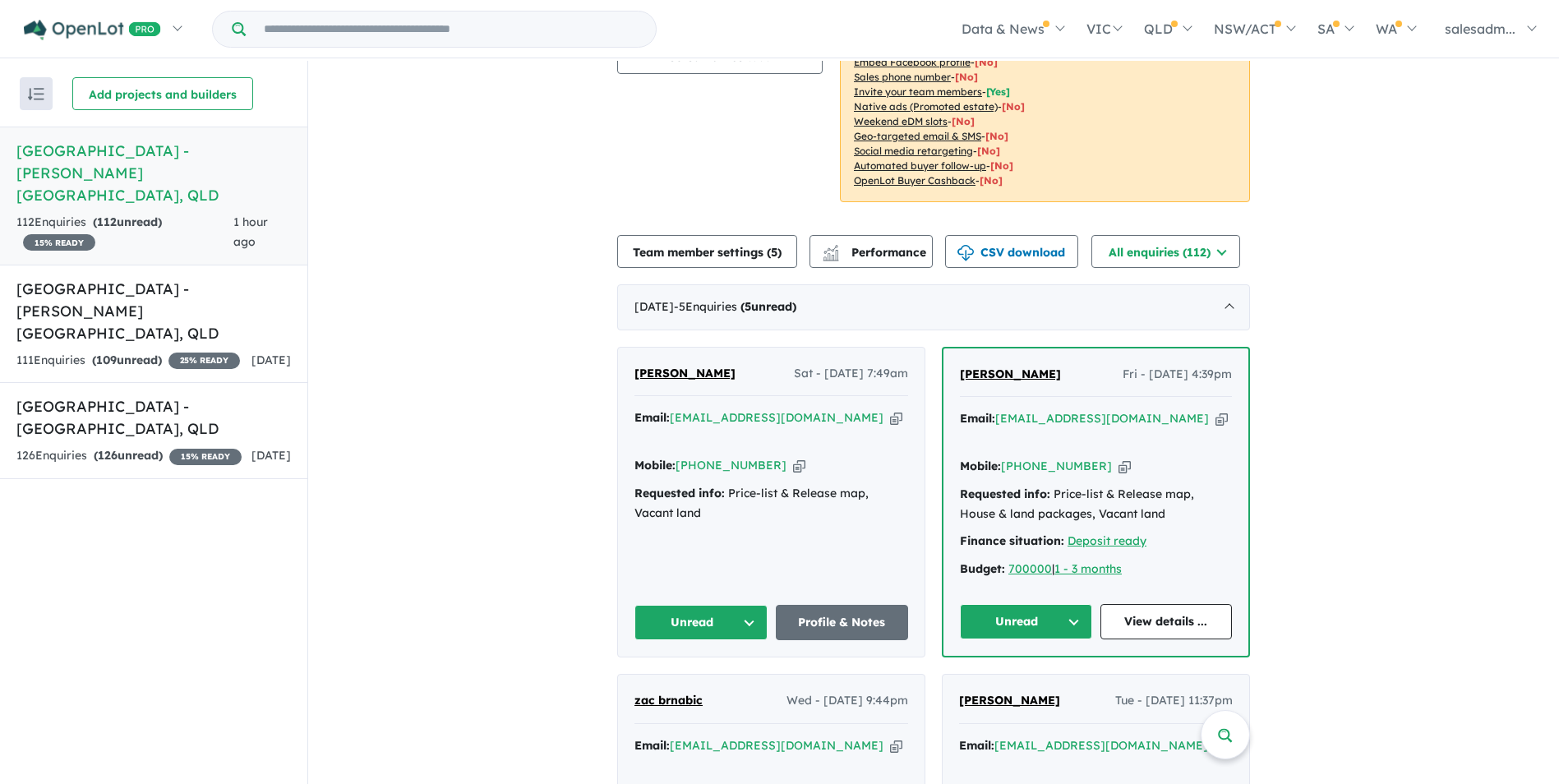
scroll to position [329, 0]
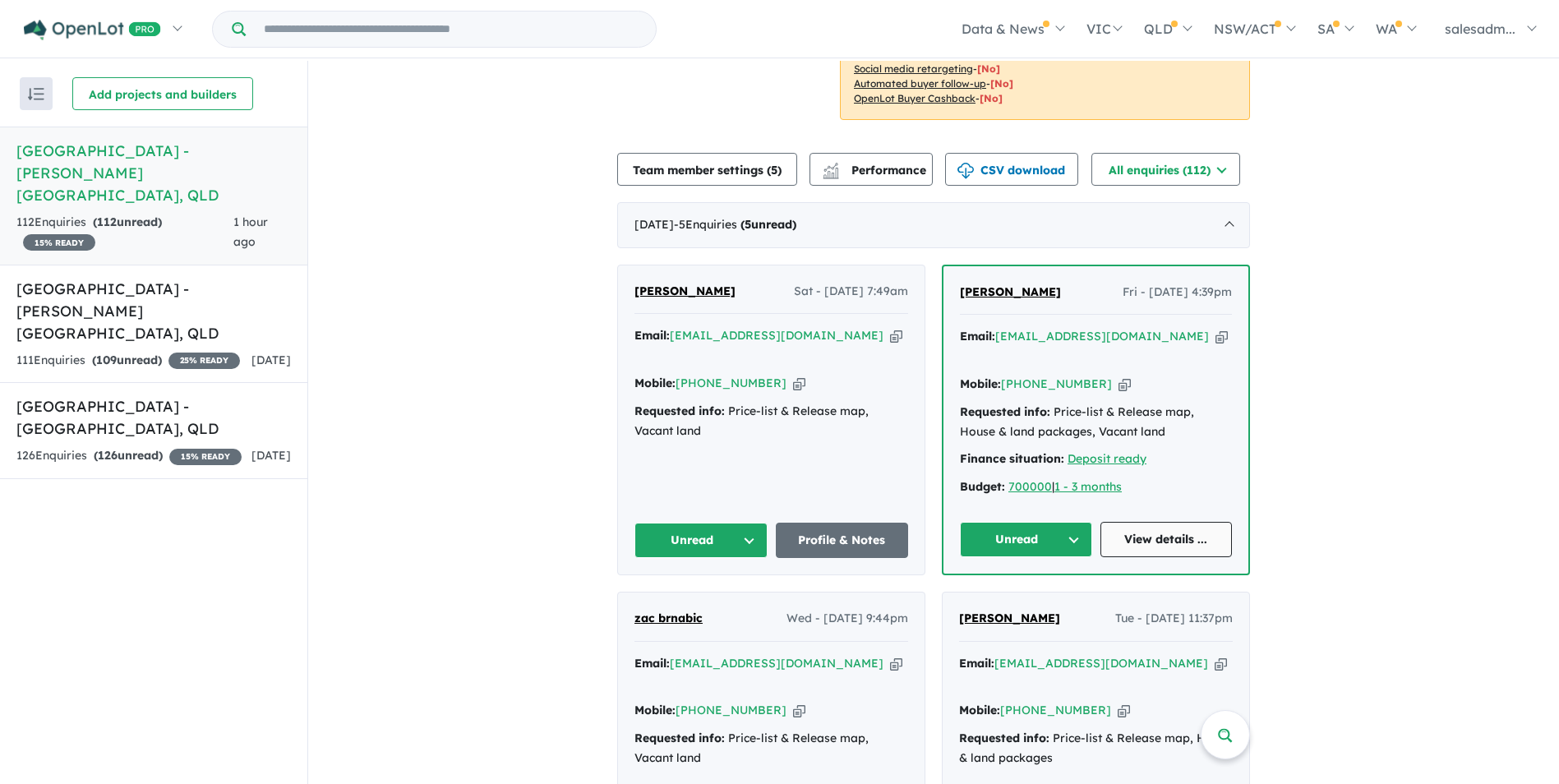
click at [1157, 522] on link "View details ..." at bounding box center [1166, 539] width 132 height 36
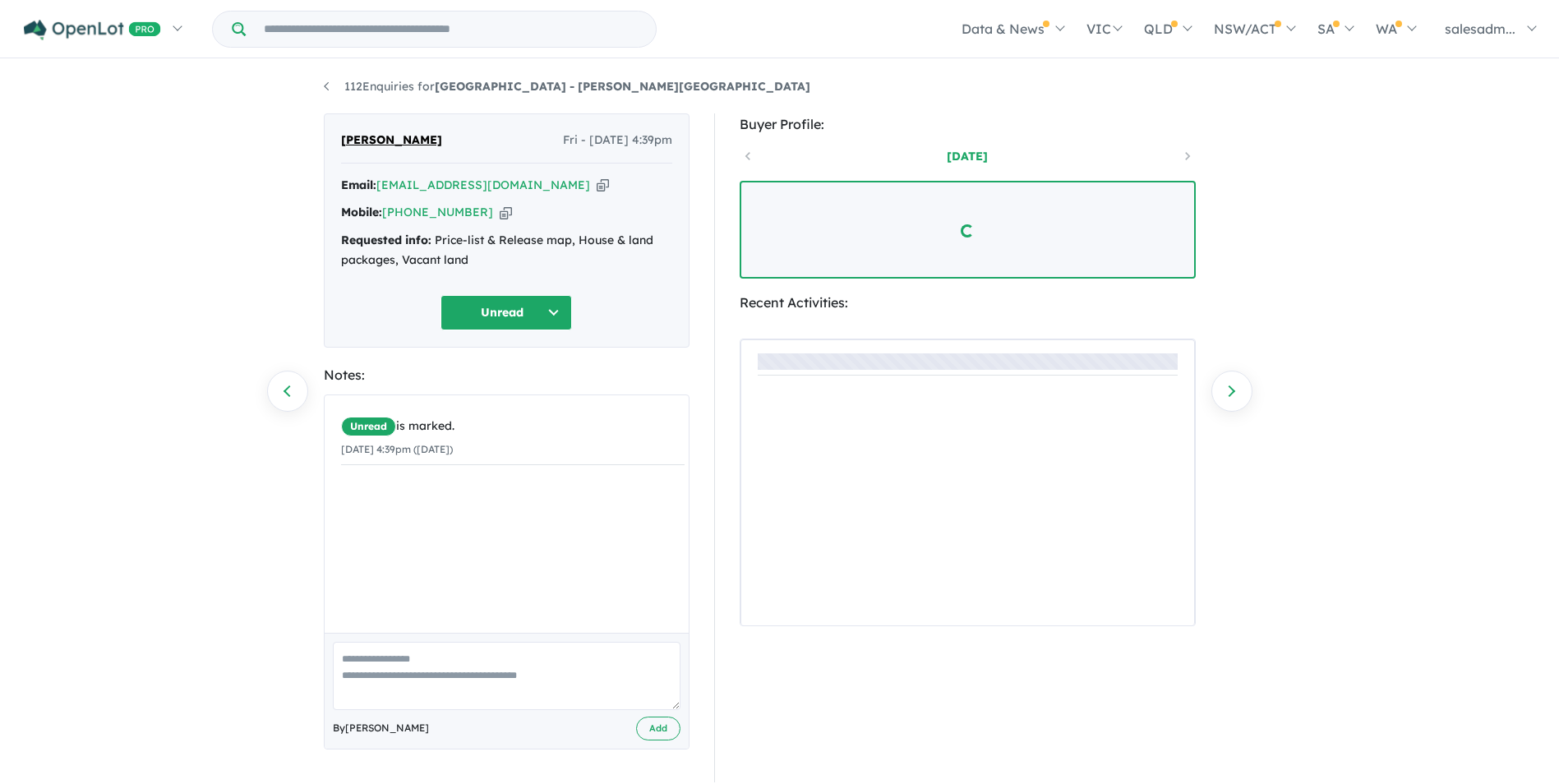
click at [597, 188] on icon "button" at bounding box center [603, 185] width 12 height 17
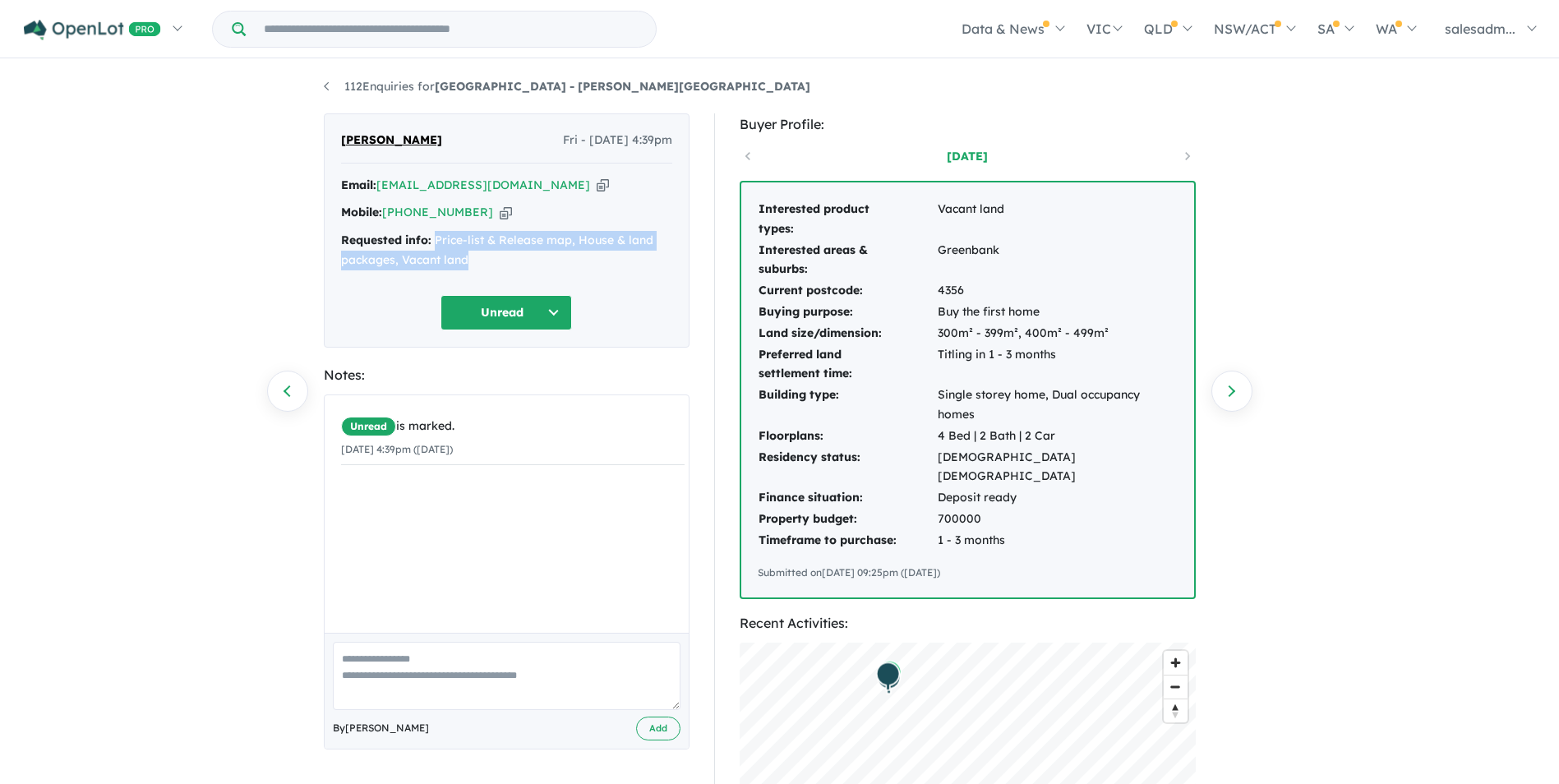
drag, startPoint x: 490, startPoint y: 264, endPoint x: 434, endPoint y: 236, distance: 62.6
click at [434, 236] on div "Requested info: Price-list & Release map, House & land packages, Vacant land" at bounding box center [506, 250] width 331 height 39
copy div "Price-list & Release map, House & land packages, Vacant land"
click at [403, 79] on link "112 Enquiries for [GEOGRAPHIC_DATA] - [PERSON_NAME][GEOGRAPHIC_DATA]" at bounding box center [567, 86] width 487 height 15
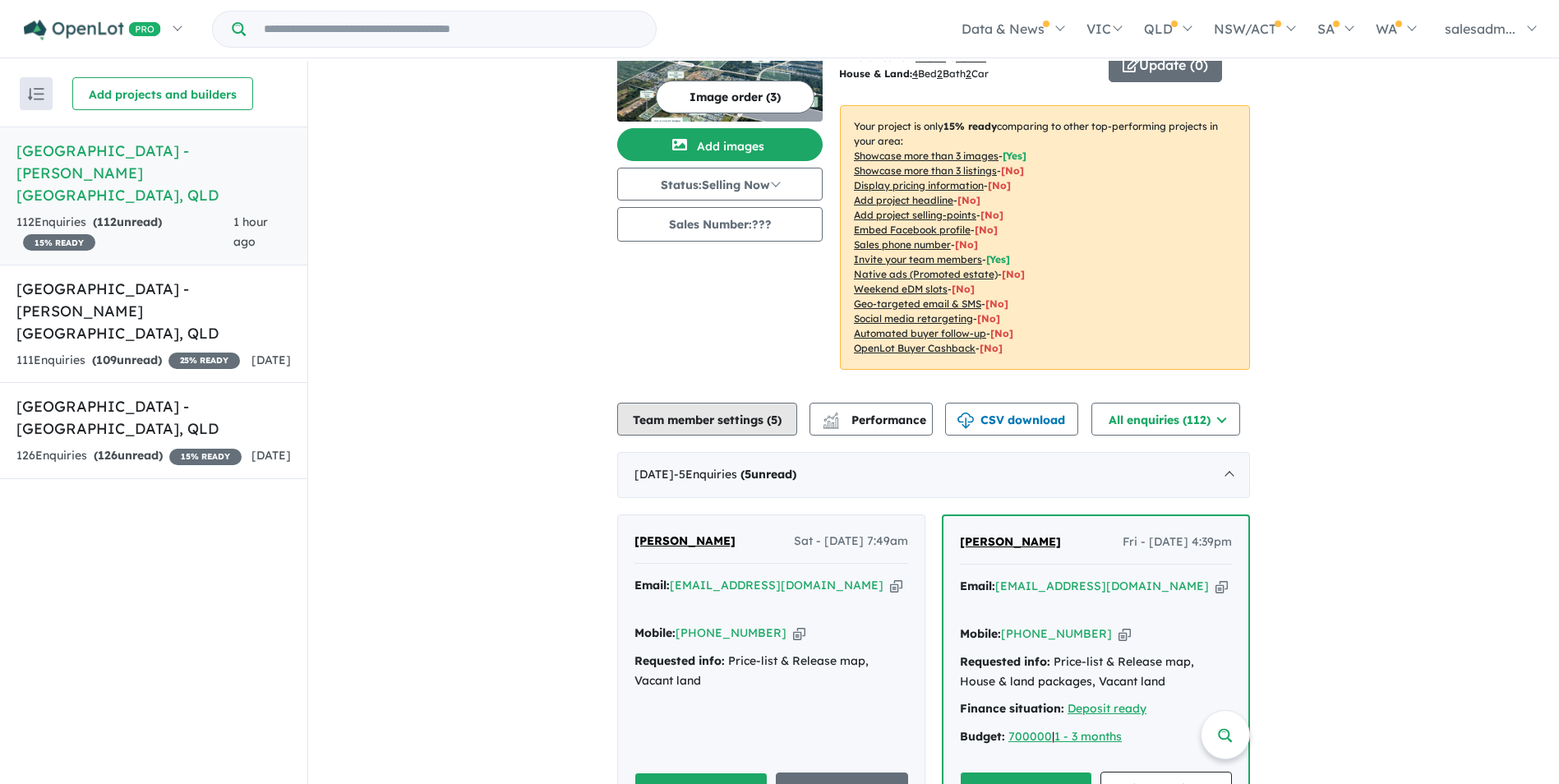
scroll to position [329, 0]
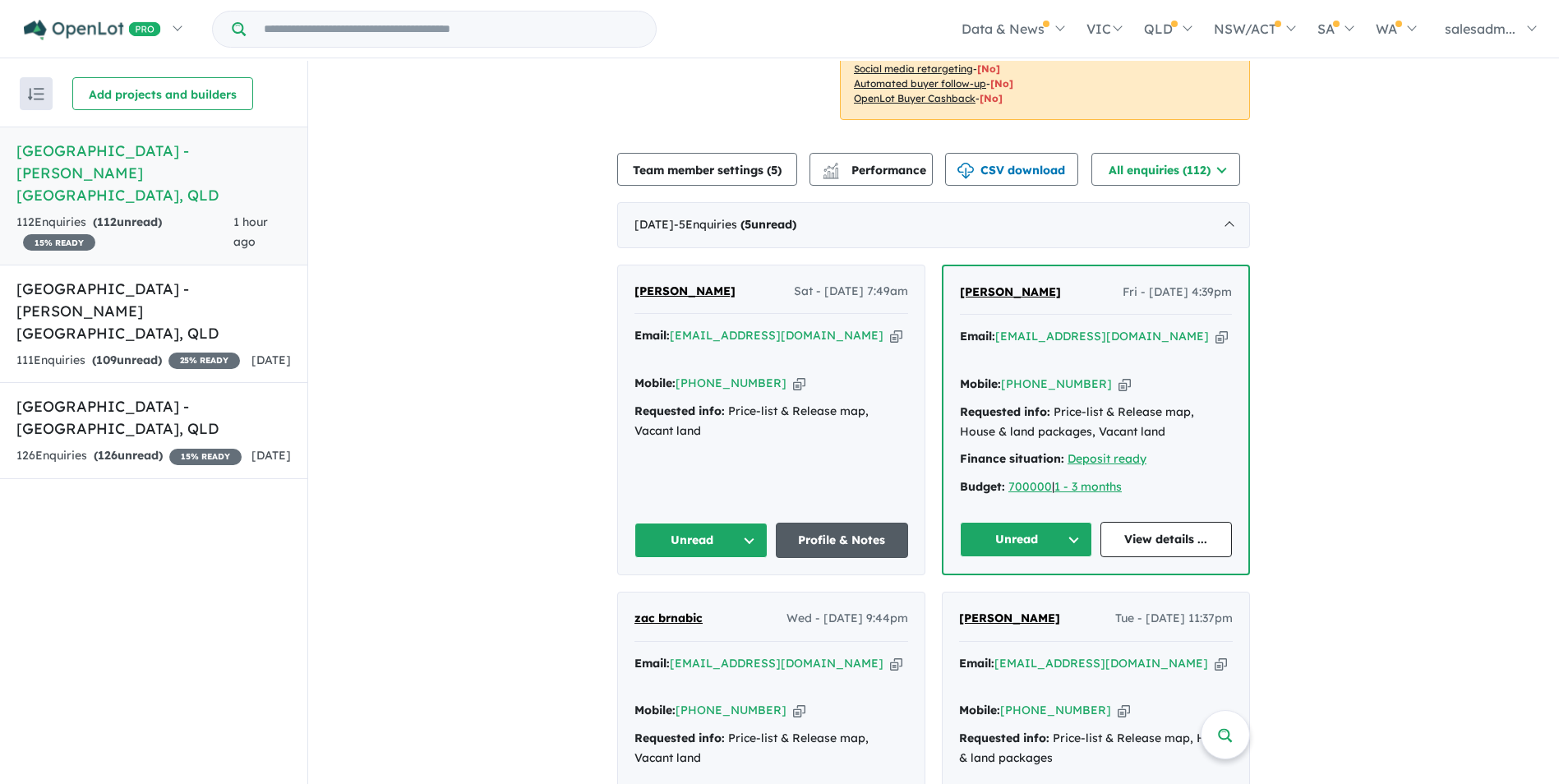
click at [857, 523] on link "Profile & Notes" at bounding box center [842, 540] width 133 height 36
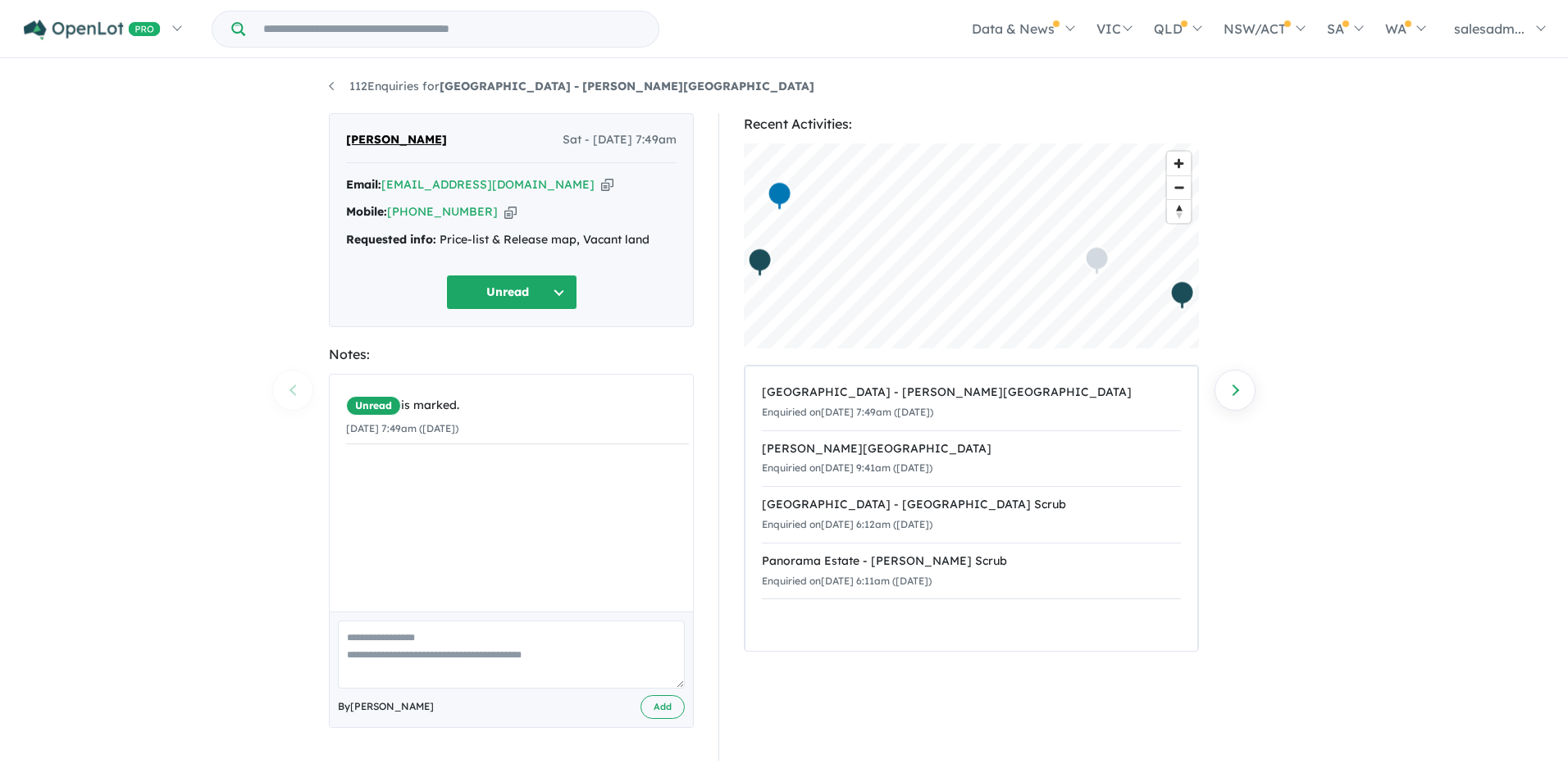
click at [601, 186] on icon "button" at bounding box center [607, 185] width 12 height 17
click at [499, 218] on icon "button" at bounding box center [504, 211] width 12 height 17
click at [596, 182] on icon "button" at bounding box center [601, 185] width 12 height 17
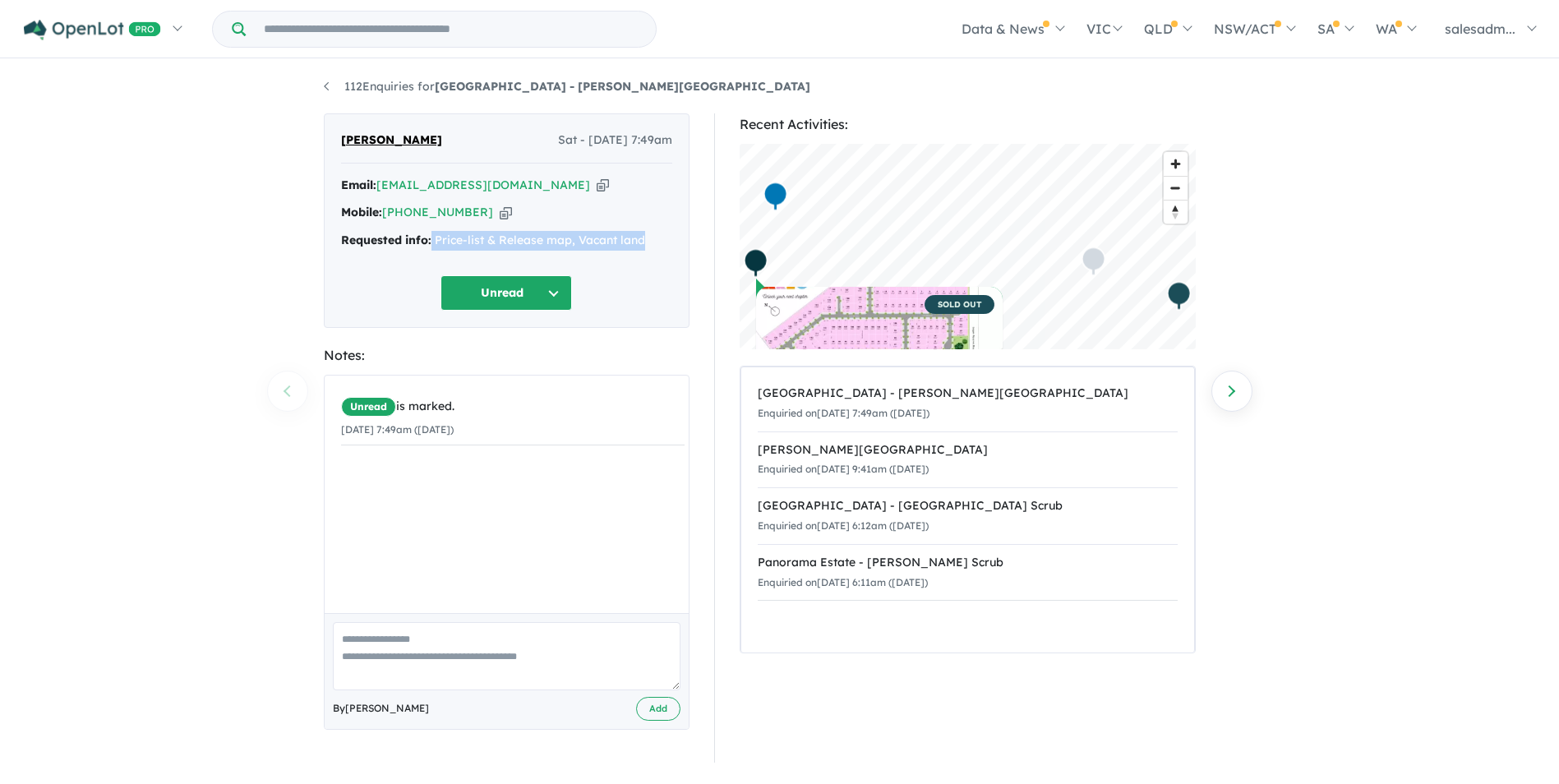
drag, startPoint x: 658, startPoint y: 248, endPoint x: 432, endPoint y: 247, distance: 226.0
click at [432, 247] on div "Requested info: Price-list & Release map, Vacant land" at bounding box center [506, 241] width 331 height 20
copy div "Price-list & Release map, Vacant land"
